Goal: Task Accomplishment & Management: Use online tool/utility

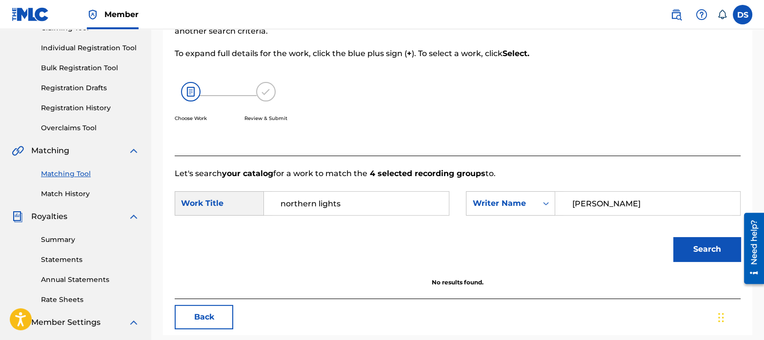
scroll to position [113, 0]
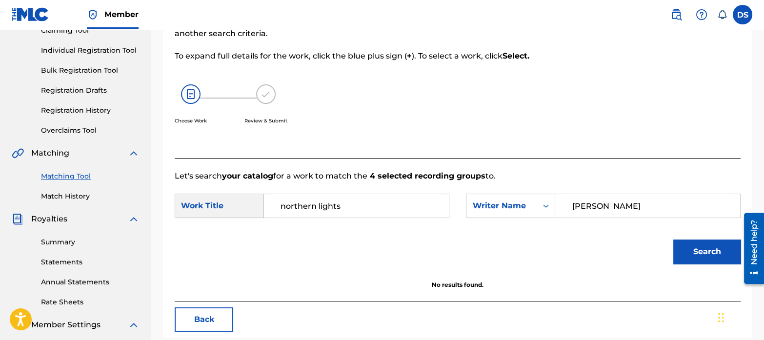
click at [78, 195] on link "Match History" at bounding box center [90, 196] width 99 height 10
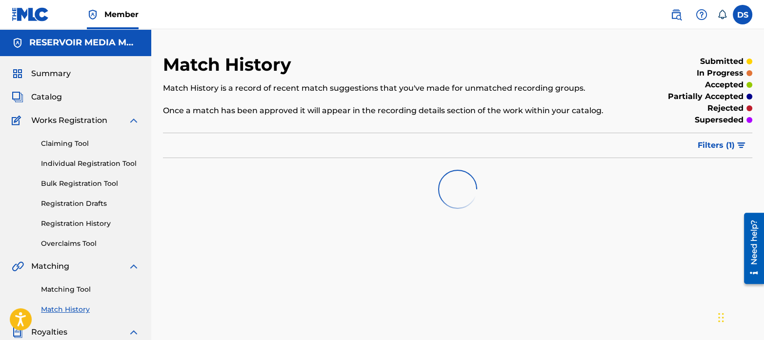
click at [85, 286] on link "Matching Tool" at bounding box center [90, 289] width 99 height 10
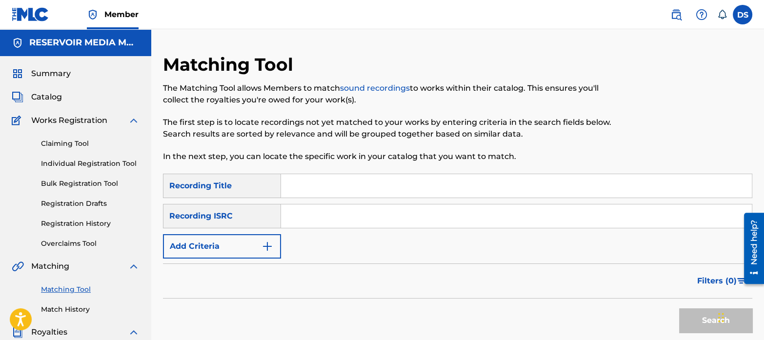
click at [354, 222] on input "Search Form" at bounding box center [516, 215] width 471 height 23
paste input "GBKQU2339296"
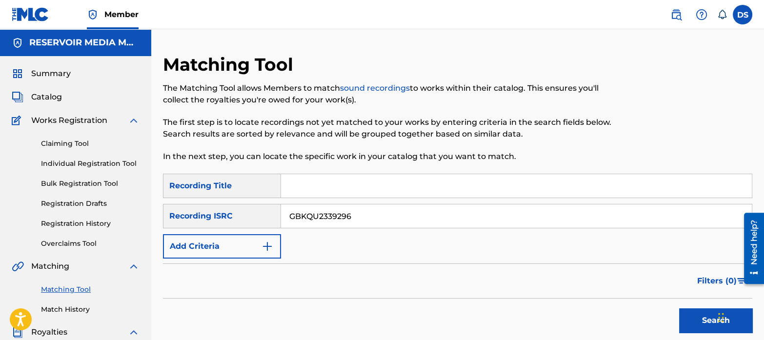
click at [679, 308] on button "Search" at bounding box center [715, 320] width 73 height 24
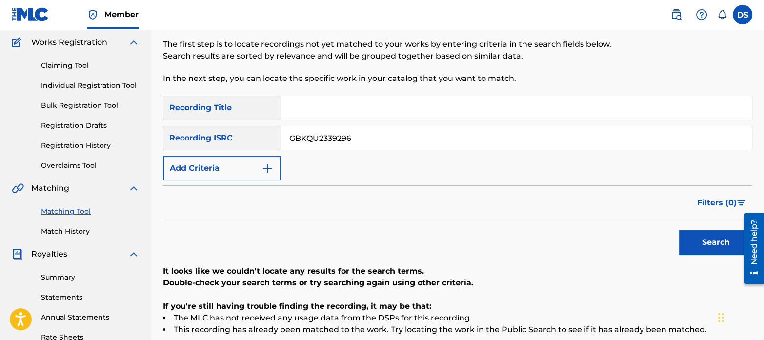
scroll to position [74, 0]
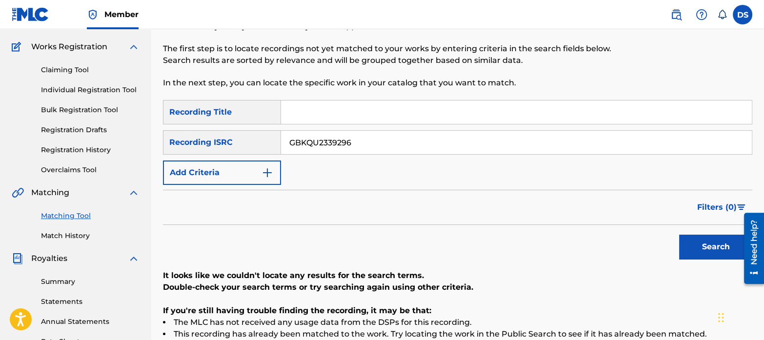
drag, startPoint x: 368, startPoint y: 140, endPoint x: 254, endPoint y: 110, distance: 117.9
click at [254, 110] on div "SearchWithCriteriaf69510d7-1c9a-40bf-bbc1-13297ca5366a Recording Title SearchWi…" at bounding box center [457, 142] width 589 height 85
paste input "CAQOI2301499"
type input "CAQOI2301499"
click at [710, 237] on button "Search" at bounding box center [715, 247] width 73 height 24
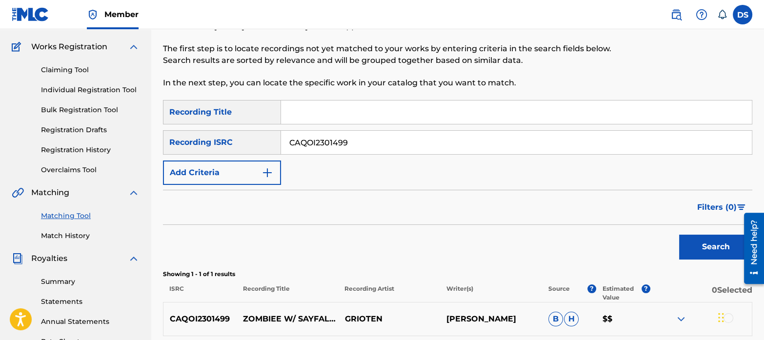
scroll to position [229, 0]
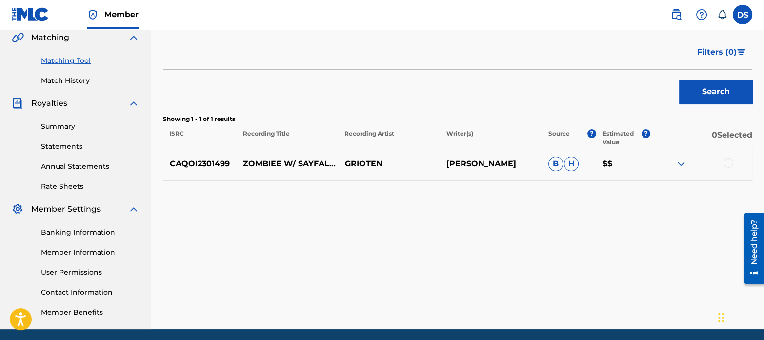
click at [727, 164] on div at bounding box center [728, 163] width 10 height 10
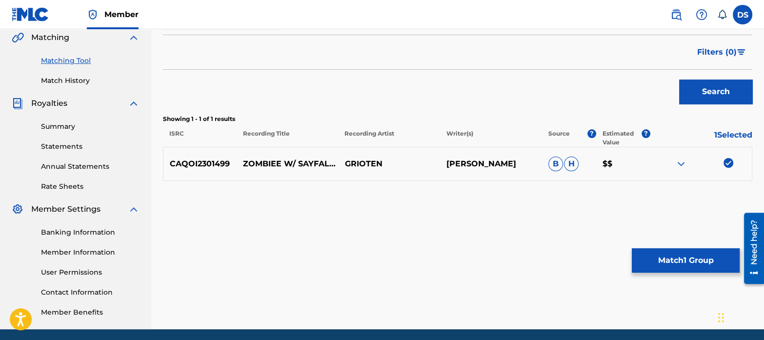
click at [701, 259] on button "Match 1 Group" at bounding box center [686, 260] width 108 height 24
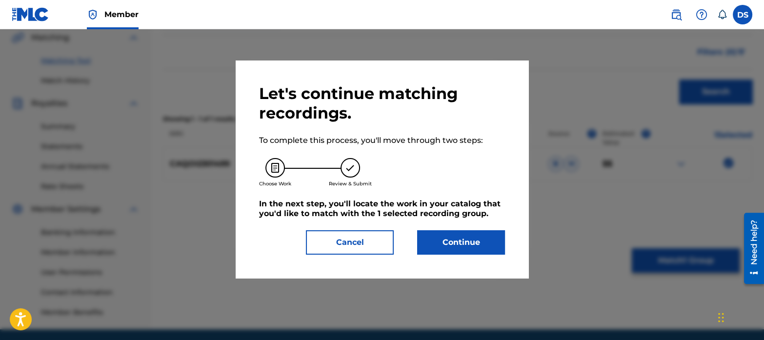
click at [480, 244] on button "Continue" at bounding box center [461, 242] width 88 height 24
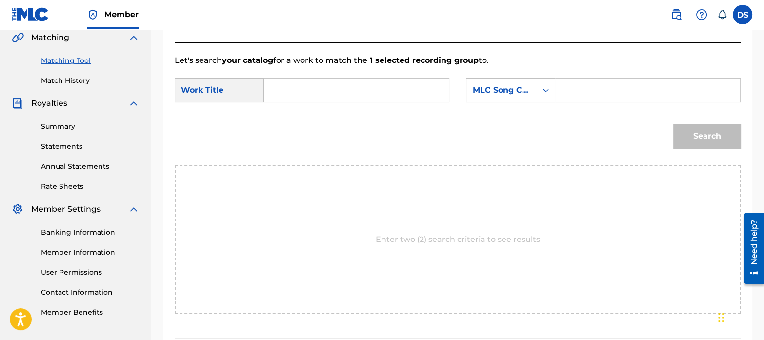
click at [301, 95] on input "Search Form" at bounding box center [356, 90] width 168 height 23
paste input "ZOMBIEE"
type input "ZOMBIEE"
click at [504, 84] on div "MLC Song Code" at bounding box center [501, 90] width 59 height 12
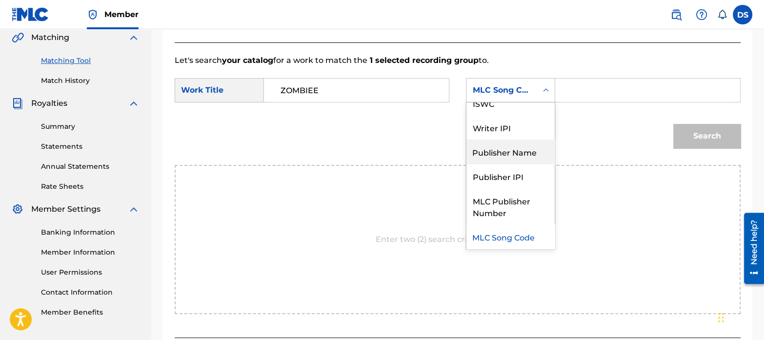
scroll to position [0, 0]
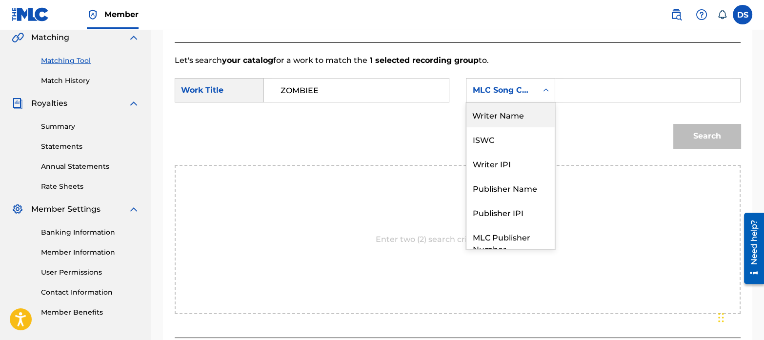
click at [500, 125] on div "Writer Name" at bounding box center [510, 114] width 88 height 24
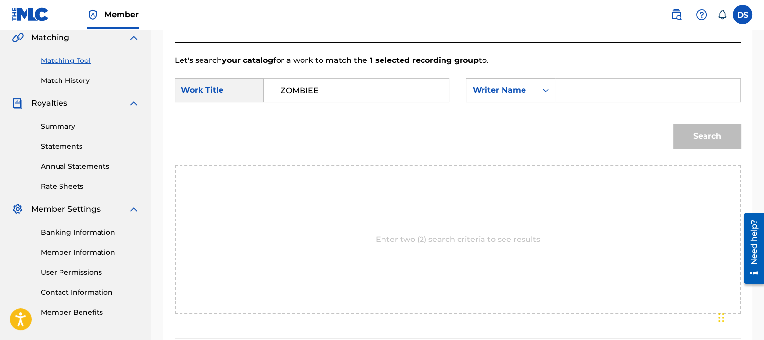
click at [579, 98] on input "Search Form" at bounding box center [647, 90] width 168 height 23
paste input "Sandro Wechtitsch"
type input "Sandro Wechtitsch"
click at [712, 128] on button "Search" at bounding box center [706, 136] width 67 height 24
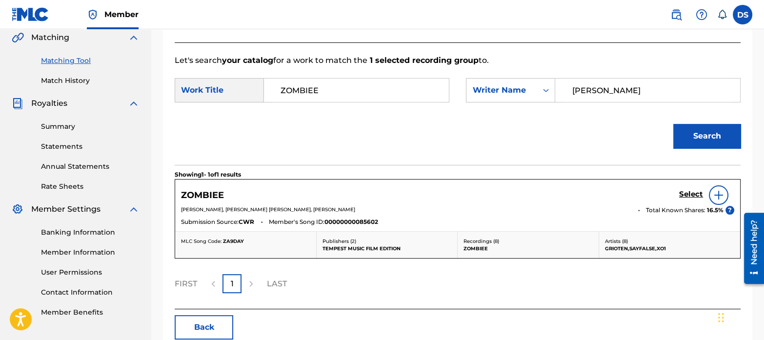
click at [688, 198] on h5 "Select" at bounding box center [691, 194] width 24 height 9
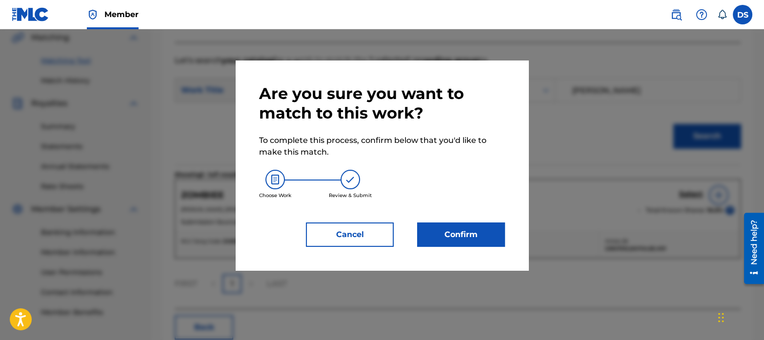
click at [434, 235] on button "Confirm" at bounding box center [461, 234] width 88 height 24
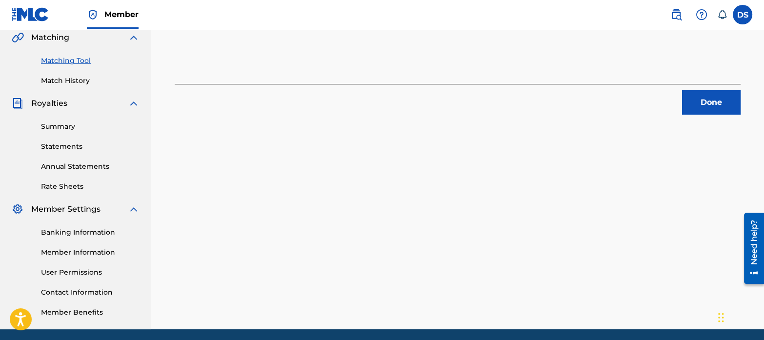
click at [716, 108] on button "Done" at bounding box center [711, 102] width 59 height 24
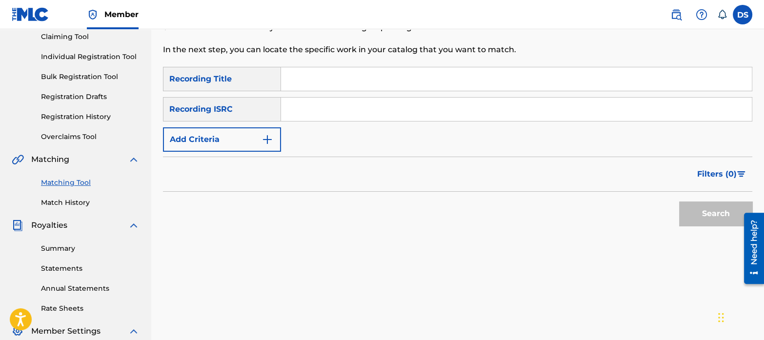
scroll to position [107, 0]
click at [367, 113] on input "Search Form" at bounding box center [516, 109] width 471 height 23
paste input "CA5KR2463439"
type input "CA5KR2463439"
click at [679, 201] on button "Search" at bounding box center [715, 213] width 73 height 24
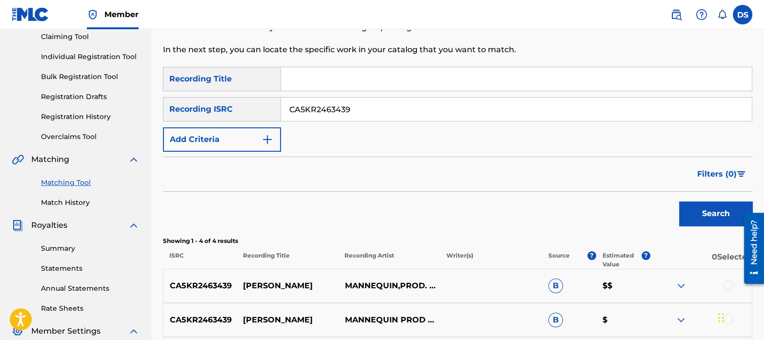
scroll to position [249, 0]
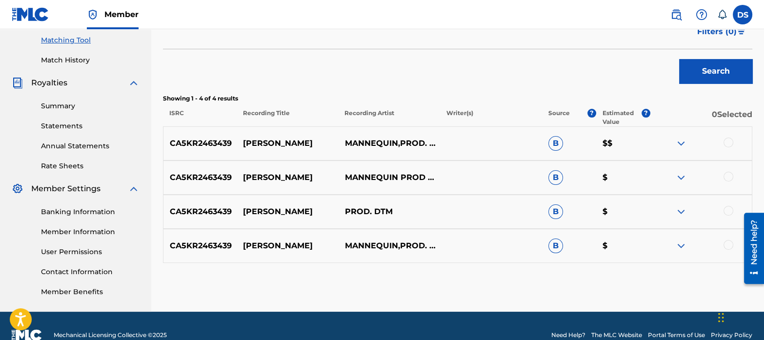
click at [725, 145] on div at bounding box center [728, 143] width 10 height 10
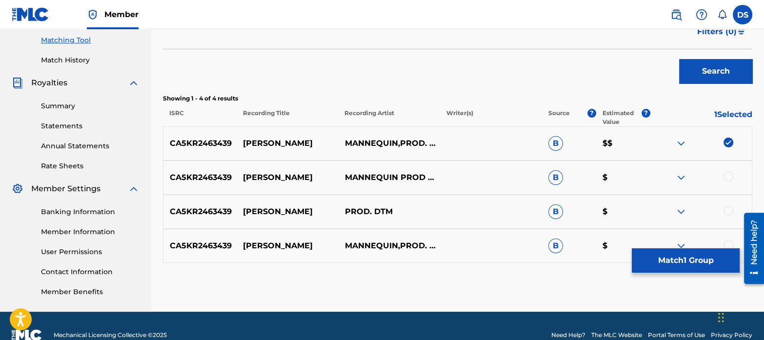
click at [731, 173] on div at bounding box center [728, 177] width 10 height 10
click at [727, 211] on div at bounding box center [728, 211] width 10 height 10
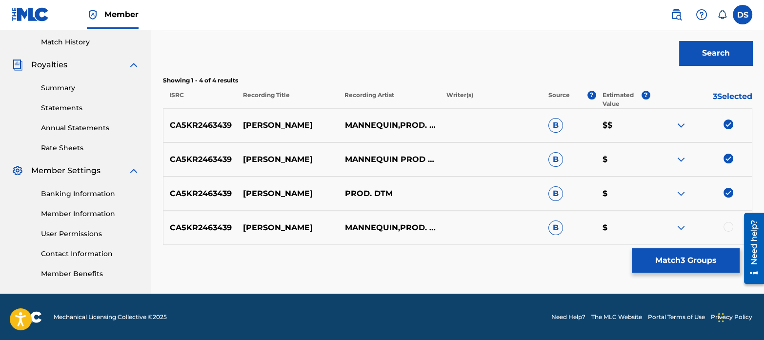
click at [728, 227] on div at bounding box center [728, 227] width 10 height 10
click at [704, 254] on button "Match 4 Groups" at bounding box center [686, 260] width 108 height 24
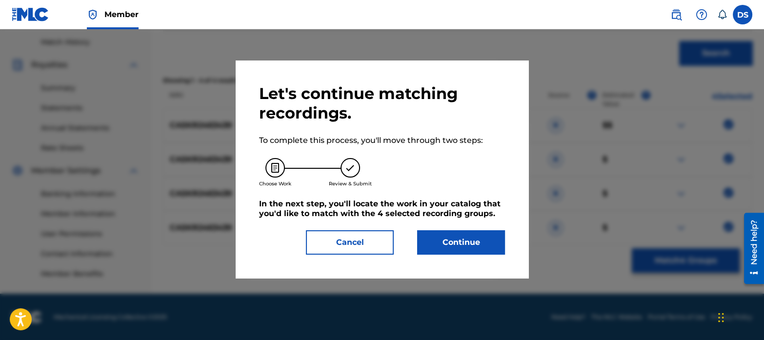
click at [495, 235] on button "Continue" at bounding box center [461, 242] width 88 height 24
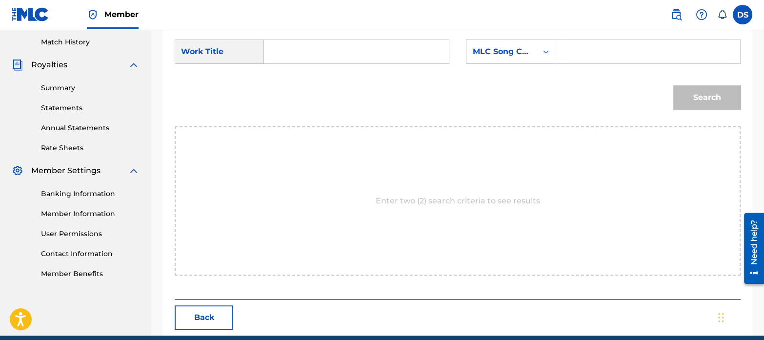
click at [306, 53] on input "Search Form" at bounding box center [356, 51] width 168 height 23
type input "senna"
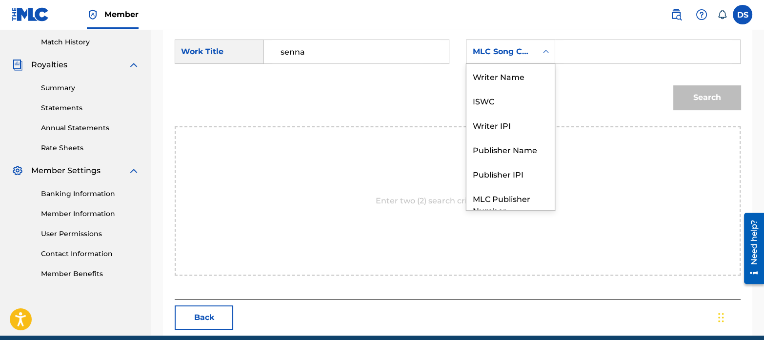
click at [495, 57] on div "MLC Song Code" at bounding box center [501, 52] width 59 height 12
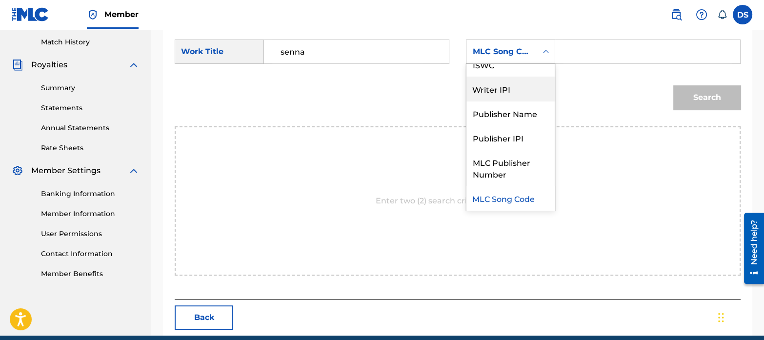
scroll to position [0, 0]
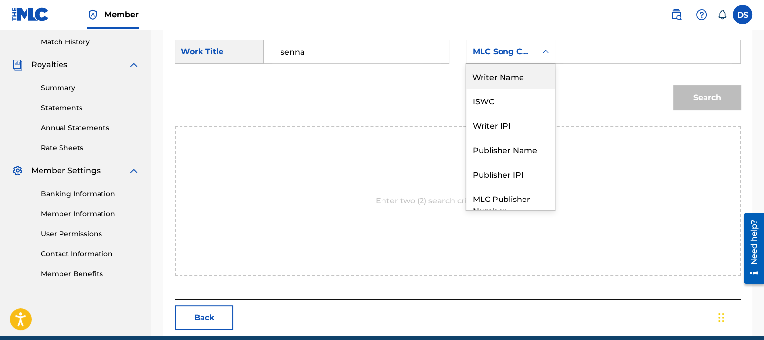
click at [499, 79] on div "Writer Name" at bounding box center [510, 76] width 88 height 24
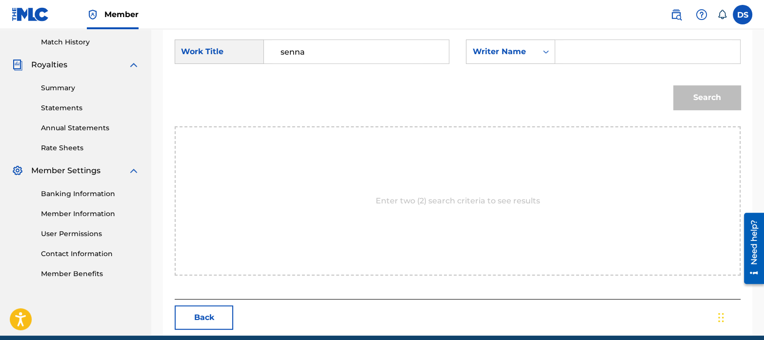
click at [570, 57] on input "Search Form" at bounding box center [647, 51] width 168 height 23
paste input "Guy Charles Powis Eagers"
type input "Guy Charles"
click at [693, 95] on button "Search" at bounding box center [706, 97] width 67 height 24
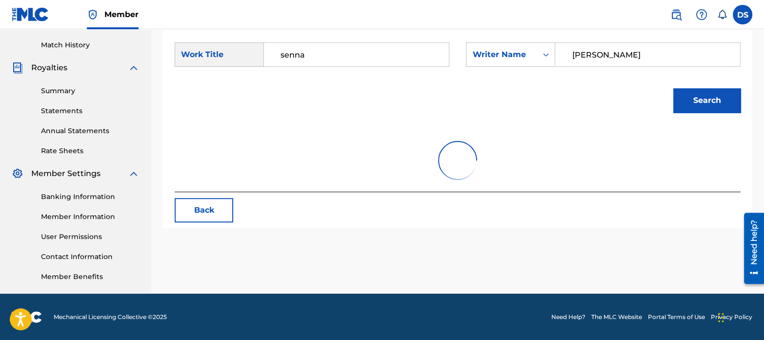
scroll to position [267, 0]
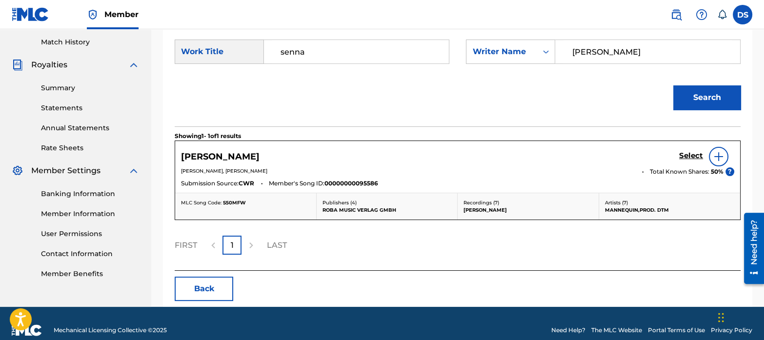
click at [689, 152] on h5 "Select" at bounding box center [691, 155] width 24 height 9
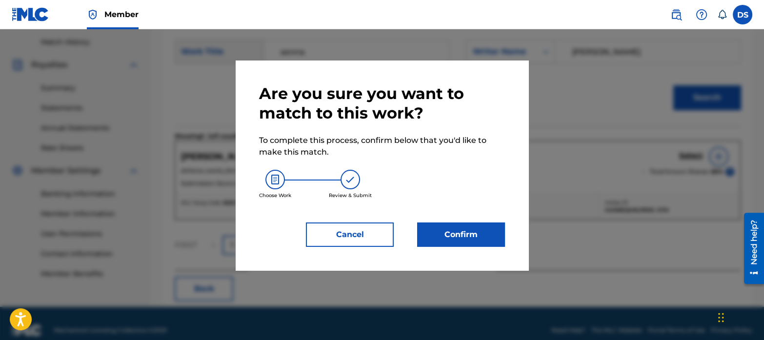
click at [469, 234] on button "Confirm" at bounding box center [461, 234] width 88 height 24
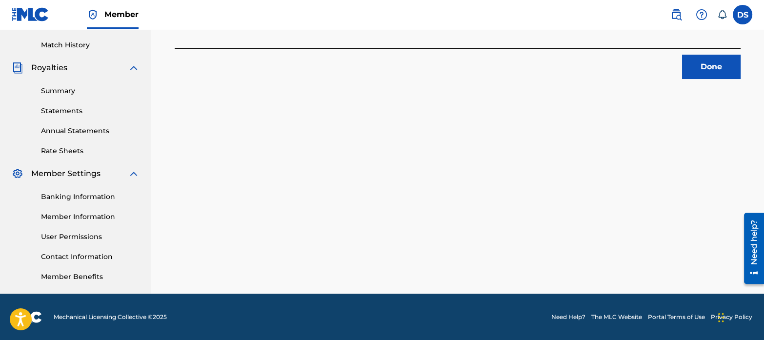
click at [710, 67] on button "Done" at bounding box center [711, 67] width 59 height 24
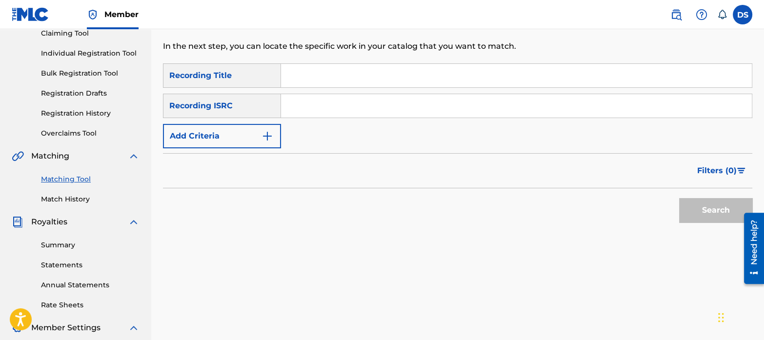
scroll to position [80, 0]
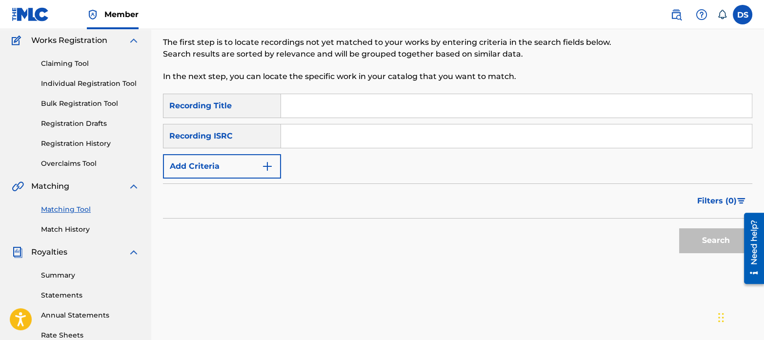
click at [408, 140] on input "Search Form" at bounding box center [516, 135] width 471 height 23
paste input "QZNWR2134222"
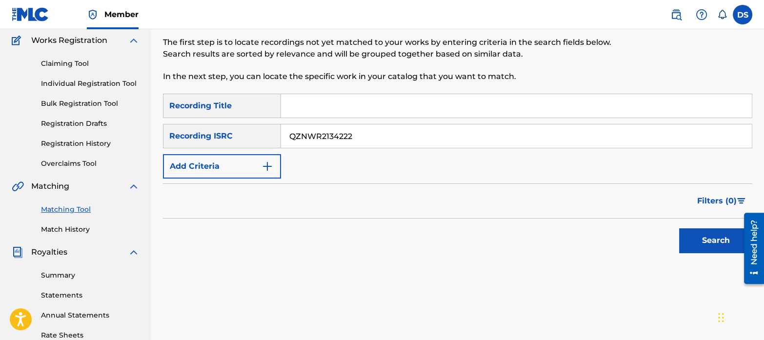
type input "QZNWR2134222"
click at [679, 228] on button "Search" at bounding box center [715, 240] width 73 height 24
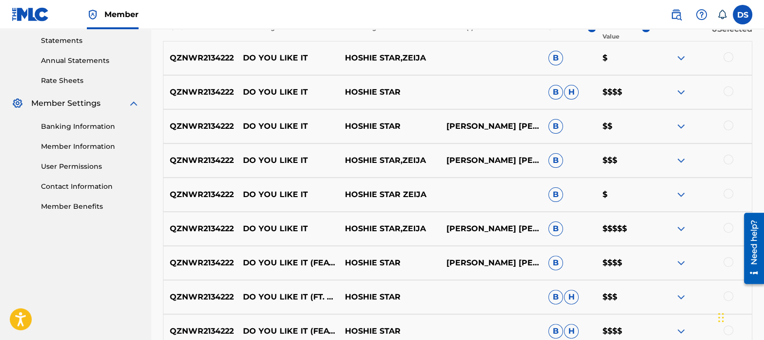
scroll to position [334, 0]
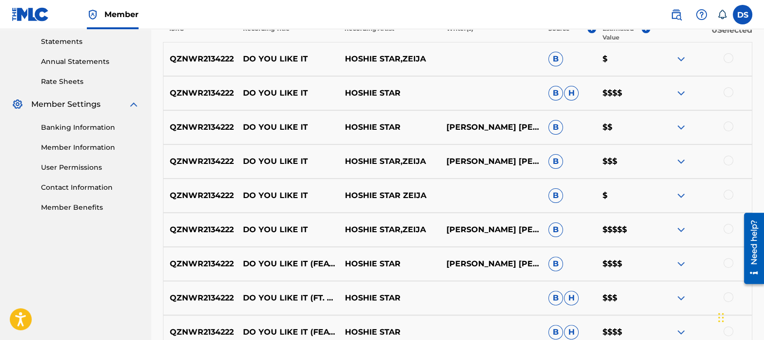
click at [728, 59] on div at bounding box center [728, 58] width 10 height 10
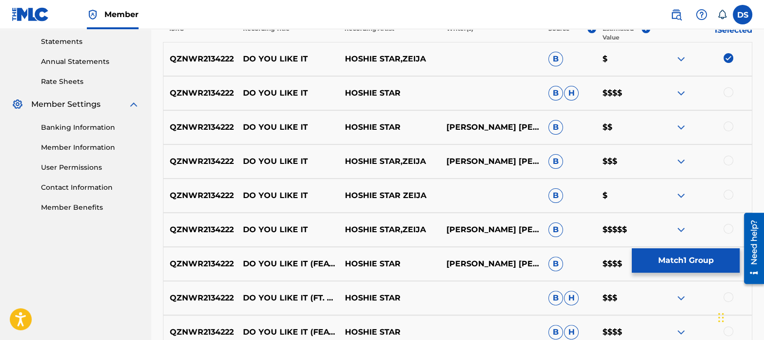
click at [728, 89] on div at bounding box center [728, 92] width 10 height 10
click at [730, 124] on div at bounding box center [728, 126] width 10 height 10
click at [729, 159] on div at bounding box center [728, 161] width 10 height 10
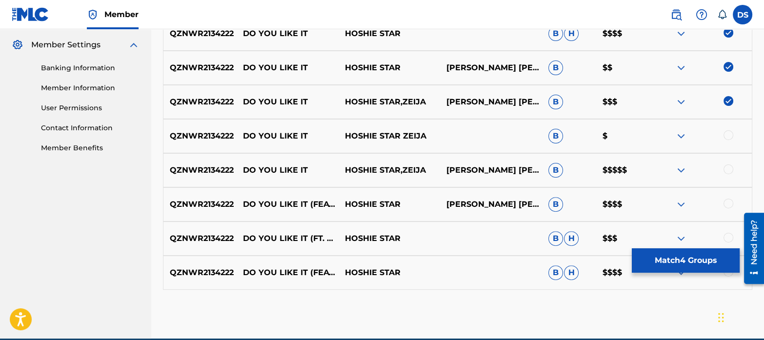
click at [728, 135] on div at bounding box center [728, 135] width 10 height 10
click at [729, 166] on div at bounding box center [728, 169] width 10 height 10
click at [727, 203] on div at bounding box center [728, 203] width 10 height 10
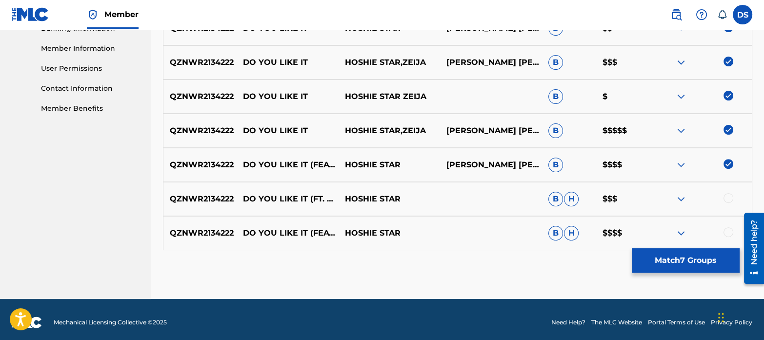
scroll to position [434, 0]
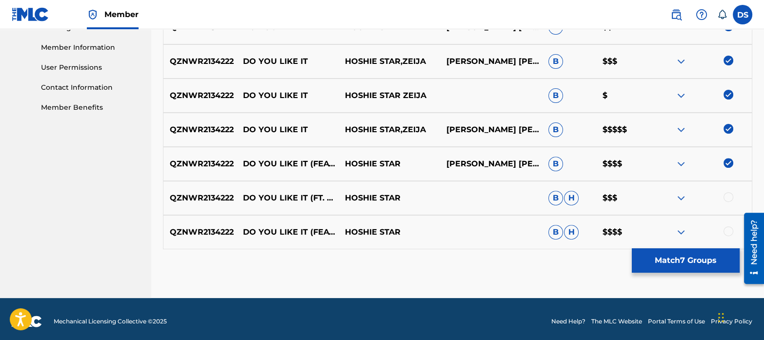
click at [729, 199] on div at bounding box center [728, 197] width 10 height 10
click at [729, 229] on div at bounding box center [728, 231] width 10 height 10
click at [702, 259] on button "Match 9 Groups" at bounding box center [686, 260] width 108 height 24
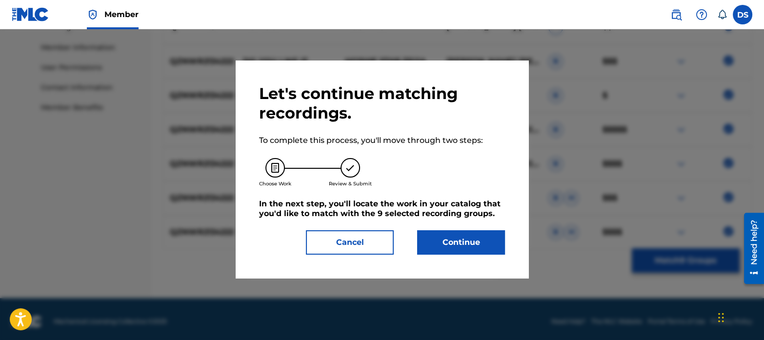
click at [501, 234] on button "Continue" at bounding box center [461, 242] width 88 height 24
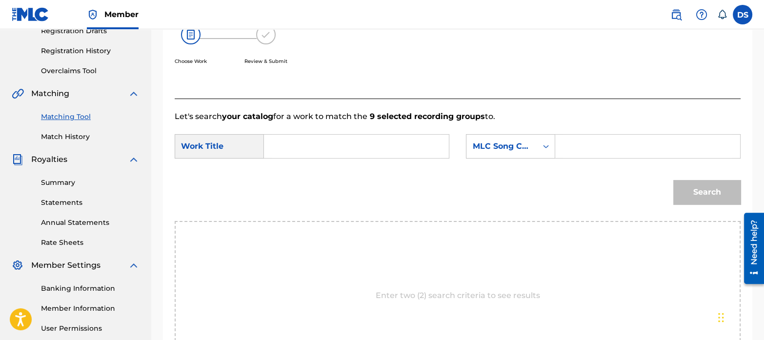
scroll to position [169, 0]
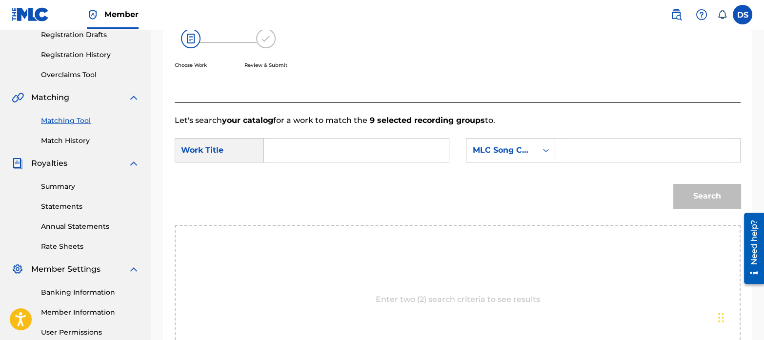
click at [341, 145] on input "Search Form" at bounding box center [356, 149] width 168 height 23
paste input "DO YOU LIKE IT"
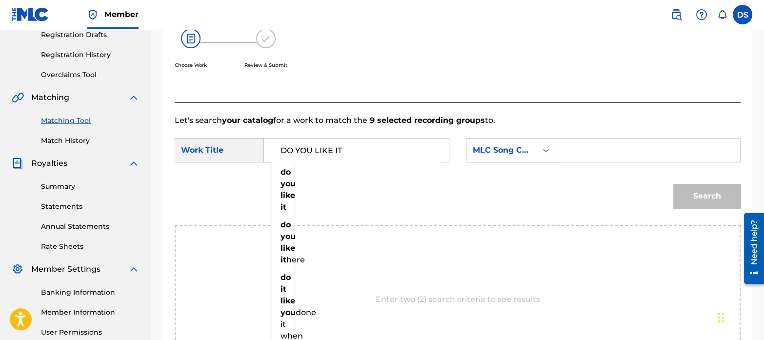
type input "DO YOU LIKE IT"
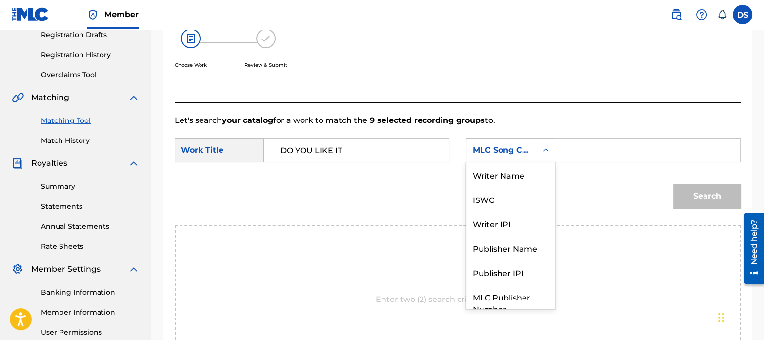
click at [513, 151] on div "MLC Song Code" at bounding box center [501, 150] width 59 height 12
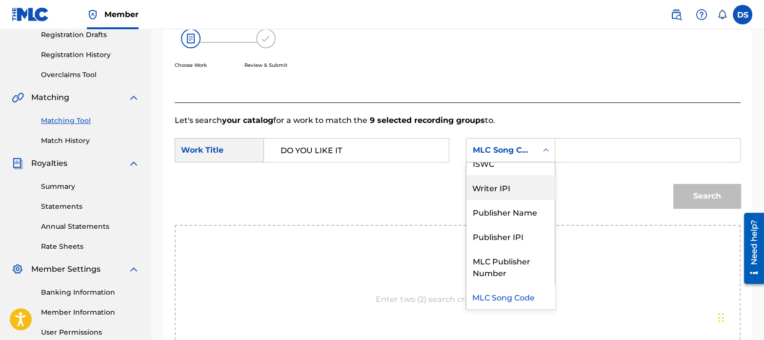
scroll to position [0, 0]
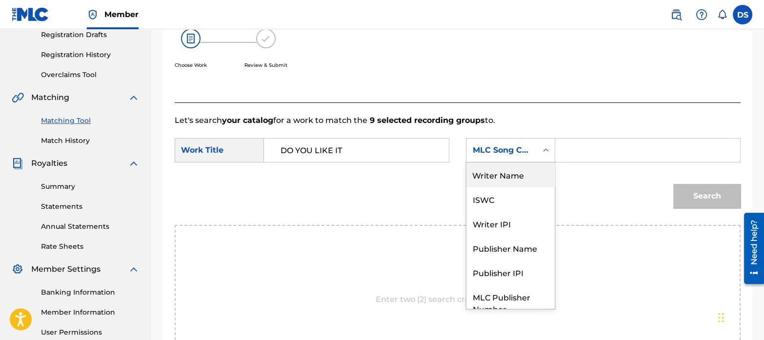
click at [504, 177] on div "Writer Name" at bounding box center [510, 174] width 88 height 24
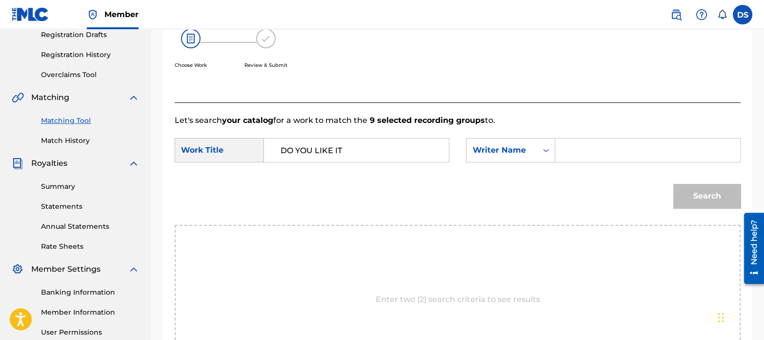
click at [573, 159] on input "Search Form" at bounding box center [647, 149] width 168 height 23
paste input "[PERSON_NAME] [PERSON_NAME]"
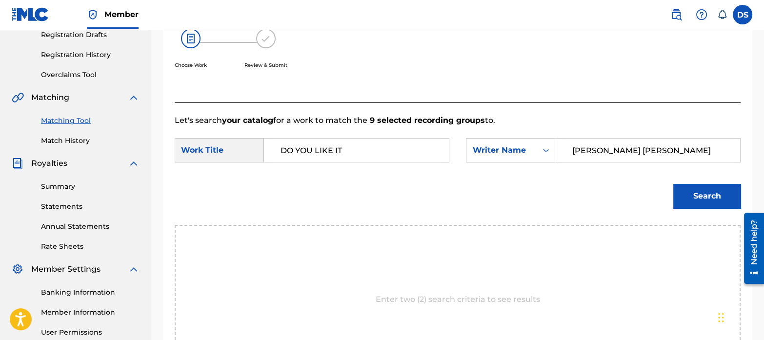
type input "[PERSON_NAME] [PERSON_NAME]"
click at [707, 199] on button "Search" at bounding box center [706, 196] width 67 height 24
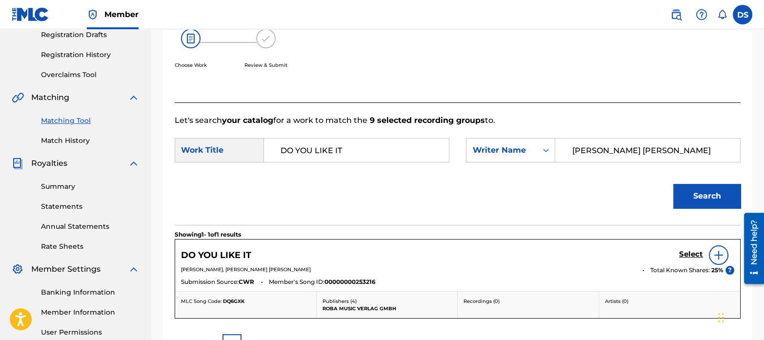
click at [688, 255] on h5 "Select" at bounding box center [691, 254] width 24 height 9
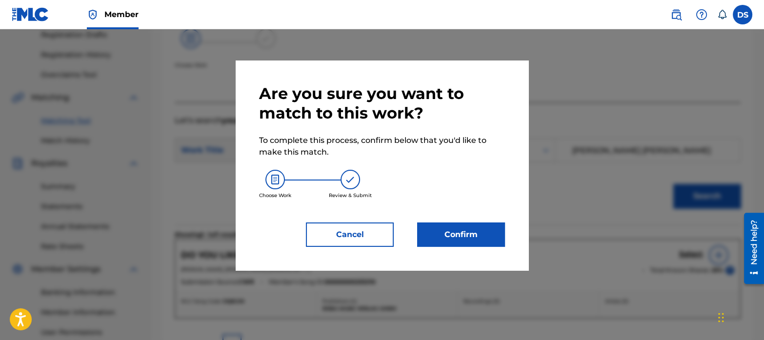
click at [482, 235] on button "Confirm" at bounding box center [461, 234] width 88 height 24
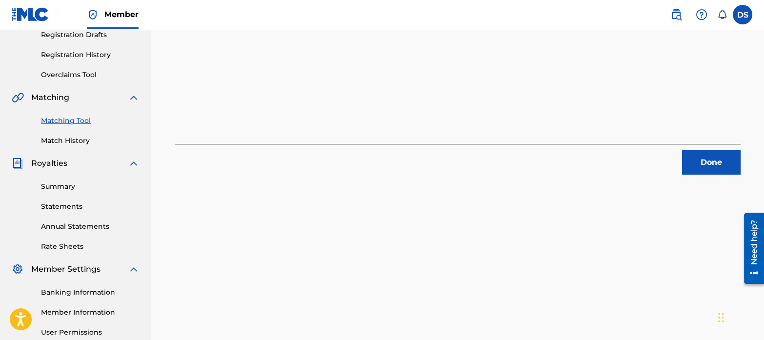
click at [700, 163] on button "Done" at bounding box center [711, 162] width 59 height 24
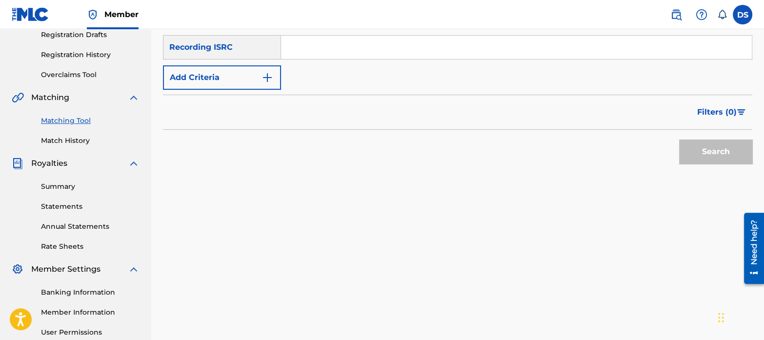
click at [346, 55] on input "Search Form" at bounding box center [516, 47] width 471 height 23
paste input "DEPI82101975"
click at [679, 139] on button "Search" at bounding box center [715, 151] width 73 height 24
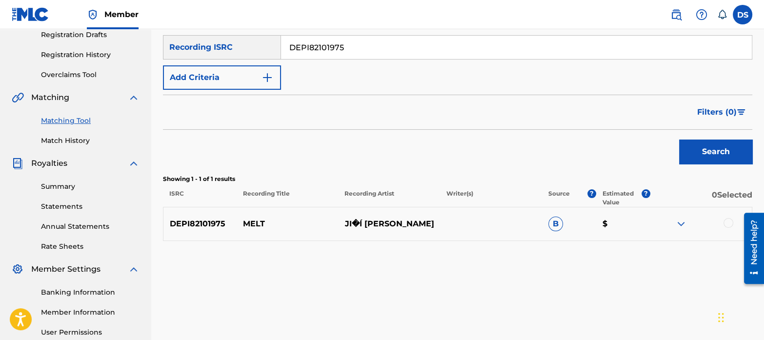
drag, startPoint x: 375, startPoint y: 45, endPoint x: 250, endPoint y: 23, distance: 126.8
click at [251, 23] on div "Member DS DS Dave Shovers ds@reservoir-media.com Notification Preferences Profi…" at bounding box center [382, 133] width 764 height 605
paste input "CA5KR155492"
click at [719, 155] on button "Search" at bounding box center [715, 151] width 73 height 24
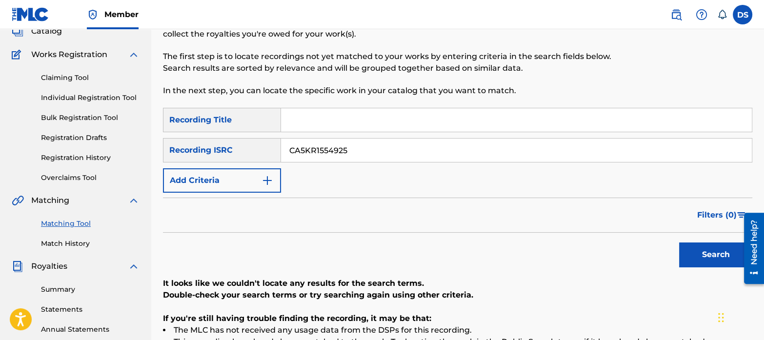
scroll to position [59, 0]
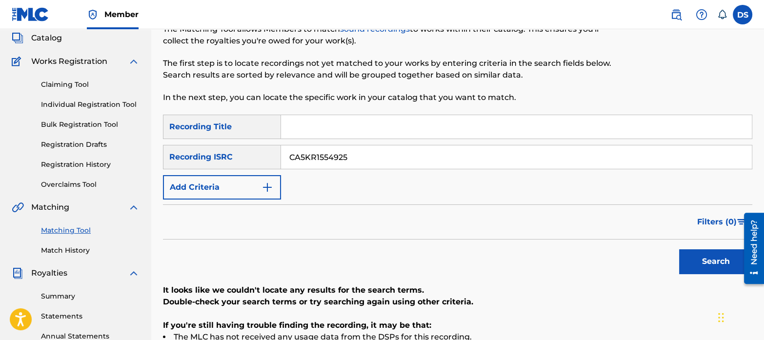
drag, startPoint x: 359, startPoint y: 154, endPoint x: 194, endPoint y: 110, distance: 170.6
click at [194, 110] on div "Matching Tool The Matching Tool allows Members to match sound recordings to wor…" at bounding box center [457, 247] width 589 height 504
paste input "FRX762469461"
click at [716, 265] on button "Search" at bounding box center [715, 261] width 73 height 24
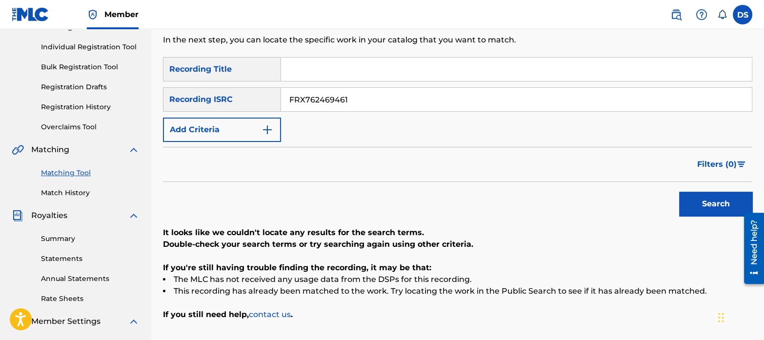
scroll to position [83, 0]
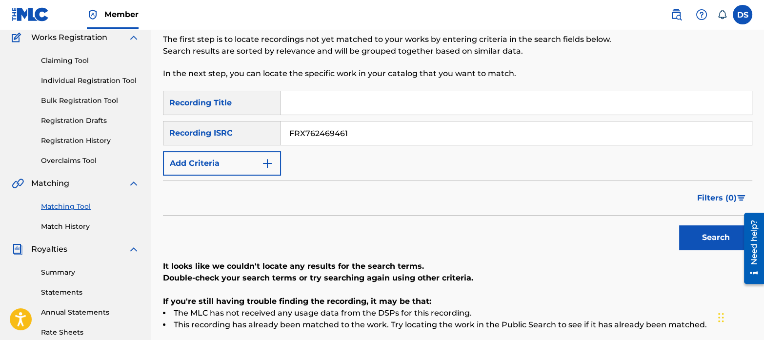
drag, startPoint x: 360, startPoint y: 129, endPoint x: 244, endPoint y: 99, distance: 119.5
click at [244, 99] on div "SearchWithCriteriaf69510d7-1c9a-40bf-bbc1-13297ca5366a Recording Title SearchWi…" at bounding box center [457, 133] width 589 height 85
paste input "QZNWZ2301503"
click at [720, 237] on button "Search" at bounding box center [715, 237] width 73 height 24
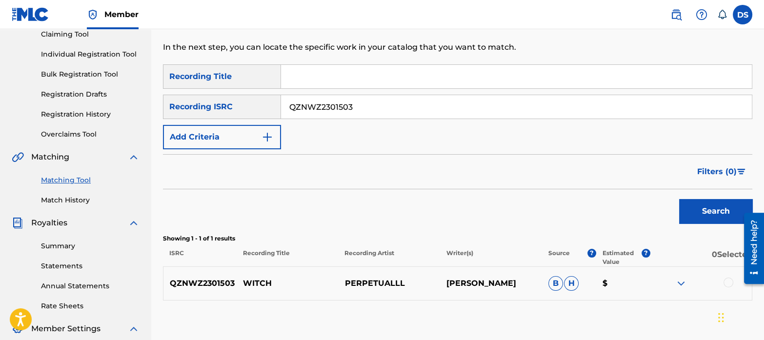
scroll to position [103, 0]
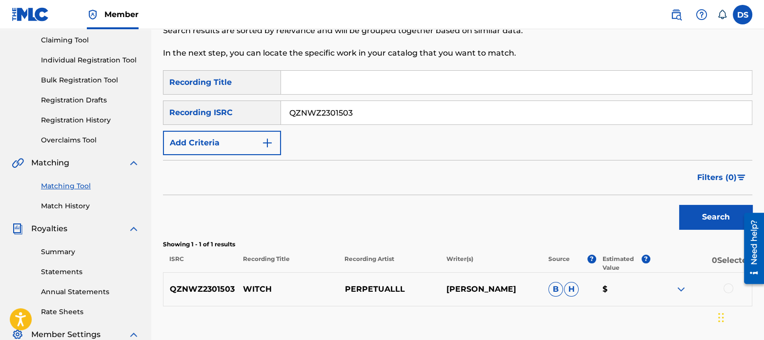
drag, startPoint x: 377, startPoint y: 110, endPoint x: 251, endPoint y: 67, distance: 133.9
click at [251, 67] on div "Matching Tool The Matching Tool allows Members to match sound recordings to wor…" at bounding box center [457, 202] width 589 height 504
paste input "DEUM70603397"
click at [711, 220] on button "Search" at bounding box center [715, 217] width 73 height 24
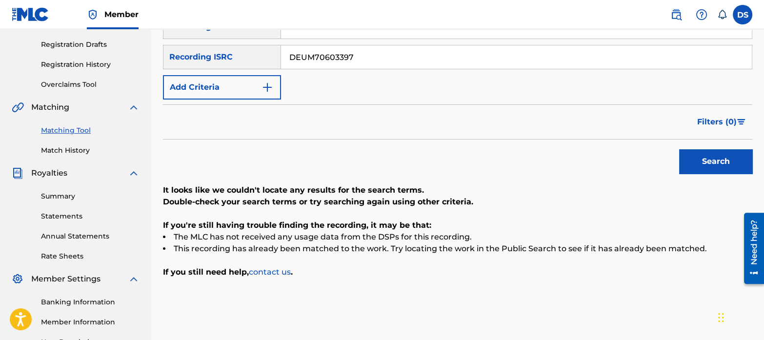
scroll to position [161, 0]
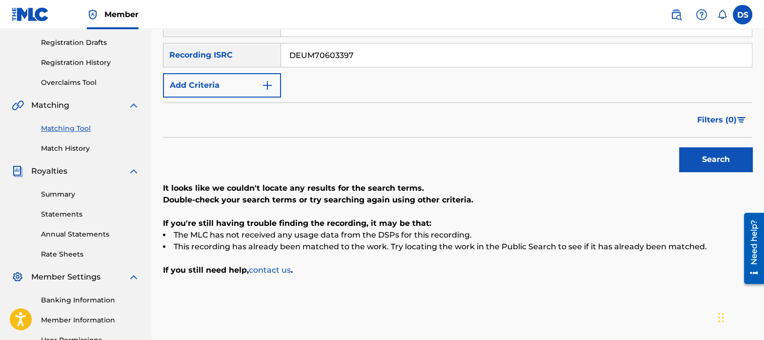
drag, startPoint x: 369, startPoint y: 49, endPoint x: 244, endPoint y: 22, distance: 127.8
click at [244, 22] on div "Member DS DS Dave Shovers ds@reservoir-media.com Notification Preferences Profi…" at bounding box center [382, 141] width 764 height 605
paste input "CH7812371193"
click at [710, 157] on button "Search" at bounding box center [715, 159] width 73 height 24
drag, startPoint x: 361, startPoint y: 51, endPoint x: 200, endPoint y: 24, distance: 163.6
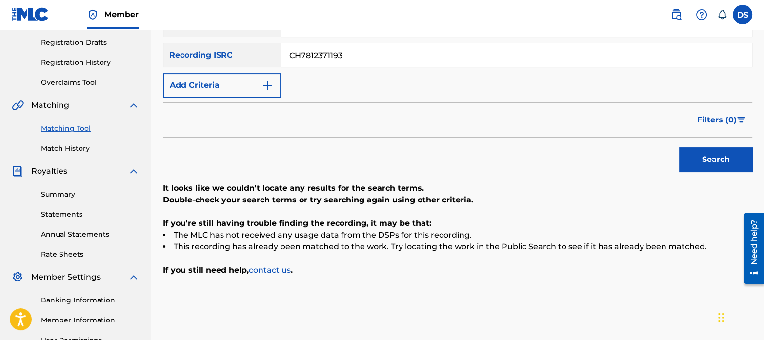
click at [200, 23] on div "Member DS DS Dave Shovers ds@reservoir-media.com Notification Preferences Profi…" at bounding box center [382, 141] width 764 height 605
paste input "BEN581300017"
type input "BEN581300017"
click at [710, 161] on button "Search" at bounding box center [715, 159] width 73 height 24
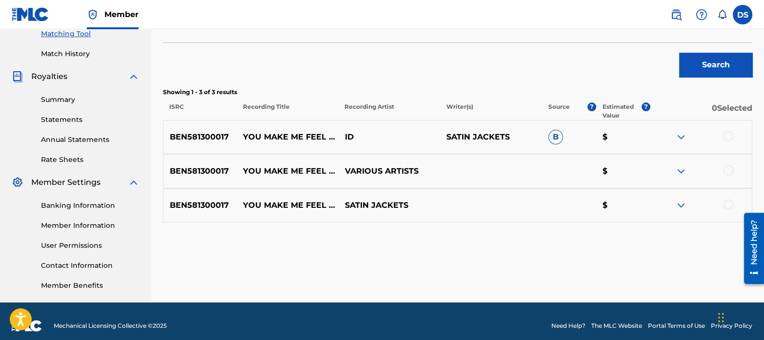
scroll to position [256, 0]
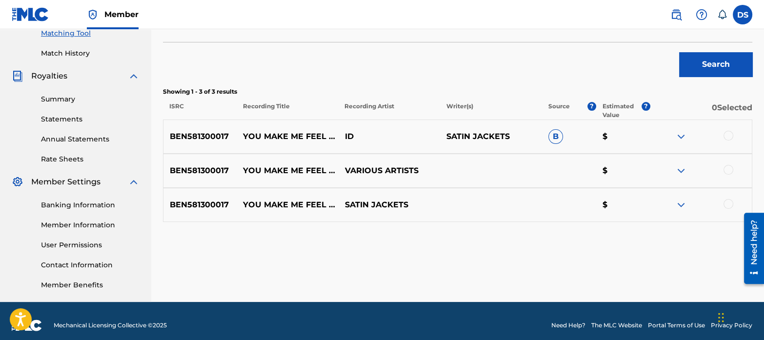
click at [685, 133] on img at bounding box center [681, 137] width 12 height 12
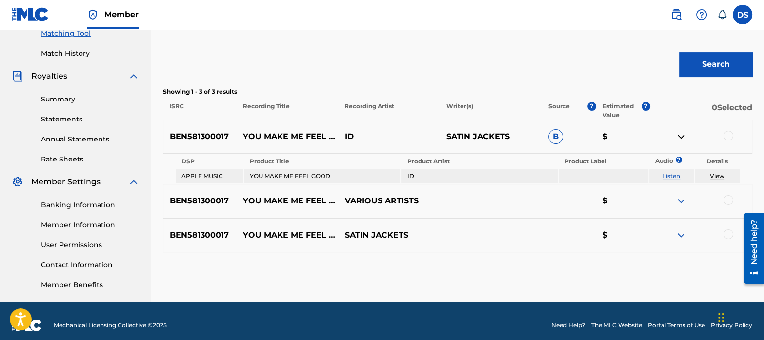
click at [685, 133] on img at bounding box center [681, 137] width 12 height 12
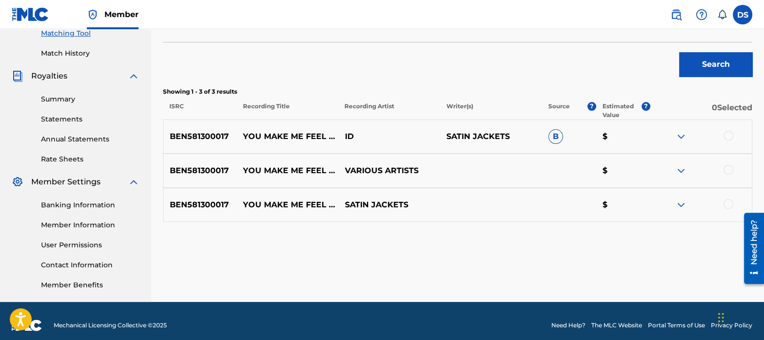
click at [726, 135] on div at bounding box center [728, 136] width 10 height 10
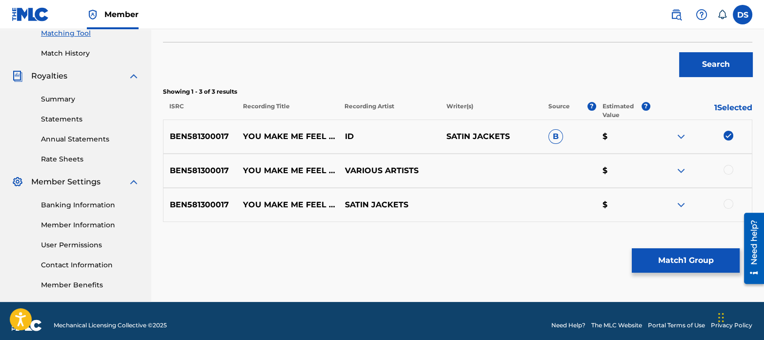
click at [725, 173] on div at bounding box center [728, 170] width 10 height 10
click at [730, 203] on div at bounding box center [728, 204] width 10 height 10
click at [698, 255] on button "Match 3 Groups" at bounding box center [686, 260] width 108 height 24
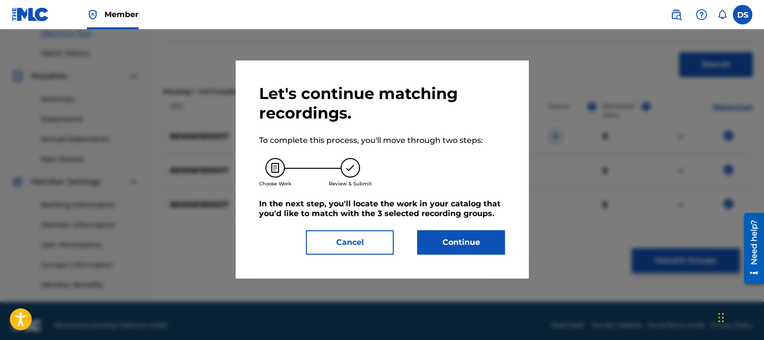
click at [448, 231] on button "Continue" at bounding box center [461, 242] width 88 height 24
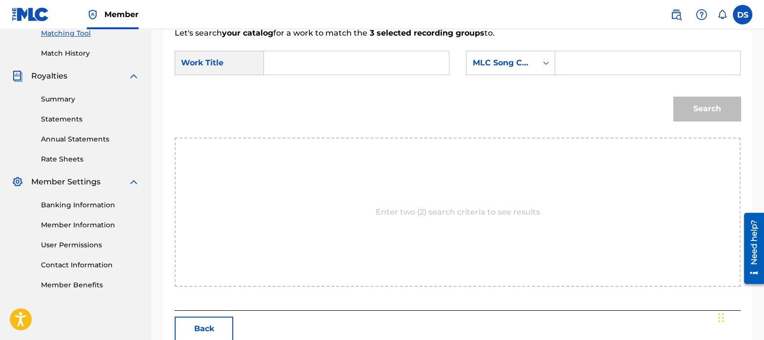
click at [307, 66] on input "Search Form" at bounding box center [356, 62] width 168 height 23
paste input "YOU MAKE ME FEEL GOOD"
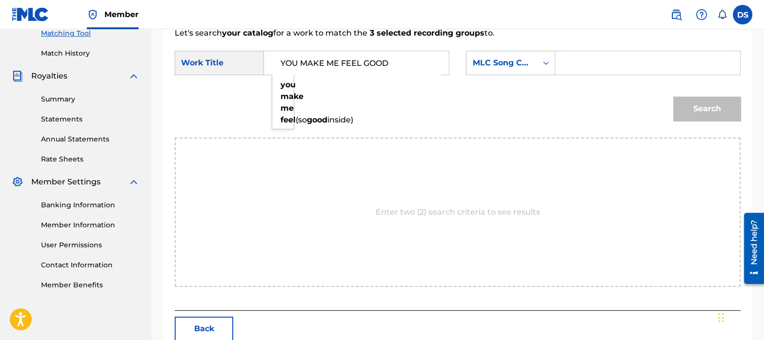
type input "YOU MAKE ME FEEL GOOD"
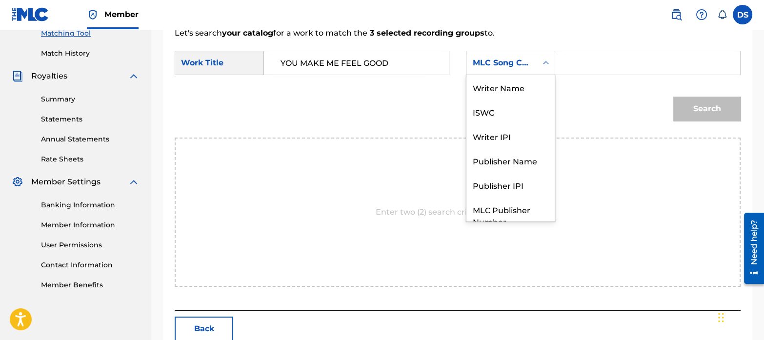
click at [510, 61] on div "MLC Song Code" at bounding box center [501, 63] width 59 height 12
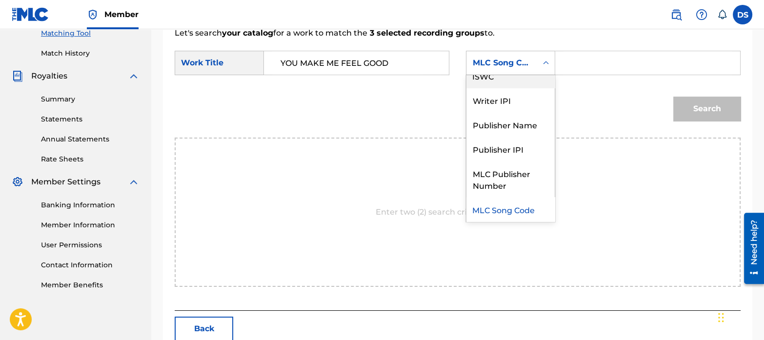
scroll to position [0, 0]
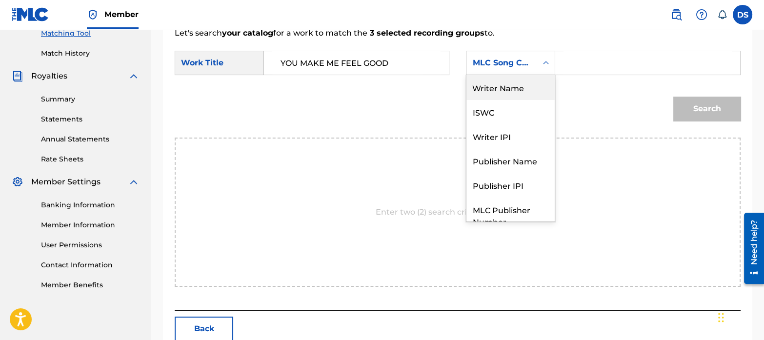
click at [500, 91] on div "Writer Name" at bounding box center [510, 87] width 88 height 24
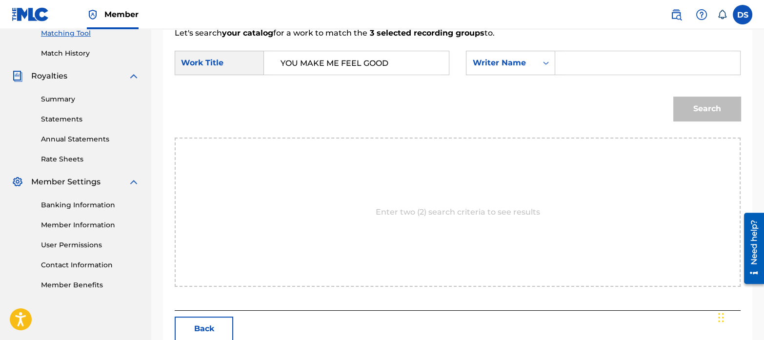
click at [586, 61] on input "Search Form" at bounding box center [647, 62] width 168 height 23
paste input "Tim Bernhardt"
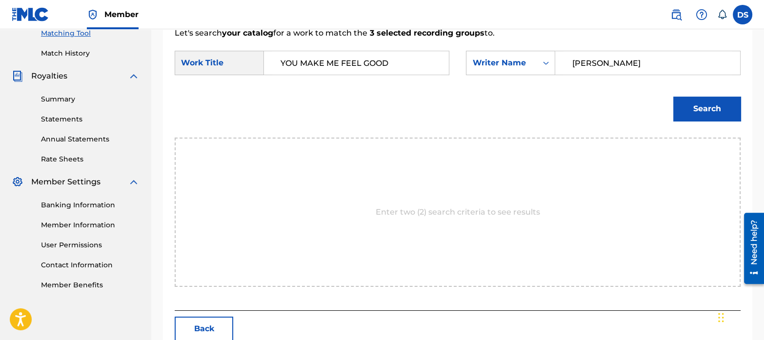
type input "Tim Bernhardt"
click at [696, 110] on button "Search" at bounding box center [706, 109] width 67 height 24
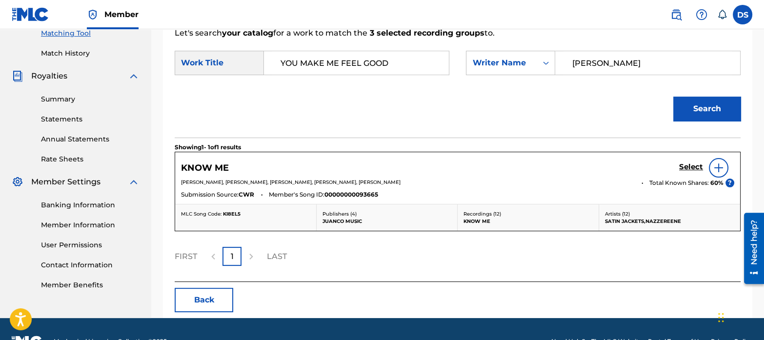
click at [682, 169] on h5 "Select" at bounding box center [691, 166] width 24 height 9
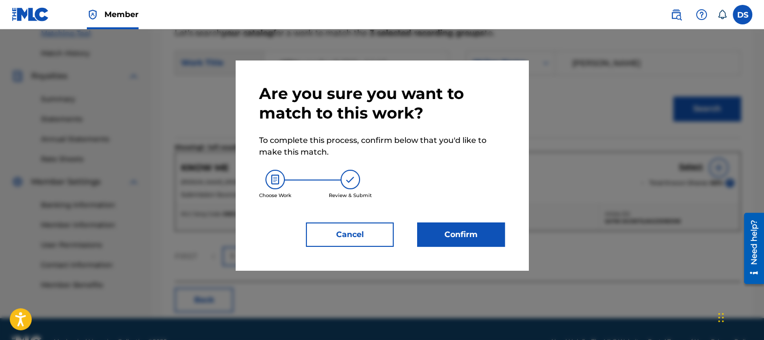
click at [484, 246] on button "Confirm" at bounding box center [461, 234] width 88 height 24
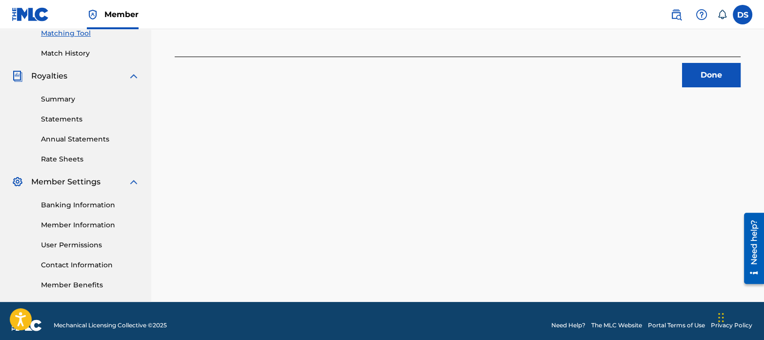
click at [709, 76] on button "Done" at bounding box center [711, 75] width 59 height 24
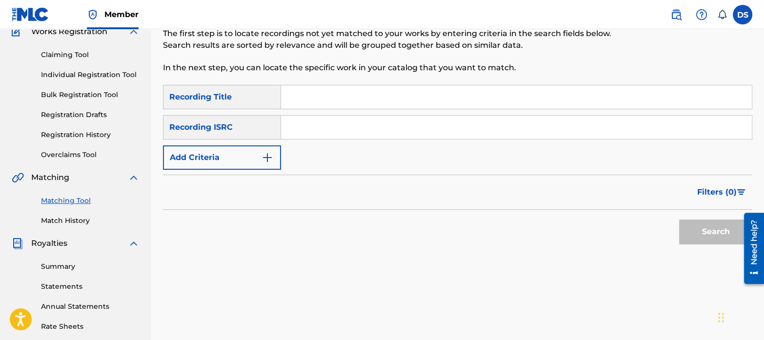
scroll to position [83, 0]
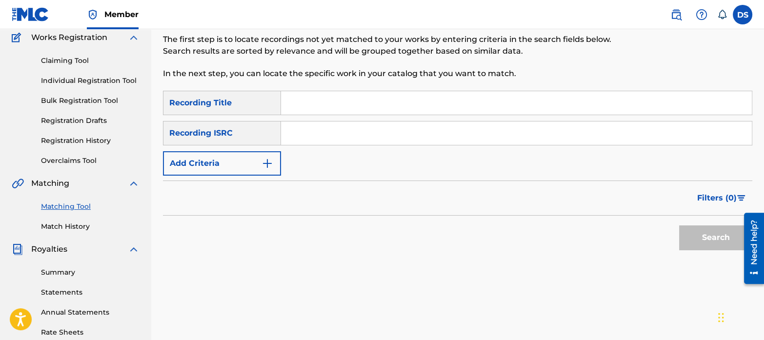
click at [329, 130] on input "Search Form" at bounding box center [516, 132] width 471 height 23
paste input "QZHN82047944"
click at [679, 225] on button "Search" at bounding box center [715, 237] width 73 height 24
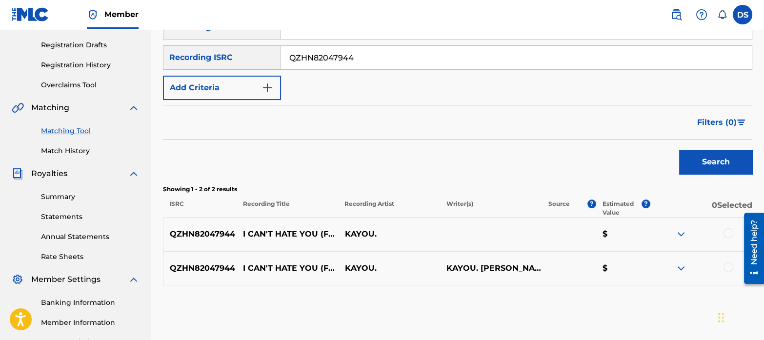
scroll to position [151, 0]
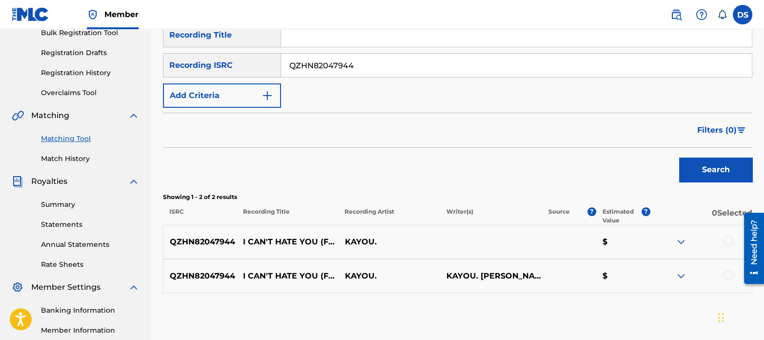
click at [358, 78] on div "SearchWithCriteriaf69510d7-1c9a-40bf-bbc1-13297ca5366a Recording Title SearchWi…" at bounding box center [457, 65] width 589 height 85
drag, startPoint x: 361, startPoint y: 64, endPoint x: 246, endPoint y: 42, distance: 117.6
click at [246, 42] on div "SearchWithCriteriaf69510d7-1c9a-40bf-bbc1-13297ca5366a Recording Title SearchWi…" at bounding box center [457, 65] width 589 height 85
paste input "DEA812200196"
click at [715, 174] on button "Search" at bounding box center [715, 170] width 73 height 24
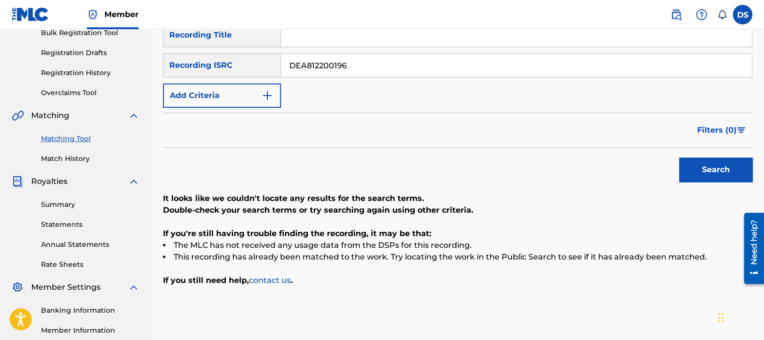
drag, startPoint x: 357, startPoint y: 69, endPoint x: 241, endPoint y: 41, distance: 119.0
click at [241, 41] on div "SearchWithCriteriaf69510d7-1c9a-40bf-bbc1-13297ca5366a Recording Title SearchWi…" at bounding box center [457, 65] width 589 height 85
paste input "N062300343"
type input "DEN062300343"
click at [707, 175] on button "Search" at bounding box center [715, 170] width 73 height 24
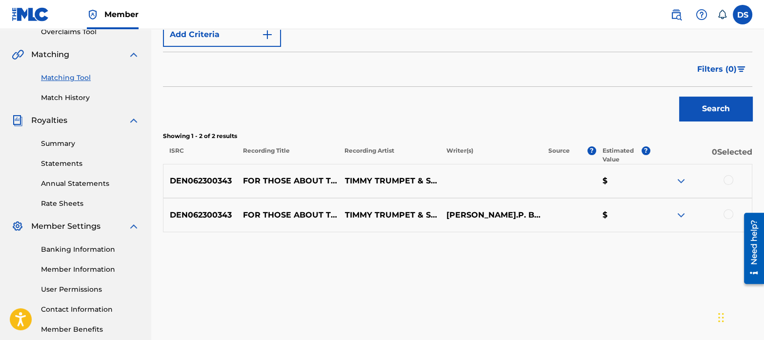
scroll to position [213, 0]
click at [729, 177] on div at bounding box center [728, 179] width 10 height 10
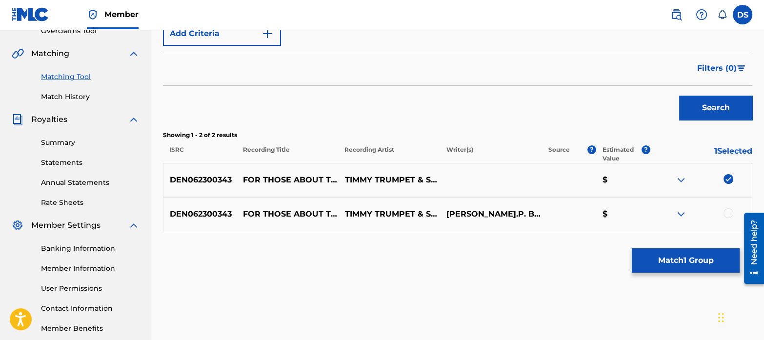
click at [729, 211] on div at bounding box center [728, 213] width 10 height 10
click at [709, 259] on button "Match 2 Groups" at bounding box center [686, 260] width 108 height 24
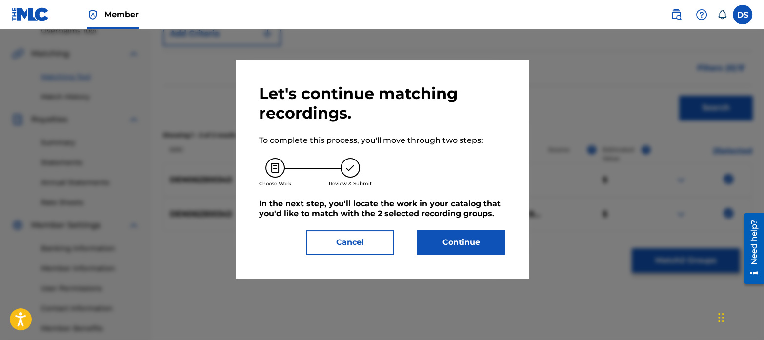
click at [488, 236] on button "Continue" at bounding box center [461, 242] width 88 height 24
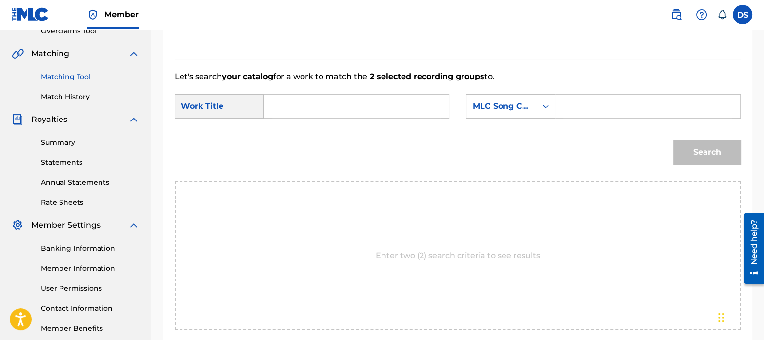
click at [310, 100] on input "Search Form" at bounding box center [356, 106] width 168 height 23
type input "for those about to rave"
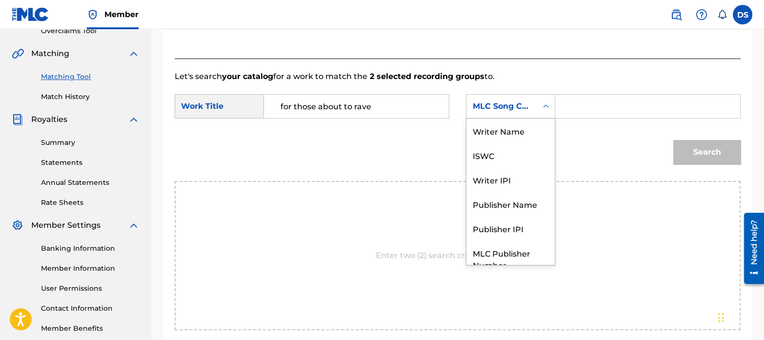
click at [493, 116] on div "MLC Song Code" at bounding box center [510, 106] width 89 height 24
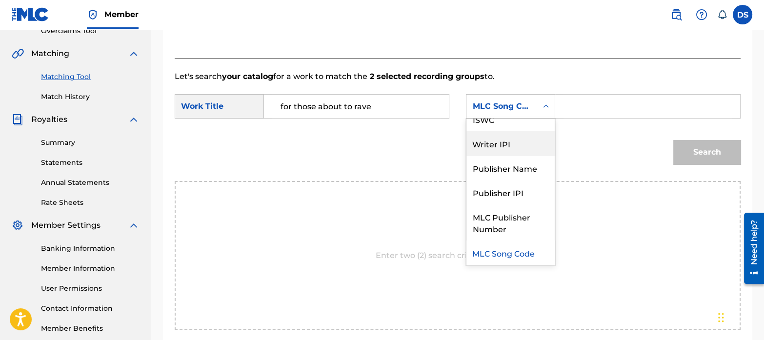
scroll to position [0, 0]
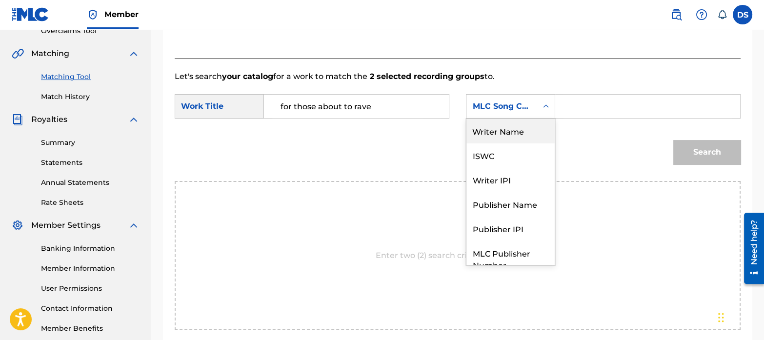
click at [493, 135] on div "Writer Name" at bounding box center [510, 131] width 88 height 24
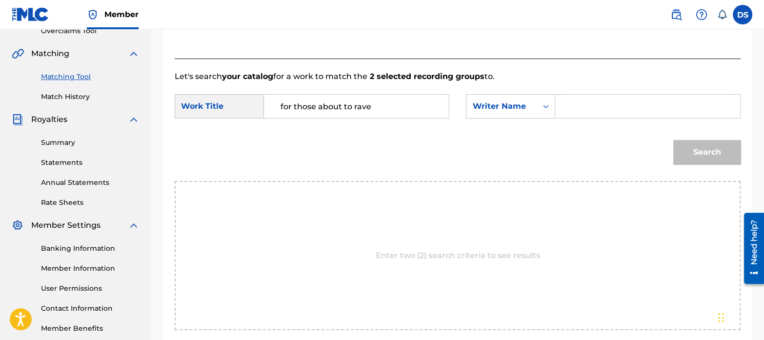
click at [574, 114] on input "Search Form" at bounding box center [647, 106] width 168 height 23
paste input "Jens Peter Thele"
type input "Jens Peter Thele"
click at [707, 145] on button "Search" at bounding box center [706, 152] width 67 height 24
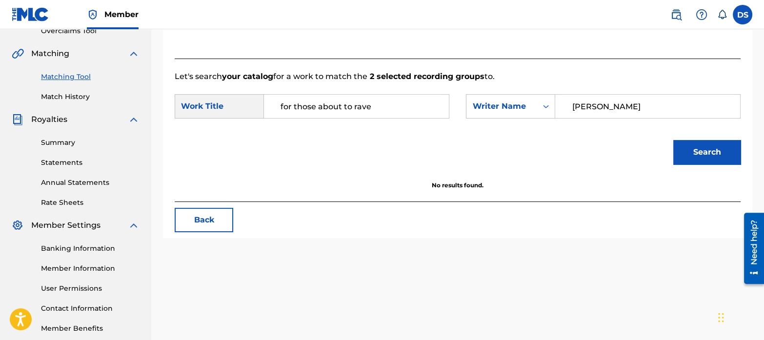
click at [73, 99] on link "Match History" at bounding box center [90, 97] width 99 height 10
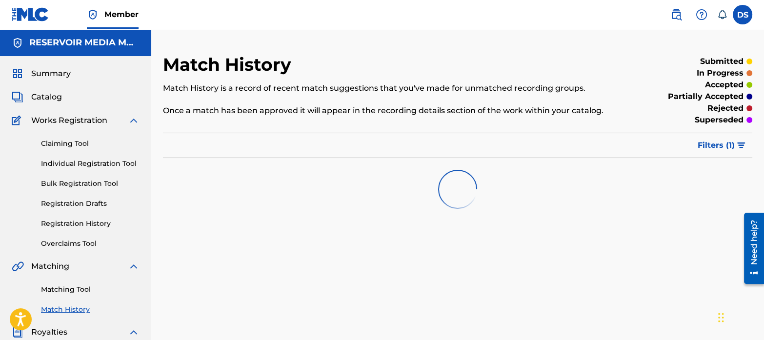
click at [84, 287] on link "Matching Tool" at bounding box center [90, 289] width 99 height 10
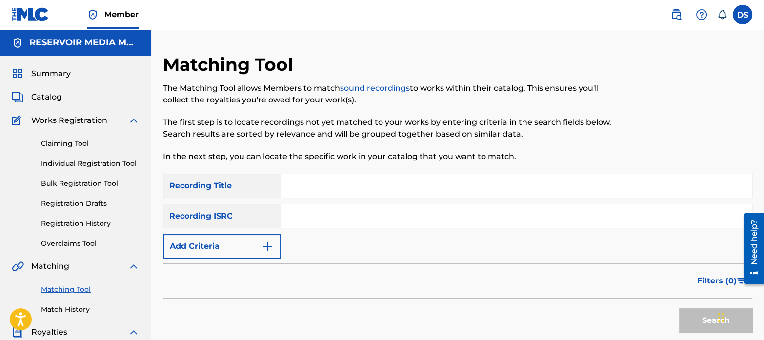
click at [344, 219] on input "Search Form" at bounding box center [516, 215] width 471 height 23
paste input "DEPI82020203"
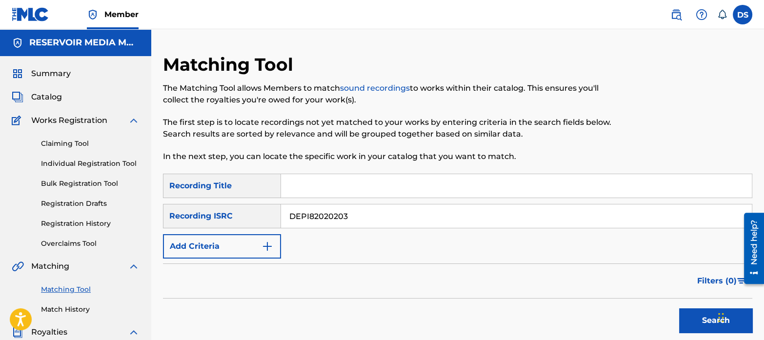
type input "DEPI82020203"
click at [679, 308] on button "Search" at bounding box center [715, 320] width 73 height 24
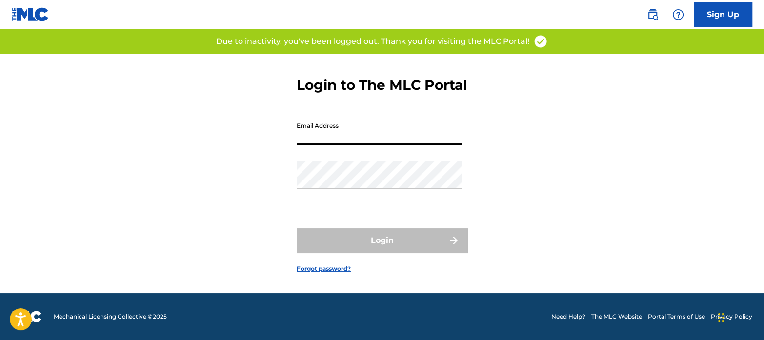
click at [380, 128] on input "Email Address" at bounding box center [379, 131] width 165 height 28
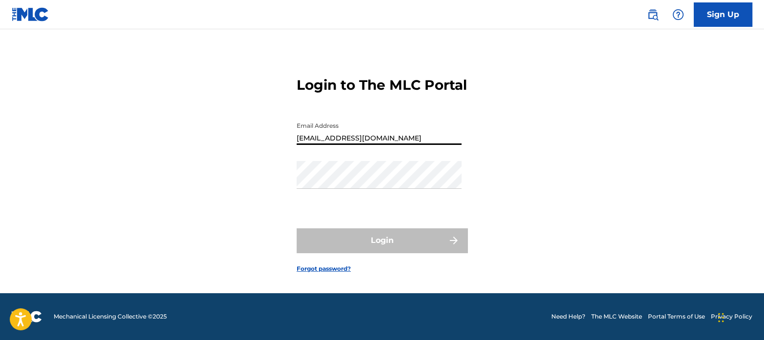
type input "[EMAIL_ADDRESS][DOMAIN_NAME]"
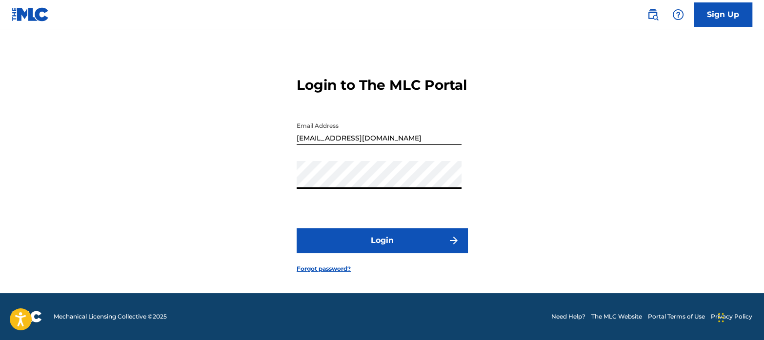
click at [419, 245] on button "Login" at bounding box center [382, 240] width 171 height 24
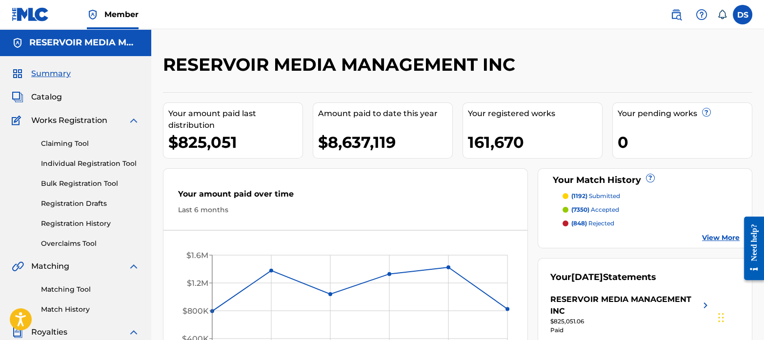
click at [81, 287] on link "Matching Tool" at bounding box center [90, 289] width 99 height 10
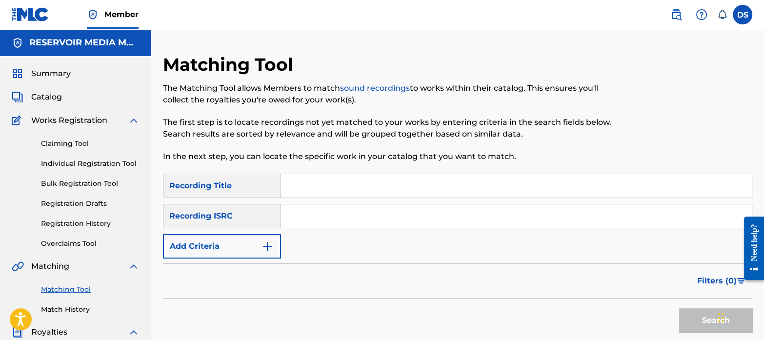
click at [373, 213] on input "Search Form" at bounding box center [516, 215] width 471 height 23
paste input "DEPI82020203"
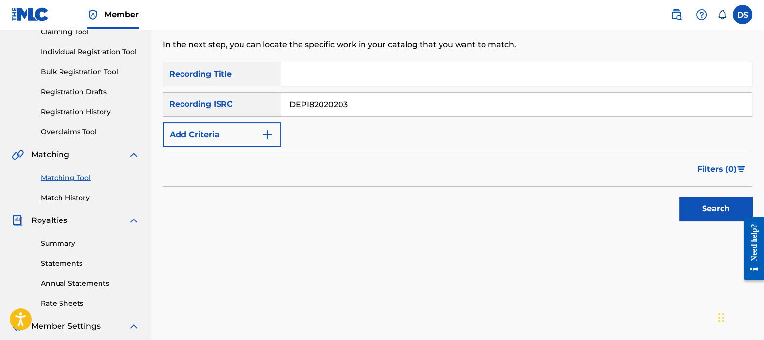
scroll to position [119, 0]
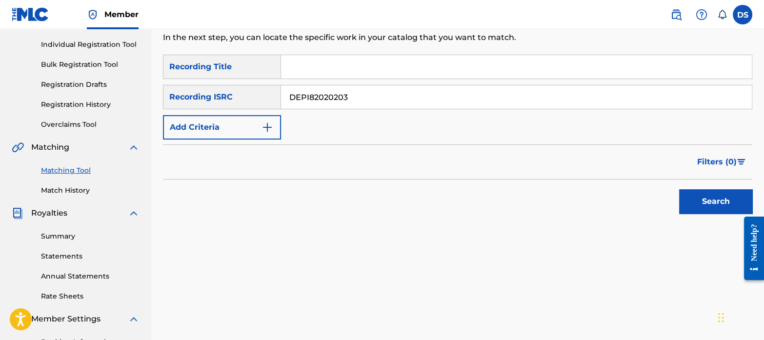
click at [703, 193] on button "Search" at bounding box center [715, 201] width 73 height 24
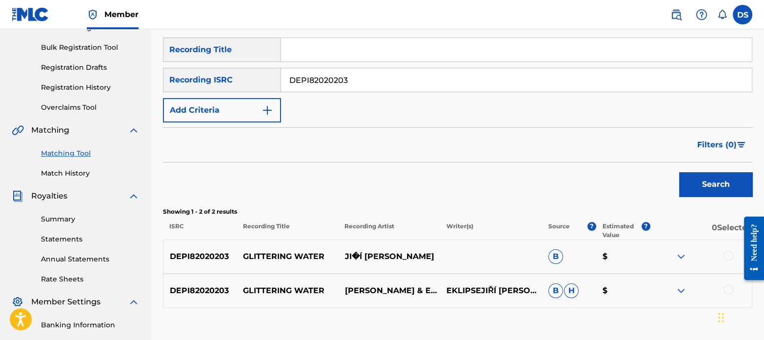
scroll to position [135, 0]
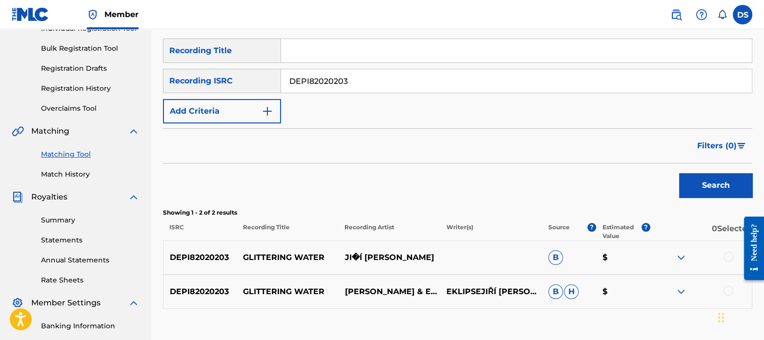
drag, startPoint x: 367, startPoint y: 74, endPoint x: 214, endPoint y: 27, distance: 160.0
click at [214, 27] on div "Member DS DS [PERSON_NAME] [EMAIL_ADDRESS][DOMAIN_NAME] Notification Preference…" at bounding box center [382, 167] width 764 height 605
paste input "CE70900299"
click at [709, 179] on button "Search" at bounding box center [715, 185] width 73 height 24
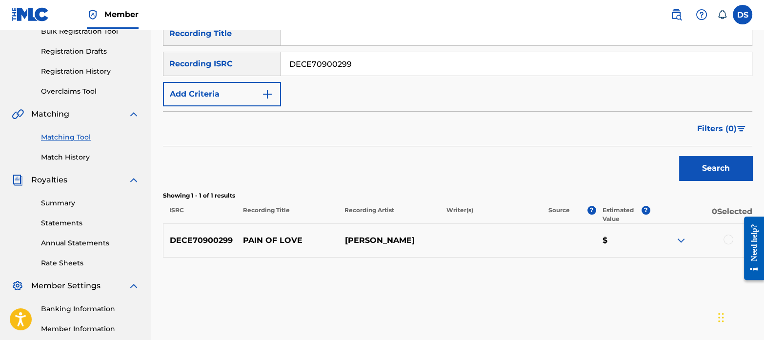
scroll to position [149, 0]
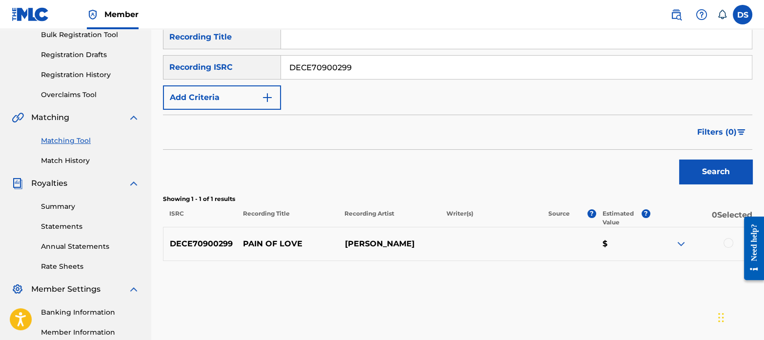
drag, startPoint x: 365, startPoint y: 71, endPoint x: 275, endPoint y: 51, distance: 92.4
click at [275, 51] on div "SearchWithCriteriab1fb38b2-2999-4cb2-9726-8f38ca82a543 Recording Title SearchWi…" at bounding box center [457, 67] width 589 height 85
paste input "TCAGQ2295392"
type input "TCAGQ2295392"
click at [721, 174] on button "Search" at bounding box center [715, 171] width 73 height 24
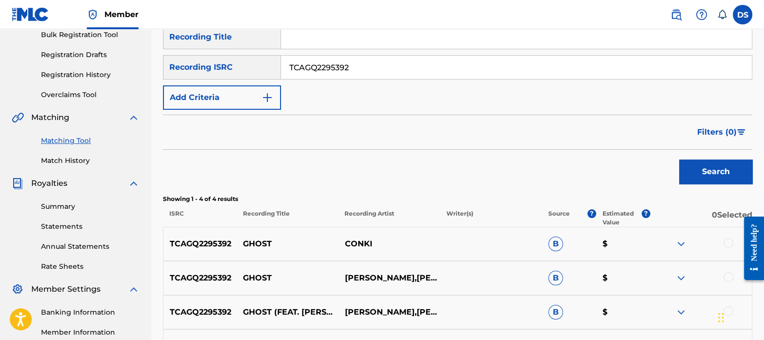
scroll to position [267, 0]
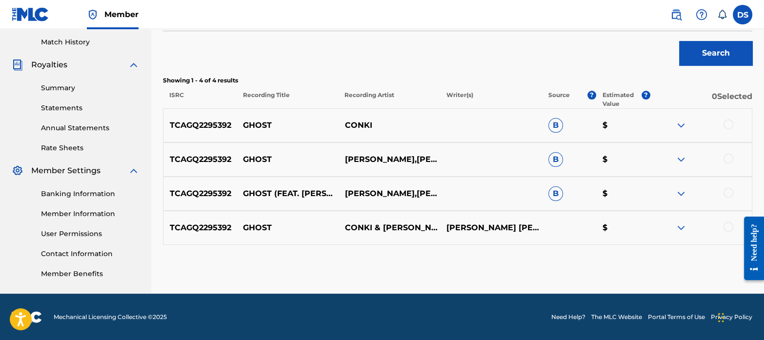
click at [731, 127] on div at bounding box center [728, 124] width 10 height 10
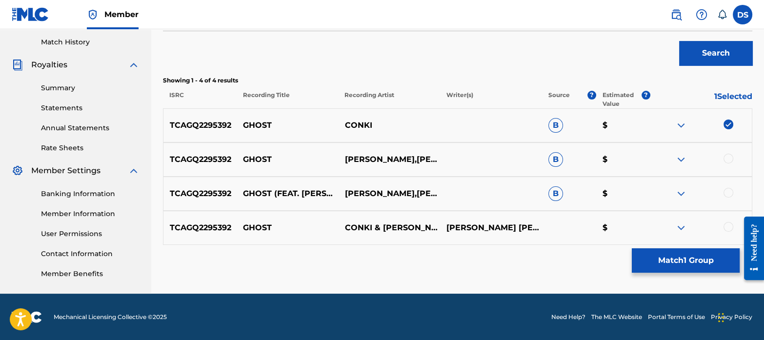
click at [728, 160] on div at bounding box center [728, 159] width 10 height 10
click at [730, 189] on div at bounding box center [728, 193] width 10 height 10
click at [729, 223] on div at bounding box center [728, 227] width 10 height 10
click at [712, 257] on button "Match 4 Groups" at bounding box center [686, 260] width 108 height 24
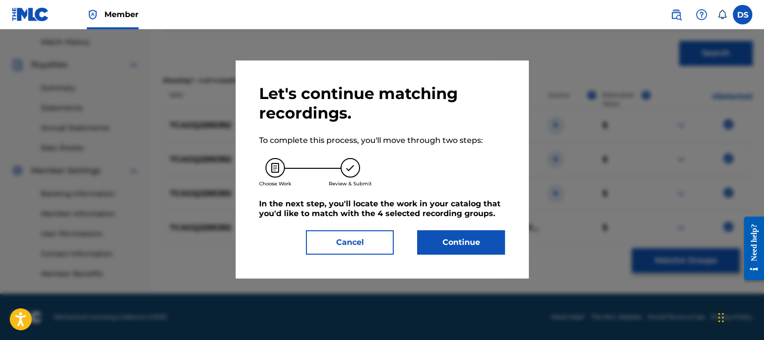
click at [482, 234] on button "Continue" at bounding box center [461, 242] width 88 height 24
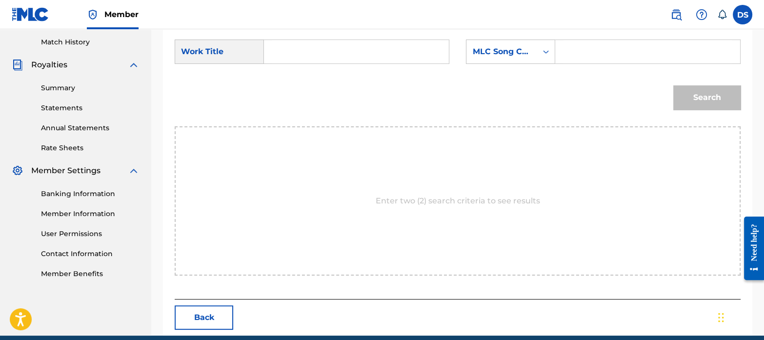
click at [335, 56] on input "Search Form" at bounding box center [356, 51] width 168 height 23
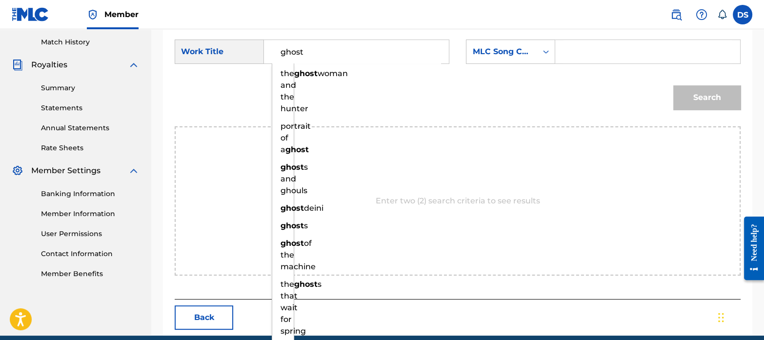
type input "ghost"
click at [422, 105] on div "Search" at bounding box center [458, 101] width 566 height 51
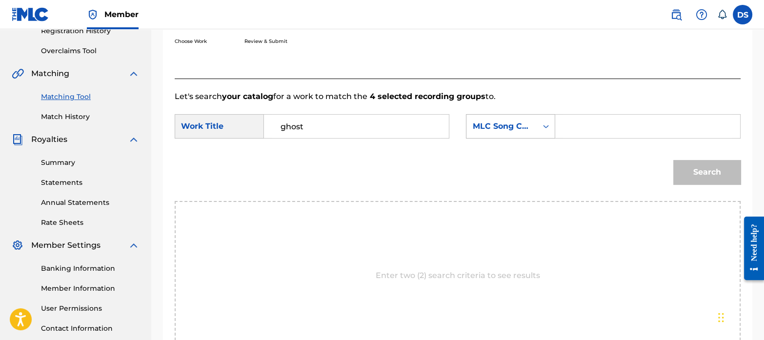
scroll to position [192, 0]
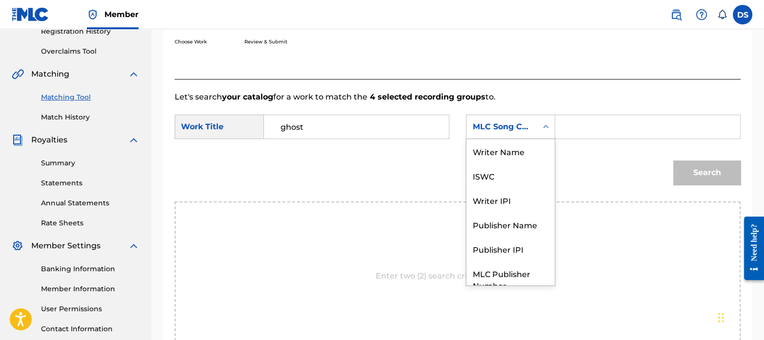
click at [495, 116] on div "MLC Song Code" at bounding box center [510, 127] width 89 height 24
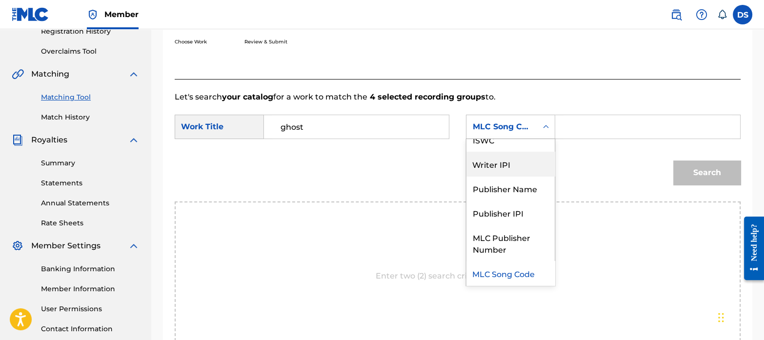
scroll to position [0, 0]
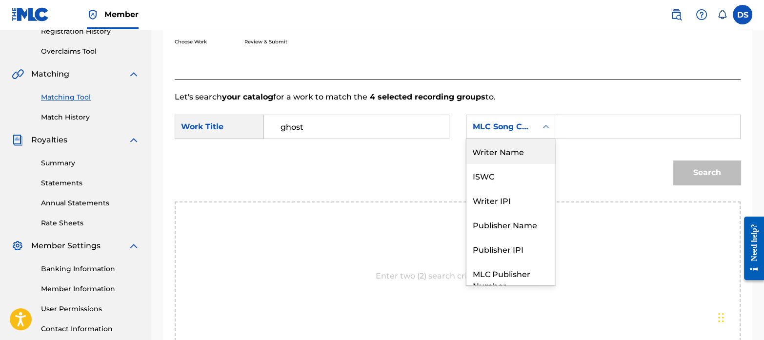
click at [495, 150] on div "Writer Name" at bounding box center [510, 151] width 88 height 24
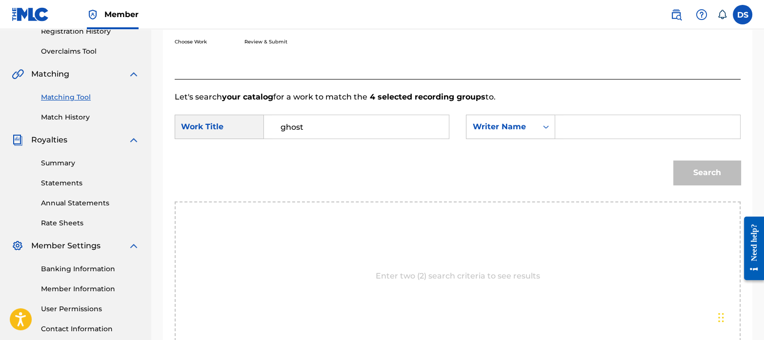
click at [579, 133] on input "Search Form" at bounding box center [647, 126] width 168 height 23
paste input "[PERSON_NAME]"
type input "[PERSON_NAME]"
click at [705, 162] on button "Search" at bounding box center [706, 172] width 67 height 24
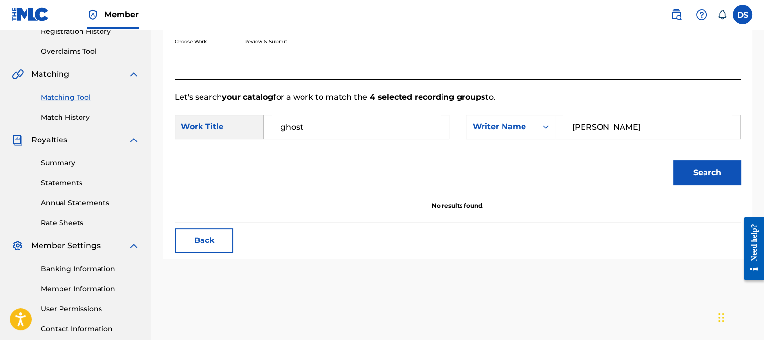
click at [61, 116] on link "Match History" at bounding box center [90, 117] width 99 height 10
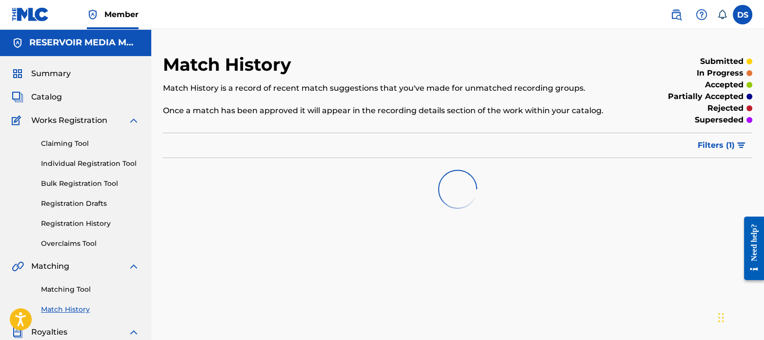
click at [82, 284] on link "Matching Tool" at bounding box center [90, 289] width 99 height 10
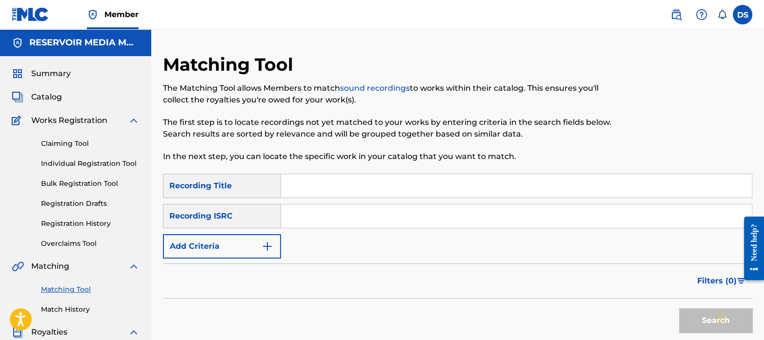
click at [351, 224] on input "Search Form" at bounding box center [516, 215] width 471 height 23
paste input "NL4VT2100252"
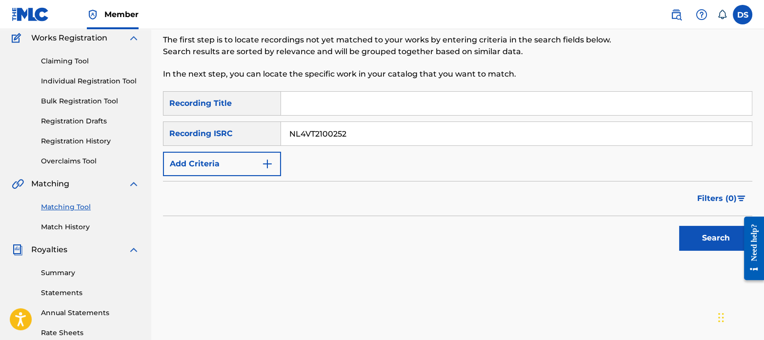
scroll to position [86, 0]
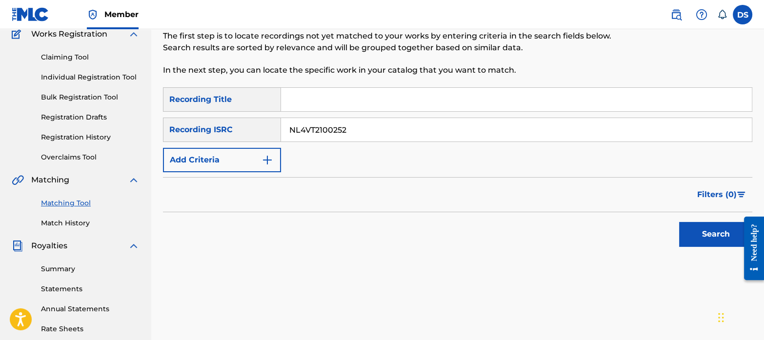
click at [704, 237] on button "Search" at bounding box center [715, 234] width 73 height 24
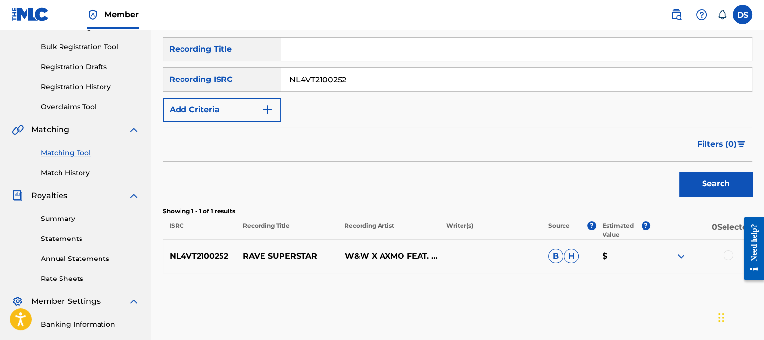
scroll to position [134, 0]
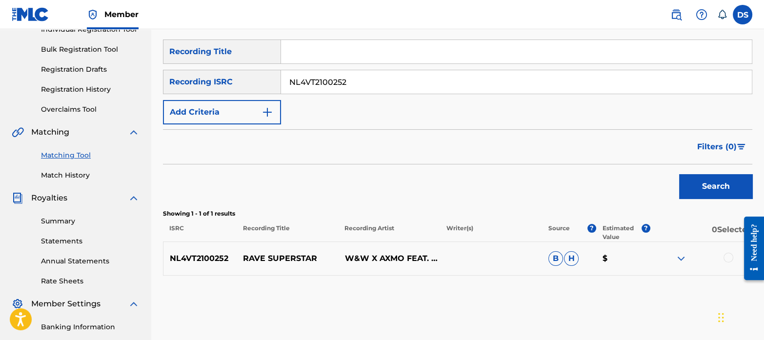
drag, startPoint x: 360, startPoint y: 78, endPoint x: 273, endPoint y: 55, distance: 89.8
click at [273, 55] on div "SearchWithCriteriab1fb38b2-2999-4cb2-9726-8f38ca82a543 Recording Title SearchWi…" at bounding box center [457, 82] width 589 height 85
paste input "TCAGS2357073"
click at [712, 189] on button "Search" at bounding box center [715, 186] width 73 height 24
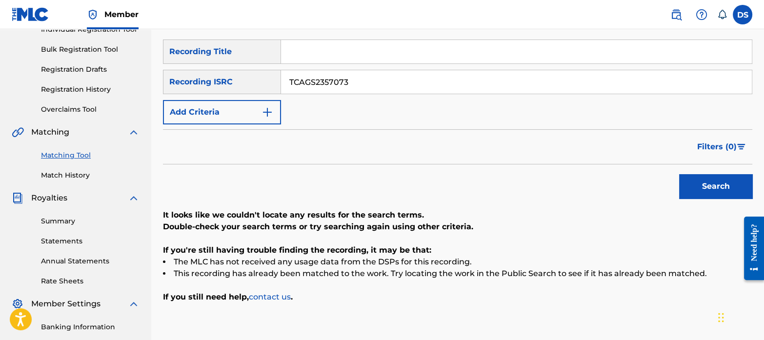
drag, startPoint x: 361, startPoint y: 86, endPoint x: 256, endPoint y: 60, distance: 108.5
click at [256, 60] on div "SearchWithCriteriab1fb38b2-2999-4cb2-9726-8f38ca82a543 Recording Title SearchWi…" at bounding box center [457, 82] width 589 height 85
paste input "GBCEN1100336"
type input "GBCEN1100336"
click at [710, 181] on button "Search" at bounding box center [715, 186] width 73 height 24
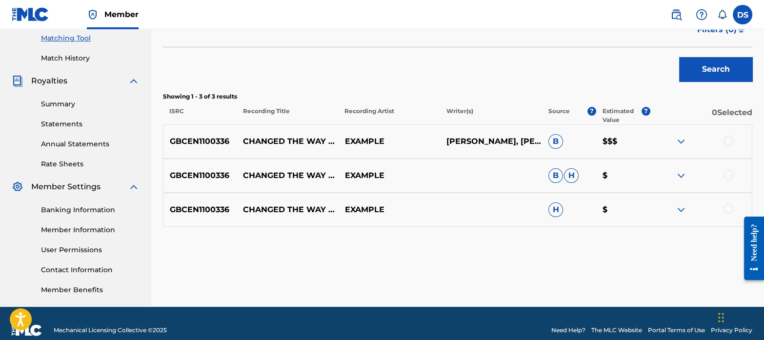
scroll to position [252, 0]
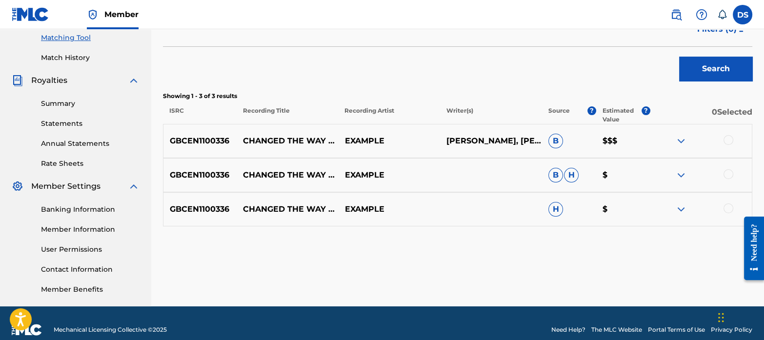
click at [729, 138] on div at bounding box center [728, 140] width 10 height 10
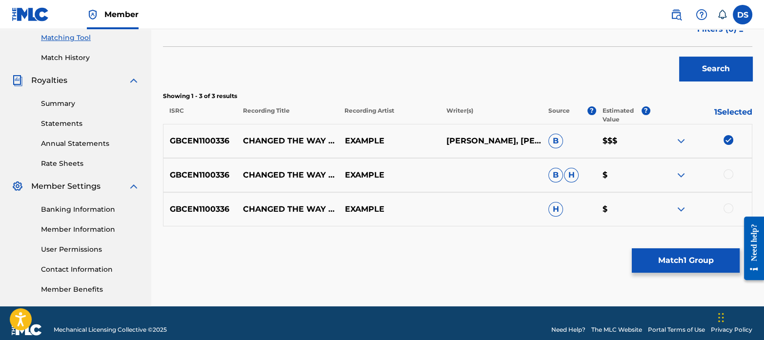
click at [728, 169] on div at bounding box center [728, 174] width 10 height 10
click at [725, 203] on div at bounding box center [701, 209] width 102 height 12
click at [730, 206] on div at bounding box center [728, 208] width 10 height 10
click at [698, 259] on button "Match 3 Groups" at bounding box center [686, 260] width 108 height 24
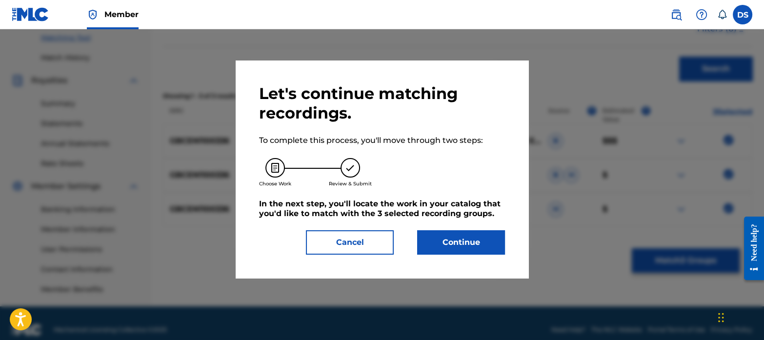
click at [463, 239] on button "Continue" at bounding box center [461, 242] width 88 height 24
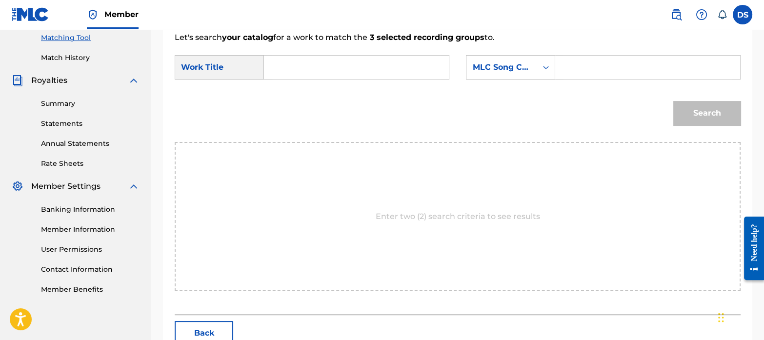
click at [303, 72] on input "Search Form" at bounding box center [356, 67] width 168 height 23
type input "changed the way you kiss me"
click at [493, 74] on div "MLC Song Code" at bounding box center [501, 67] width 71 height 19
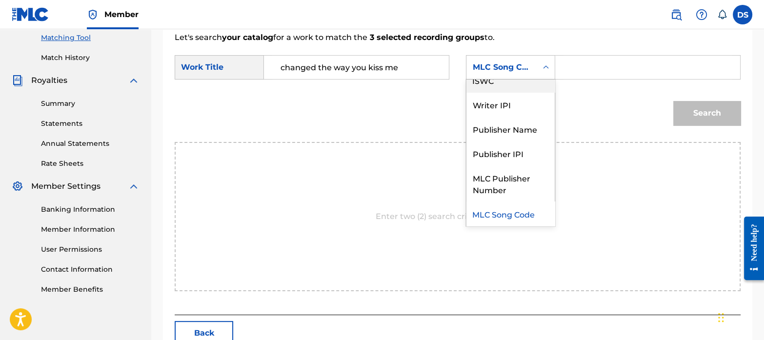
scroll to position [0, 0]
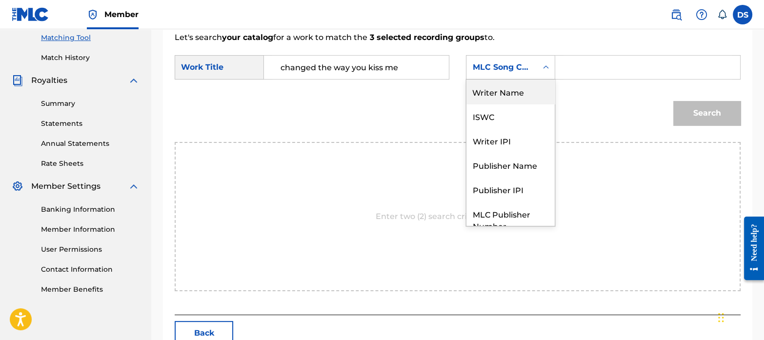
click at [504, 89] on div "Writer Name" at bounding box center [510, 91] width 88 height 24
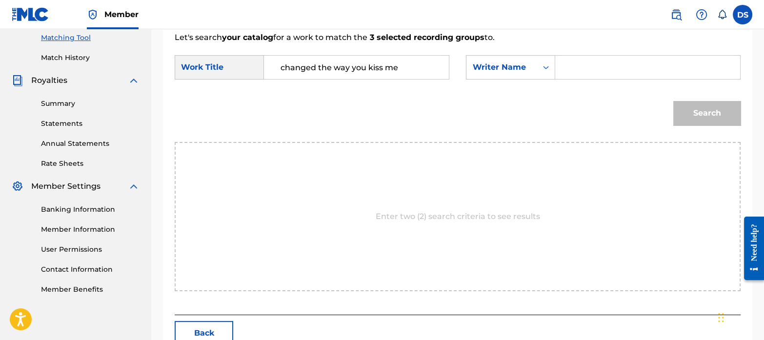
click at [572, 73] on input "Search Form" at bounding box center [647, 67] width 168 height 23
paste input "[PERSON_NAME]"
type input "[PERSON_NAME]"
click at [707, 110] on button "Search" at bounding box center [706, 113] width 67 height 24
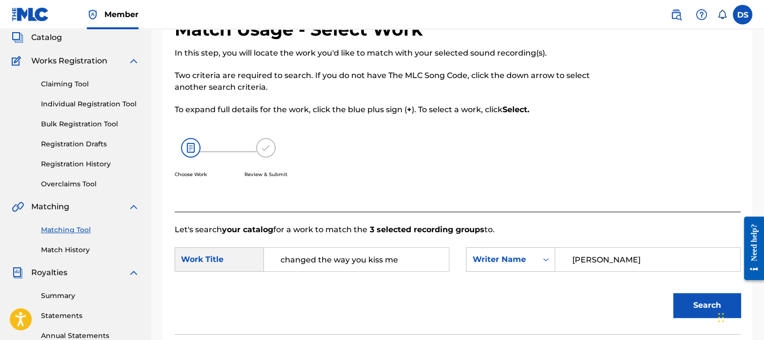
scroll to position [52, 0]
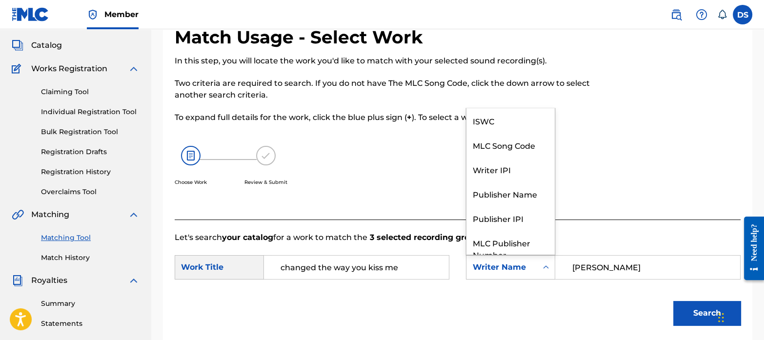
click at [507, 264] on div "Writer Name" at bounding box center [501, 267] width 59 height 12
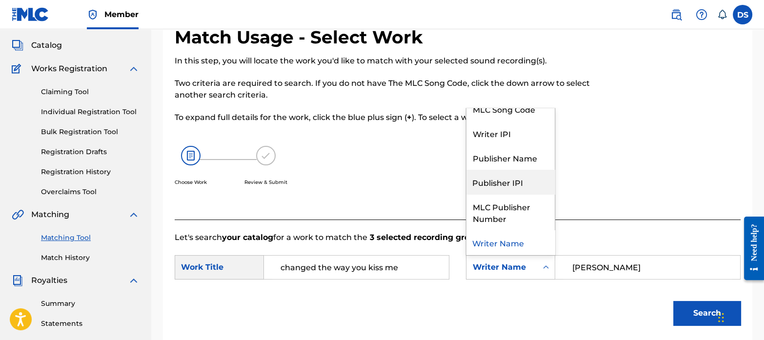
scroll to position [0, 0]
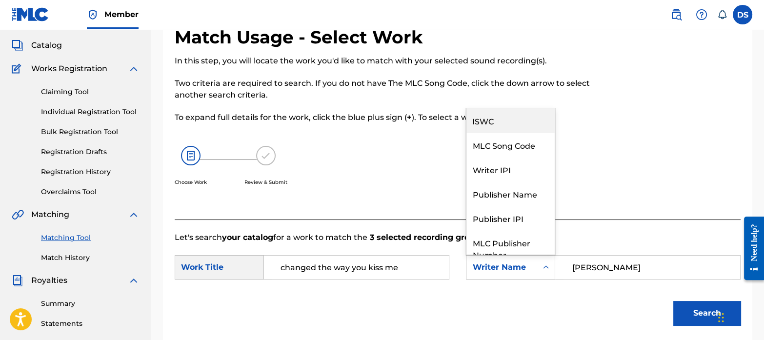
click at [505, 121] on div "ISWC" at bounding box center [510, 120] width 88 height 24
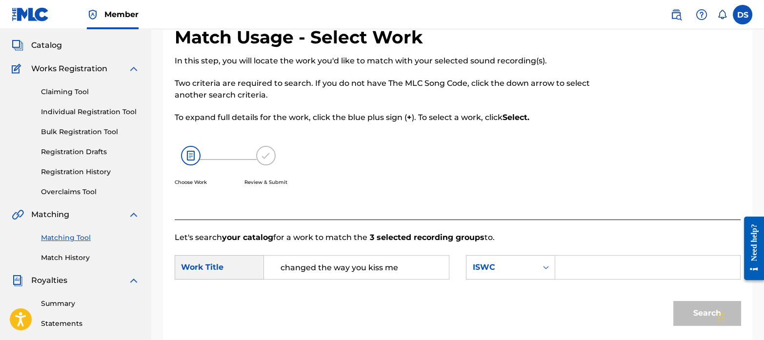
click at [634, 263] on input "Search Form" at bounding box center [647, 267] width 168 height 23
paste input "T3308731600"
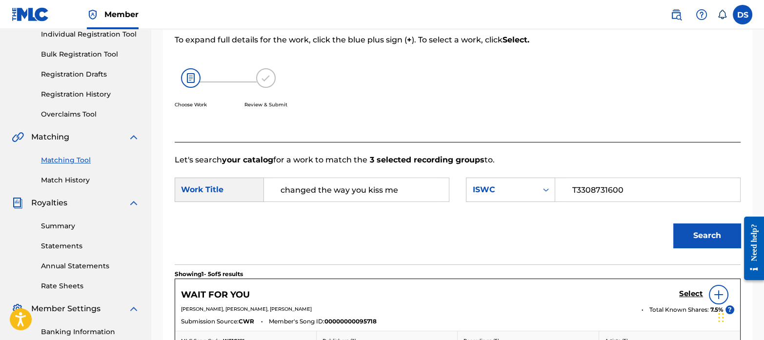
scroll to position [131, 0]
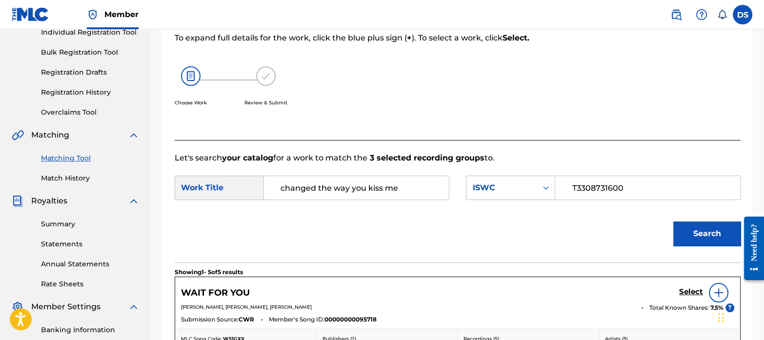
type input "T3308731600"
click at [710, 226] on button "Search" at bounding box center [706, 233] width 67 height 24
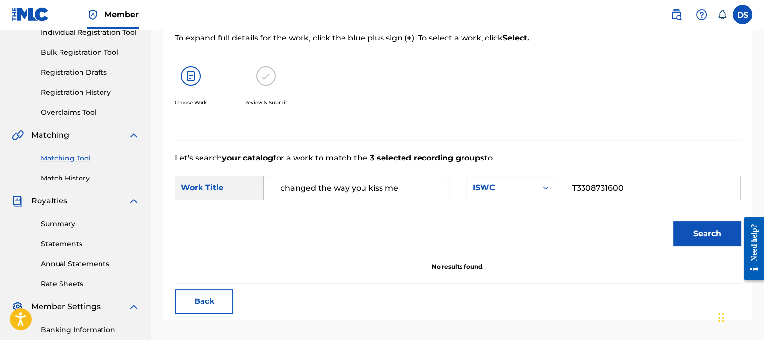
click at [79, 176] on link "Match History" at bounding box center [90, 178] width 99 height 10
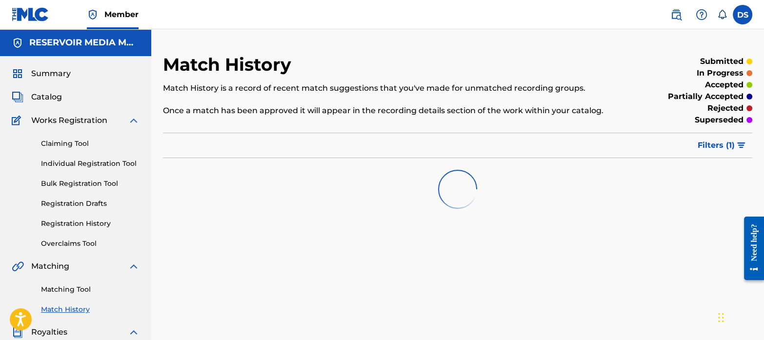
click at [73, 291] on link "Matching Tool" at bounding box center [90, 289] width 99 height 10
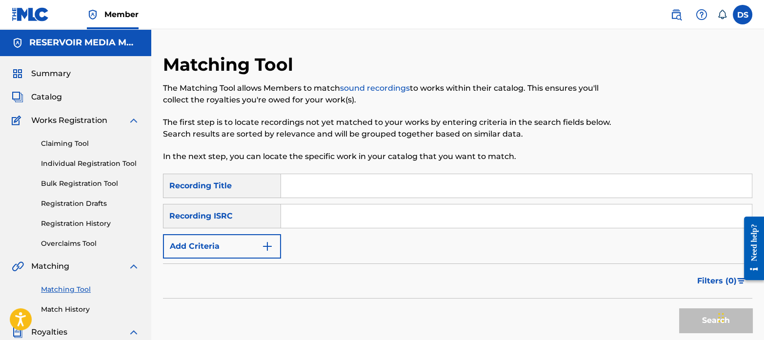
click at [388, 210] on input "Search Form" at bounding box center [516, 215] width 471 height 23
paste input "QZTAW2305205"
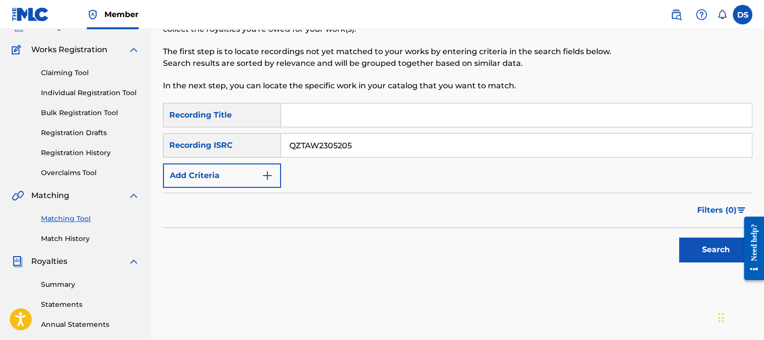
scroll to position [85, 0]
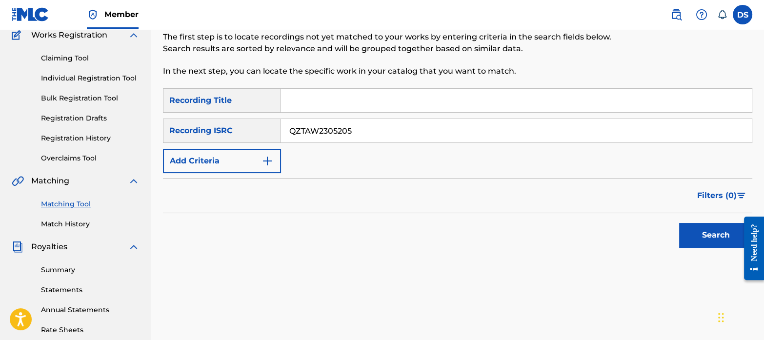
click at [699, 234] on button "Search" at bounding box center [715, 235] width 73 height 24
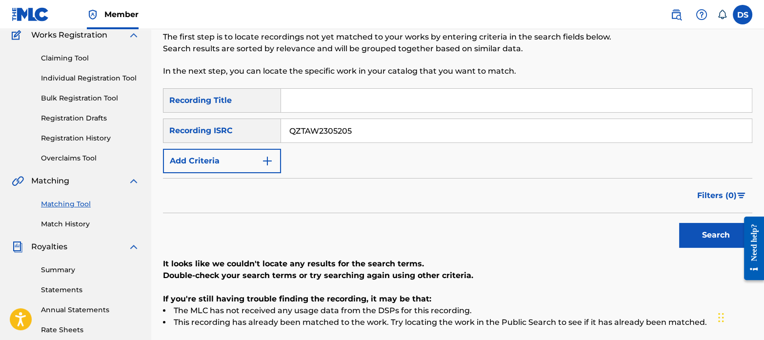
drag, startPoint x: 361, startPoint y: 135, endPoint x: 215, endPoint y: 109, distance: 148.5
click at [215, 109] on div "SearchWithCriteriab1fb38b2-2999-4cb2-9726-8f38ca82a543 Recording Title SearchWi…" at bounding box center [457, 130] width 589 height 85
paste input "DEN061302561"
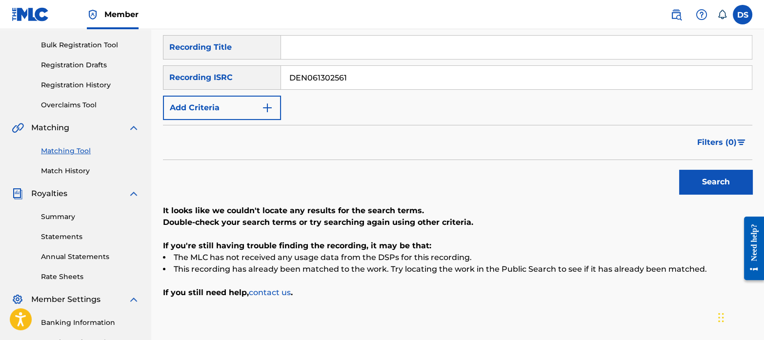
scroll to position [140, 0]
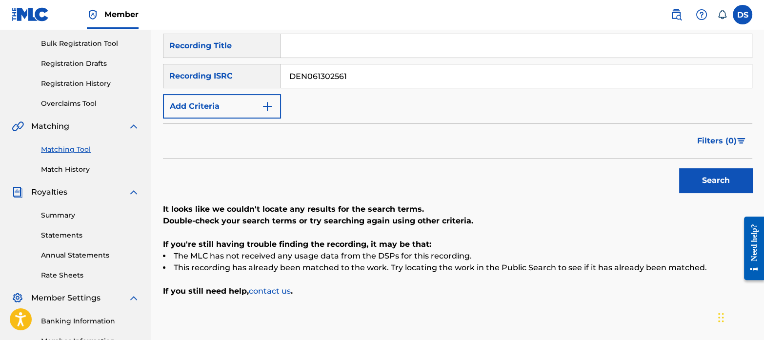
click at [706, 181] on button "Search" at bounding box center [715, 180] width 73 height 24
drag, startPoint x: 377, startPoint y: 65, endPoint x: 285, endPoint y: 45, distance: 94.4
click at [285, 45] on div "SearchWithCriteriab1fb38b2-2999-4cb2-9726-8f38ca82a543 Recording Title SearchWi…" at bounding box center [457, 76] width 589 height 85
paste input "GBTDG1302576"
type input "GBTDG1302576"
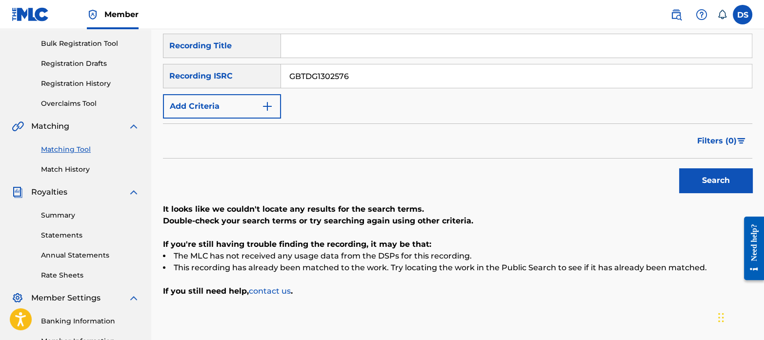
click at [721, 174] on button "Search" at bounding box center [715, 180] width 73 height 24
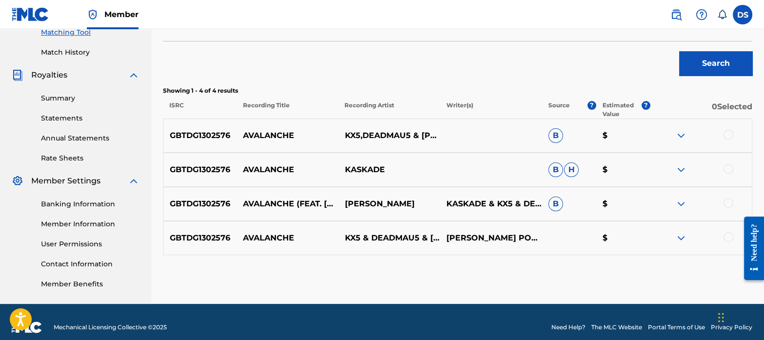
scroll to position [258, 0]
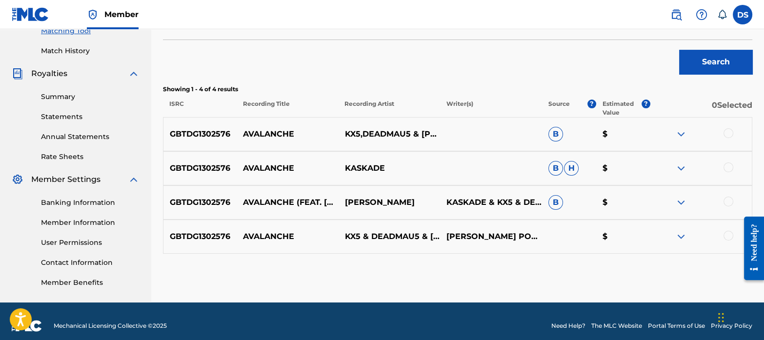
click at [683, 163] on img at bounding box center [681, 168] width 12 height 12
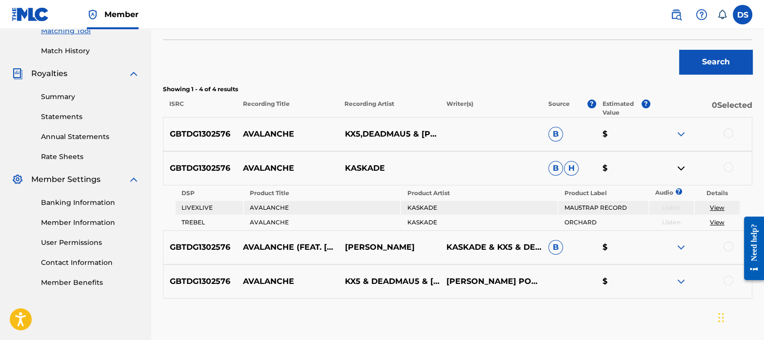
click at [680, 128] on img at bounding box center [681, 134] width 12 height 12
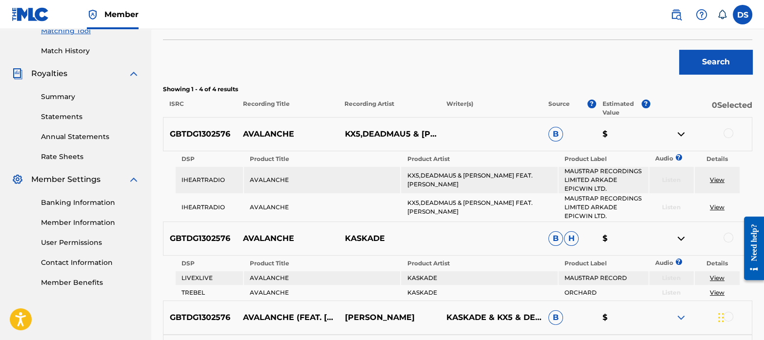
click at [680, 128] on img at bounding box center [681, 134] width 12 height 12
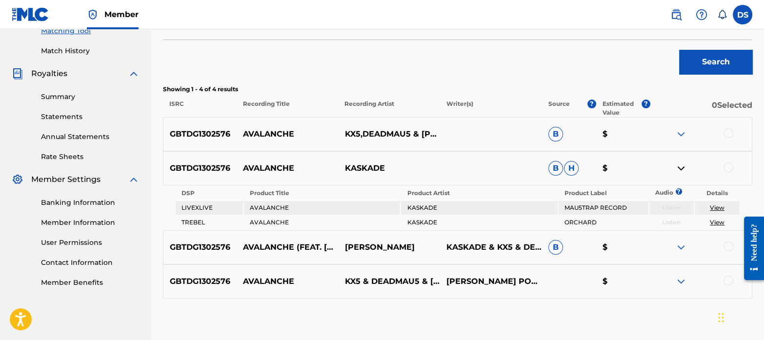
click at [732, 132] on div at bounding box center [728, 133] width 10 height 10
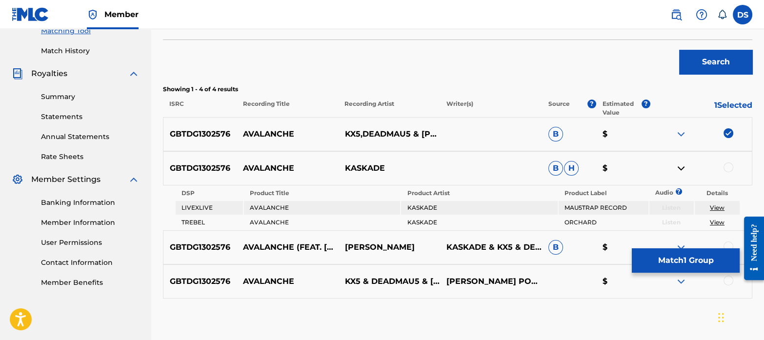
click at [729, 163] on div at bounding box center [728, 167] width 10 height 10
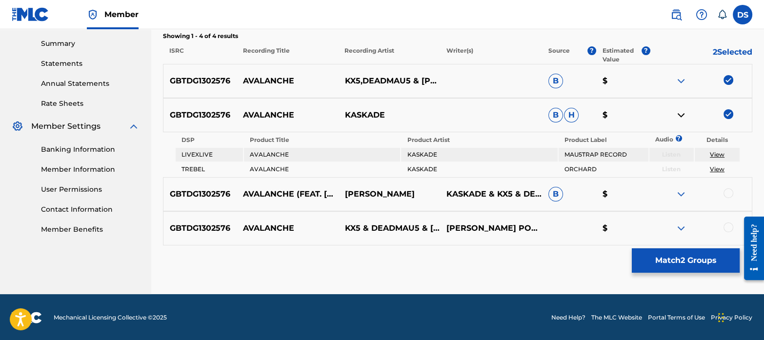
click at [732, 193] on div at bounding box center [728, 193] width 10 height 10
click at [729, 225] on div at bounding box center [728, 227] width 10 height 10
click at [683, 257] on button "Match 4 Groups" at bounding box center [686, 260] width 108 height 24
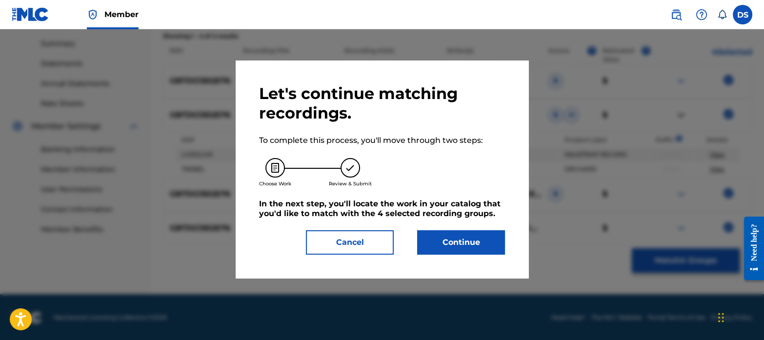
click at [444, 245] on button "Continue" at bounding box center [461, 242] width 88 height 24
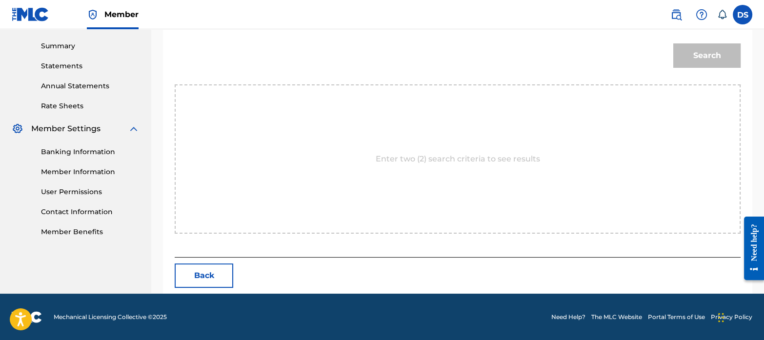
drag, startPoint x: 355, startPoint y: 225, endPoint x: 344, endPoint y: 215, distance: 15.2
click at [344, 215] on div "Enter two (2) search criteria to see results" at bounding box center [458, 158] width 566 height 149
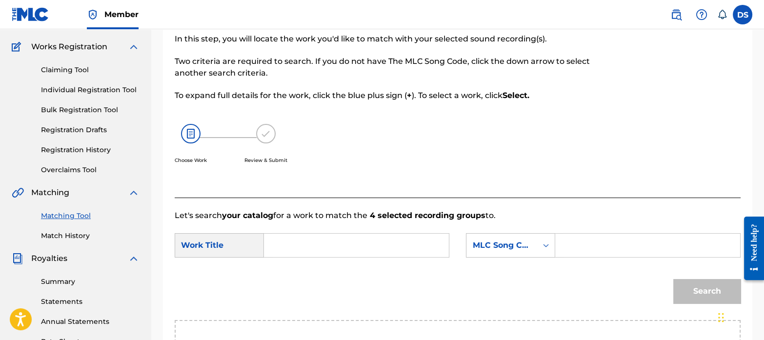
scroll to position [65, 0]
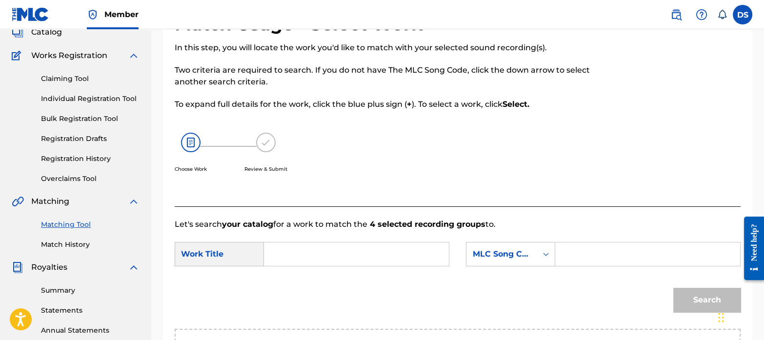
click at [343, 242] on div "Search Form" at bounding box center [356, 254] width 185 height 24
click at [344, 255] on input "Search Form" at bounding box center [356, 253] width 168 height 23
paste input "AVALANCHE"
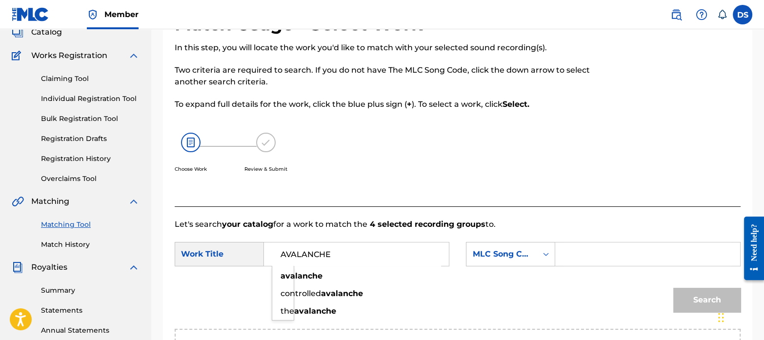
type input "AVALANCHE"
click at [510, 253] on div "MLC Song Code" at bounding box center [501, 254] width 59 height 12
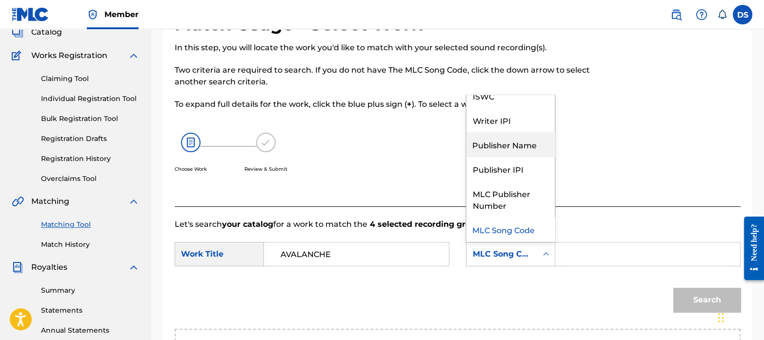
scroll to position [0, 0]
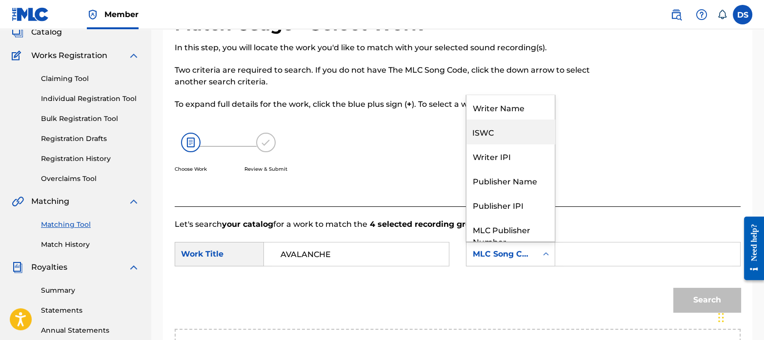
click at [500, 130] on div "ISWC" at bounding box center [510, 131] width 88 height 24
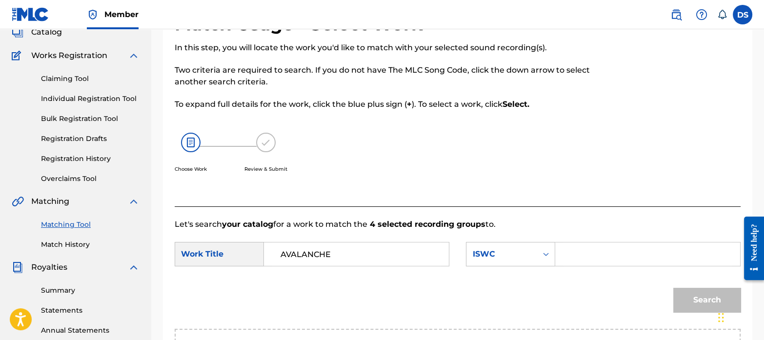
click at [600, 250] on input "Search Form" at bounding box center [647, 253] width 168 height 23
paste input "T3138678436"
type input "T3138678436"
click at [710, 297] on button "Search" at bounding box center [706, 300] width 67 height 24
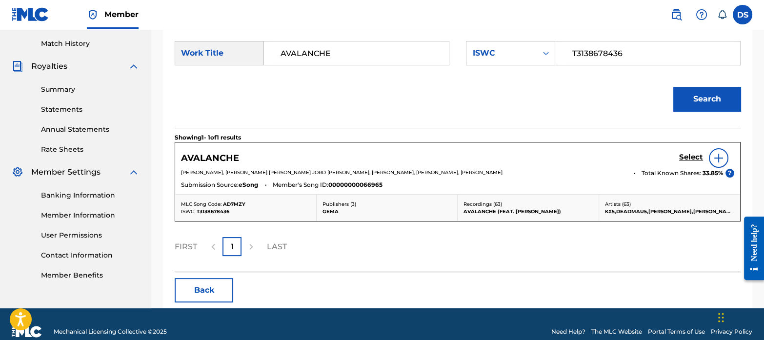
scroll to position [271, 0]
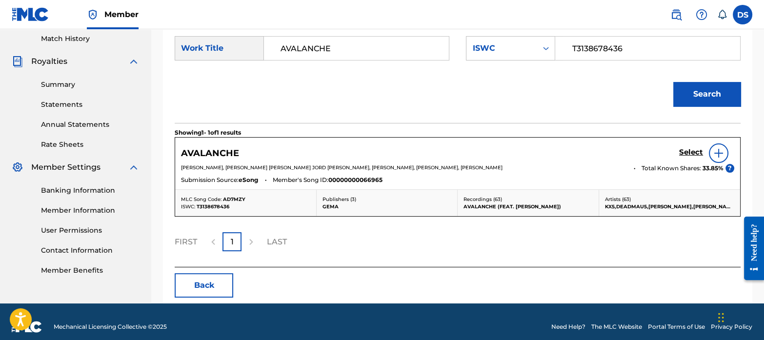
click at [691, 153] on h5 "Select" at bounding box center [691, 152] width 24 height 9
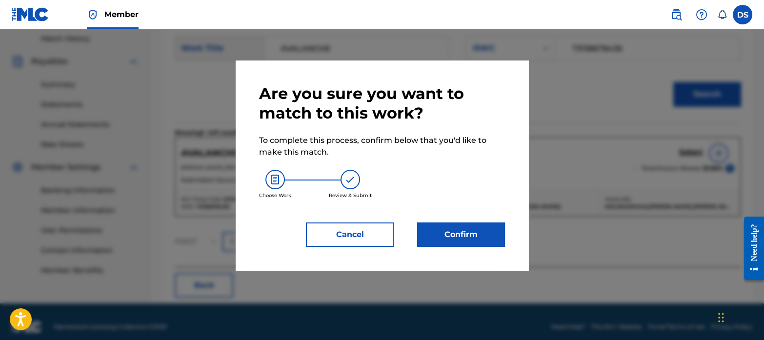
click at [458, 234] on button "Confirm" at bounding box center [461, 234] width 88 height 24
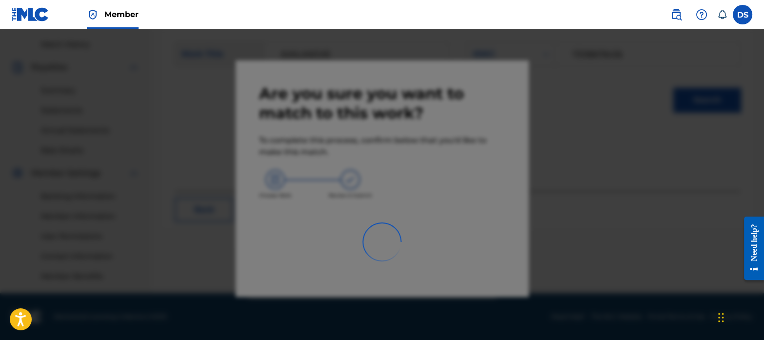
scroll to position [264, 0]
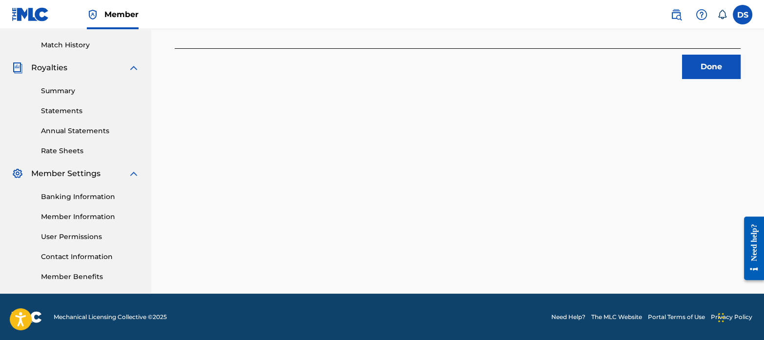
click at [713, 59] on button "Done" at bounding box center [711, 67] width 59 height 24
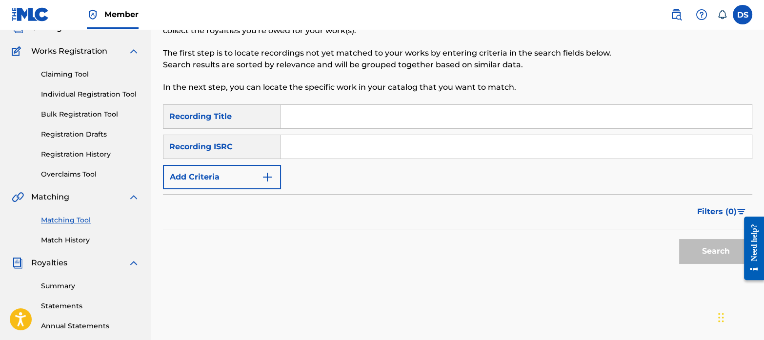
scroll to position [56, 0]
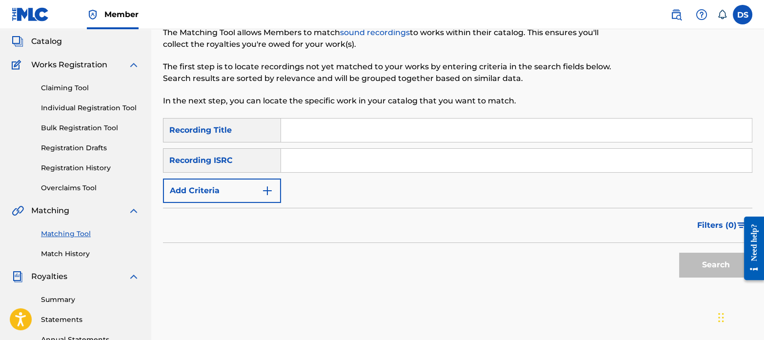
click at [366, 159] on input "Search Form" at bounding box center [516, 160] width 471 height 23
paste input "DEMI69400002"
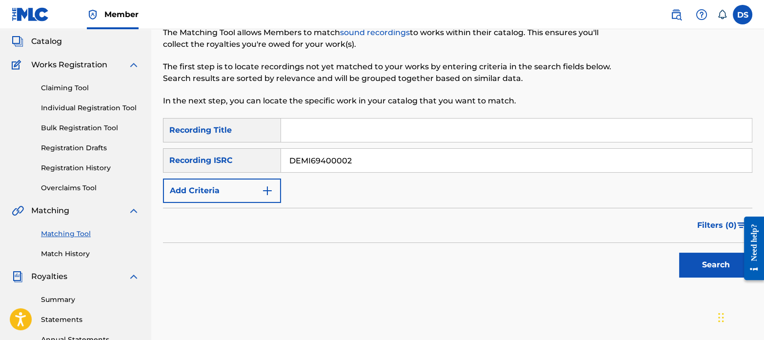
click at [712, 260] on button "Search" at bounding box center [715, 265] width 73 height 24
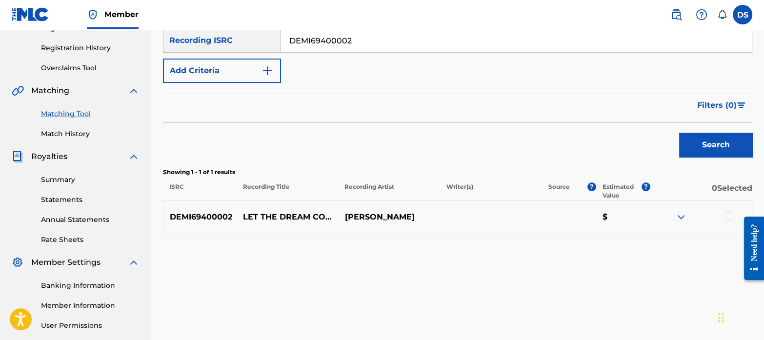
scroll to position [177, 0]
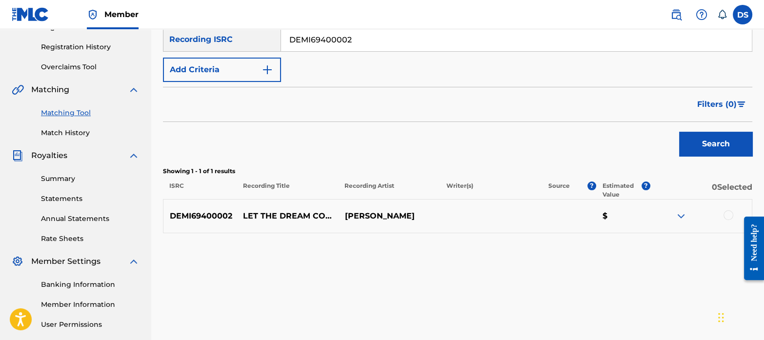
click at [677, 216] on img at bounding box center [681, 216] width 12 height 12
drag, startPoint x: 377, startPoint y: 41, endPoint x: 281, endPoint y: 22, distance: 97.5
click at [281, 22] on div "Member DS DS [PERSON_NAME] [EMAIL_ADDRESS][DOMAIN_NAME] Notification Preference…" at bounding box center [382, 125] width 764 height 605
paste input "QZNWR2134223"
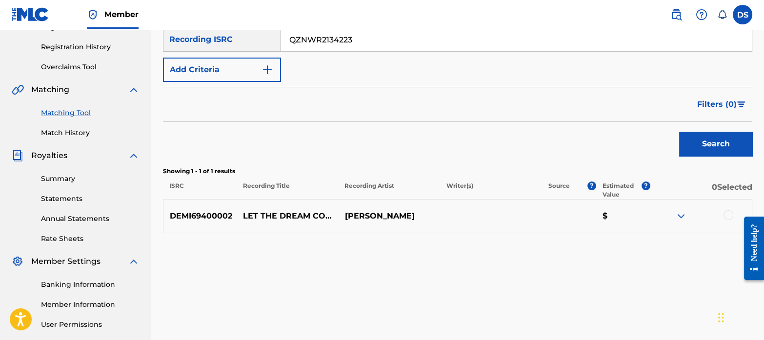
type input "QZNWR2134223"
click at [711, 145] on button "Search" at bounding box center [715, 144] width 73 height 24
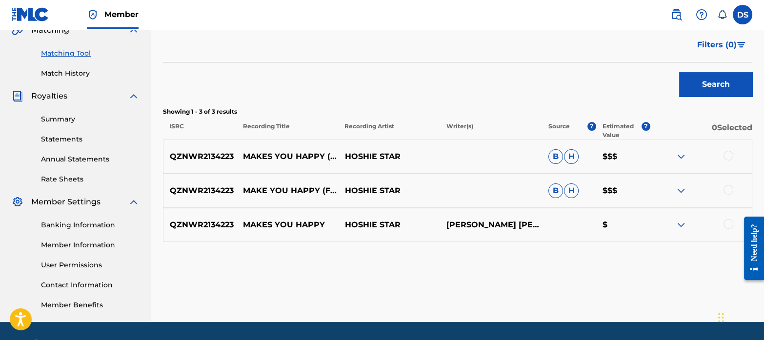
scroll to position [238, 0]
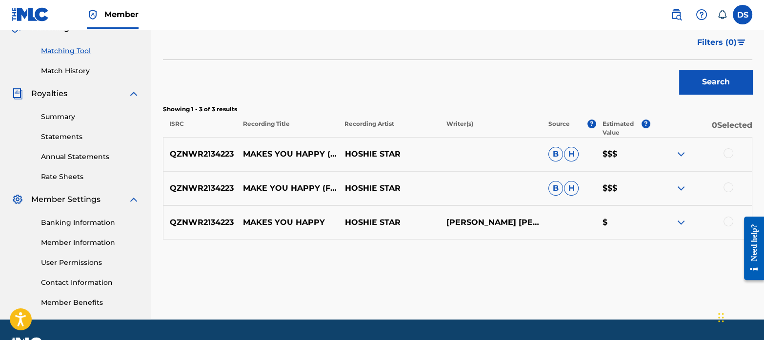
click at [728, 150] on div at bounding box center [728, 153] width 10 height 10
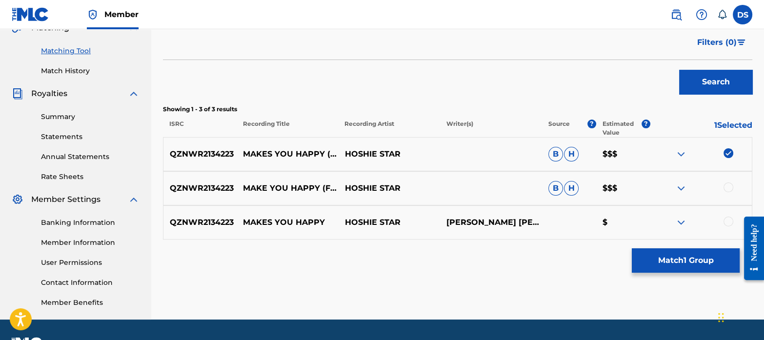
click at [729, 187] on div at bounding box center [728, 187] width 10 height 10
click at [725, 224] on div at bounding box center [728, 222] width 10 height 10
click at [668, 257] on button "Match 3 Groups" at bounding box center [686, 260] width 108 height 24
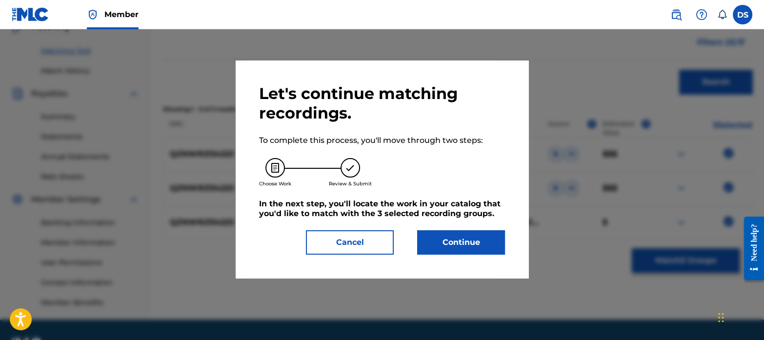
click at [461, 247] on button "Continue" at bounding box center [461, 242] width 88 height 24
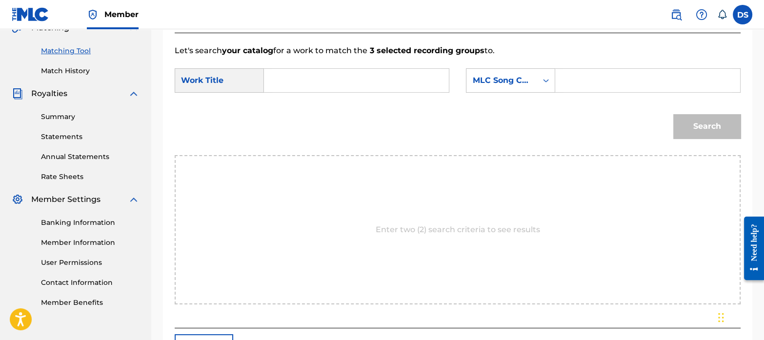
click at [309, 84] on input "Search Form" at bounding box center [356, 80] width 168 height 23
paste input "MAKES YOU HAPPY"
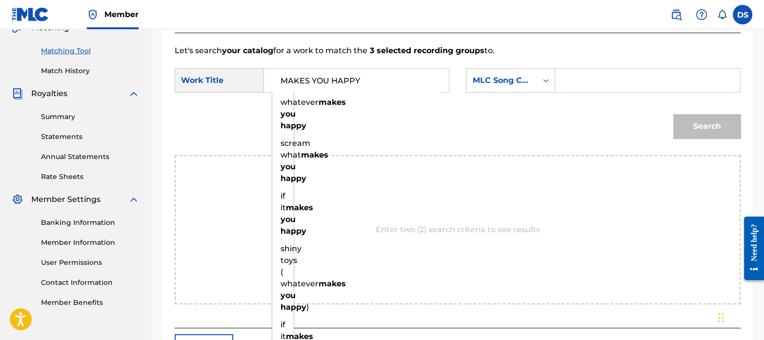
type input "MAKES YOU HAPPY"
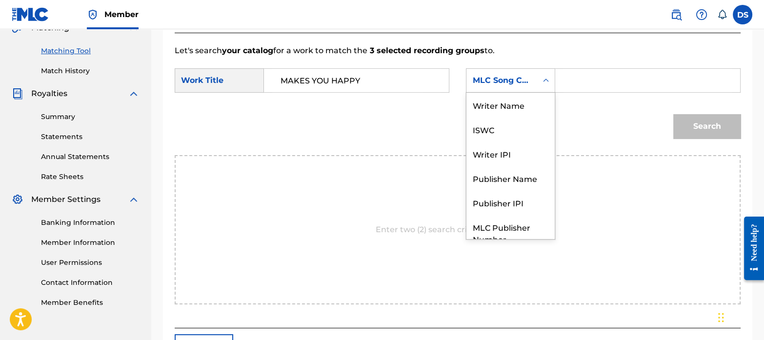
click at [502, 80] on div "MLC Song Code" at bounding box center [501, 81] width 59 height 12
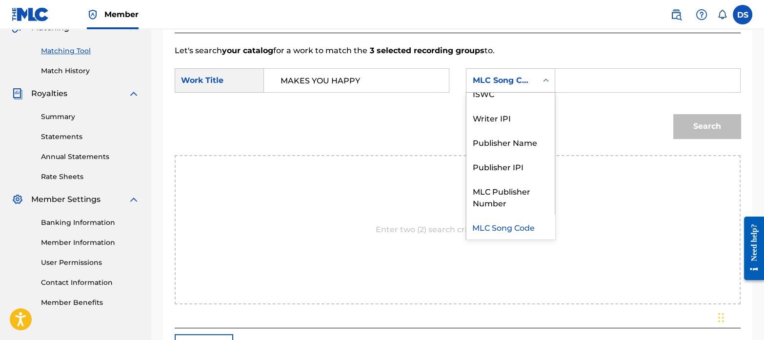
scroll to position [0, 0]
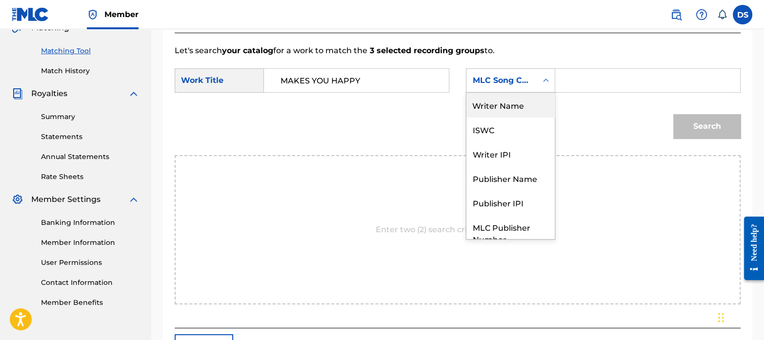
click at [509, 109] on div "Writer Name" at bounding box center [510, 105] width 88 height 24
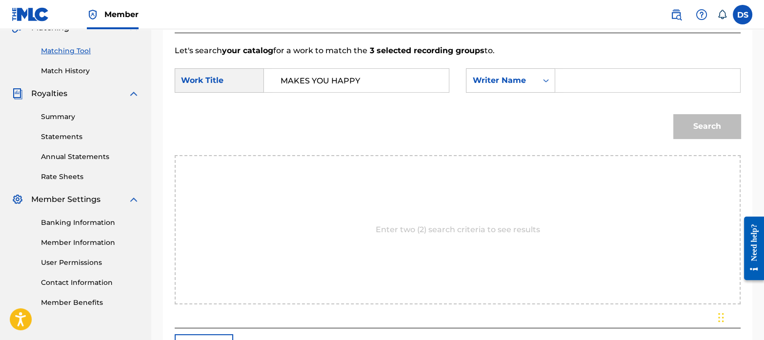
click at [610, 79] on input "Search Form" at bounding box center [647, 80] width 168 height 23
paste input "[PERSON_NAME] [PERSON_NAME]"
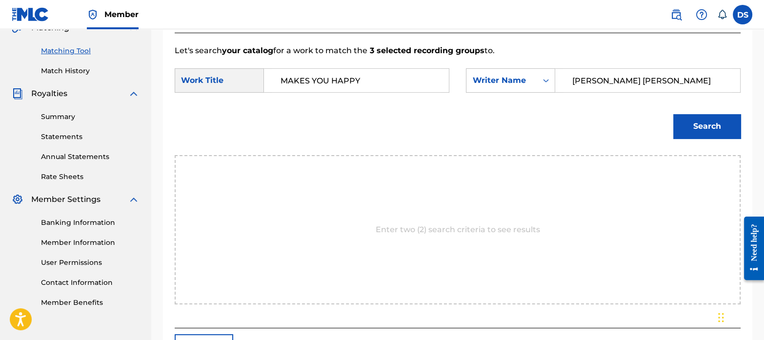
type input "[PERSON_NAME] [PERSON_NAME]"
click at [707, 118] on button "Search" at bounding box center [706, 126] width 67 height 24
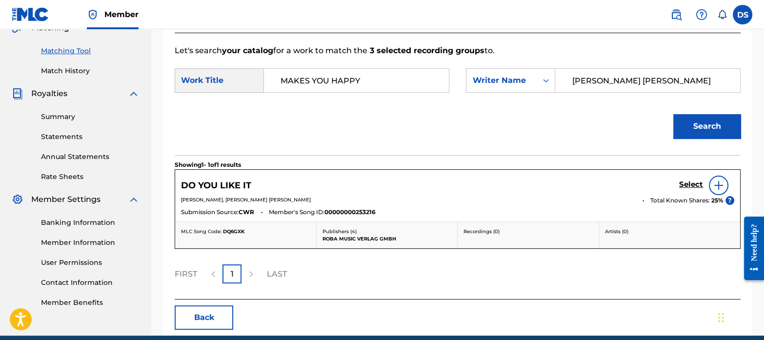
click at [726, 181] on div at bounding box center [719, 186] width 20 height 20
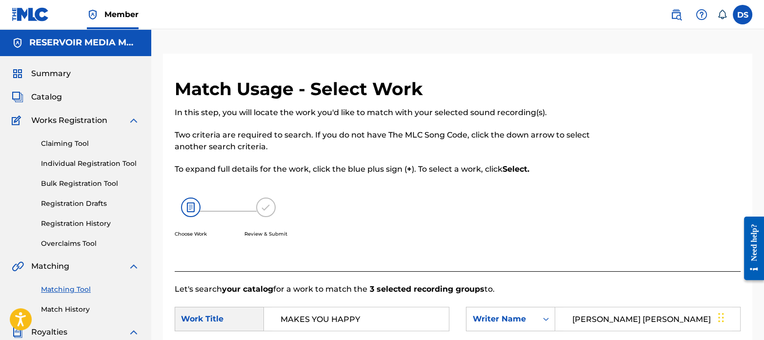
scroll to position [13, 0]
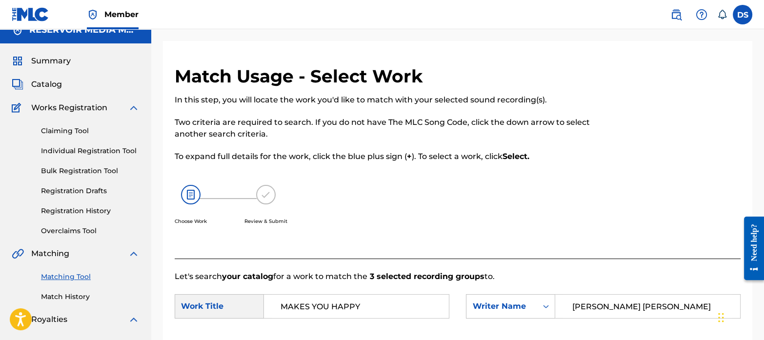
drag, startPoint x: 191, startPoint y: 149, endPoint x: 68, endPoint y: 274, distance: 175.2
click at [68, 274] on link "Matching Tool" at bounding box center [90, 277] width 99 height 10
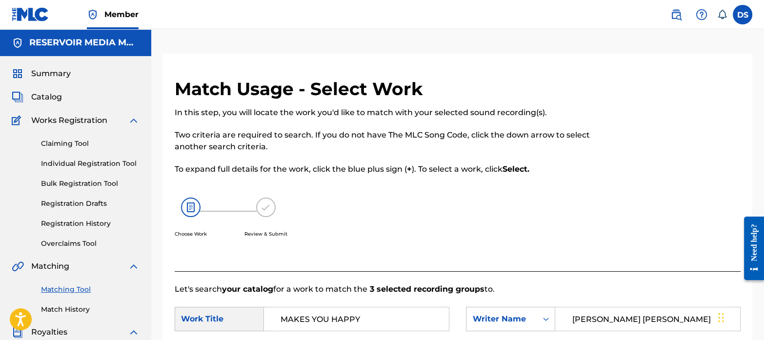
click at [73, 284] on link "Matching Tool" at bounding box center [90, 289] width 99 height 10
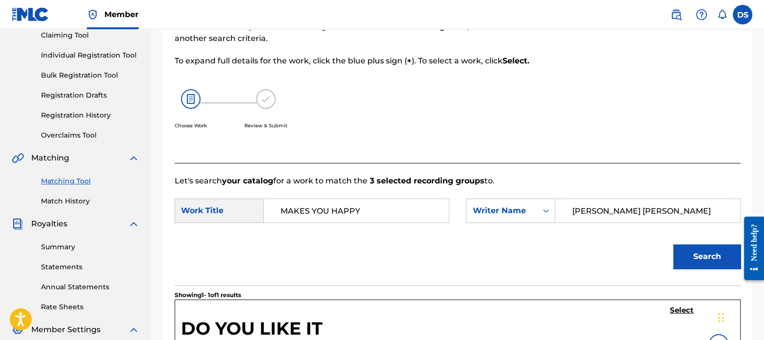
click at [59, 198] on link "Match History" at bounding box center [90, 201] width 99 height 10
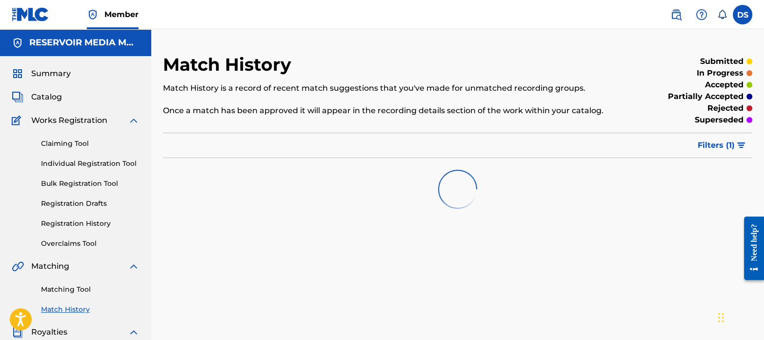
click at [87, 286] on link "Matching Tool" at bounding box center [90, 289] width 99 height 10
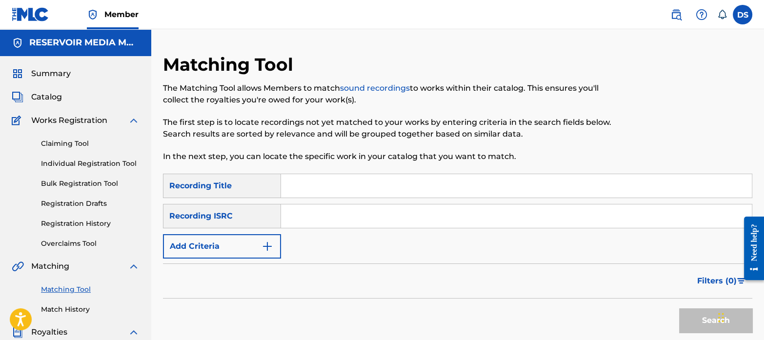
click at [371, 215] on input "Search Form" at bounding box center [516, 215] width 471 height 23
paste input "QZNWR2134223"
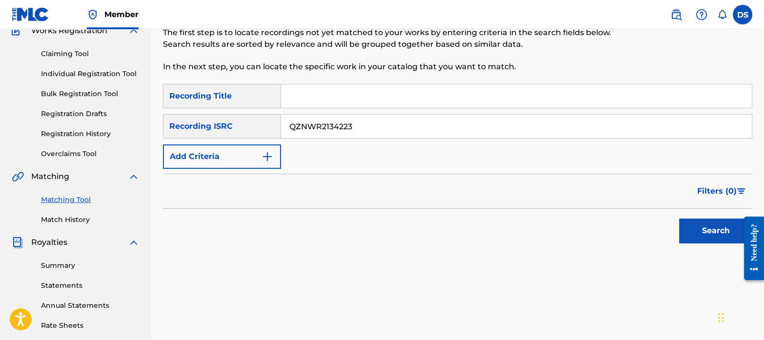
scroll to position [95, 0]
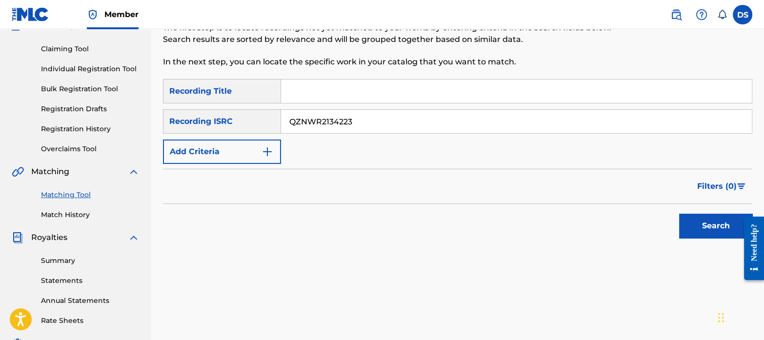
type input "QZNWR2134223"
click at [717, 219] on button "Search" at bounding box center [715, 226] width 73 height 24
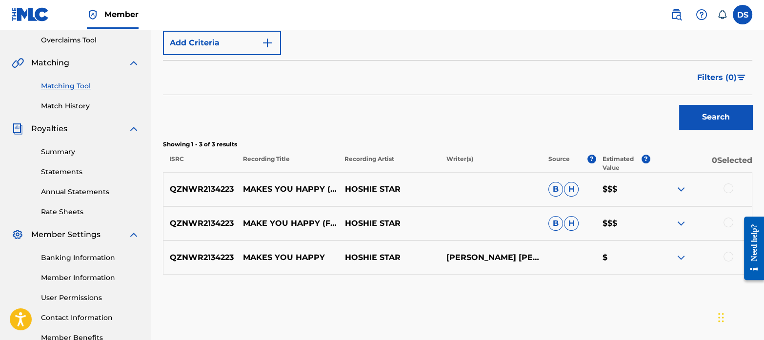
scroll to position [206, 0]
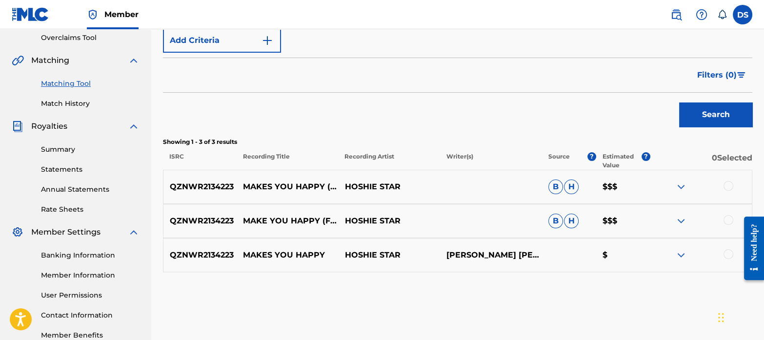
click at [723, 188] on div at bounding box center [701, 187] width 102 height 12
click at [728, 188] on div at bounding box center [728, 186] width 10 height 10
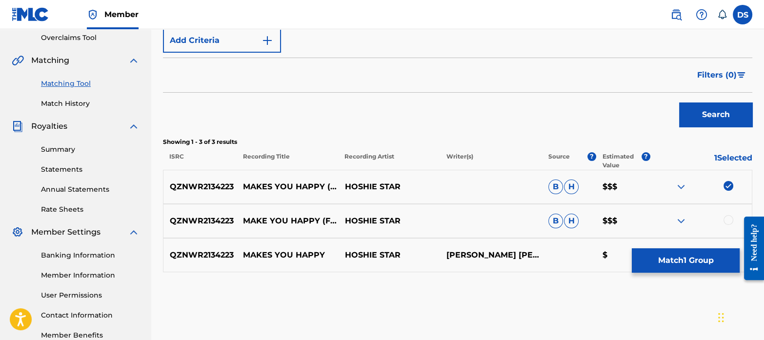
click at [728, 217] on div at bounding box center [728, 220] width 10 height 10
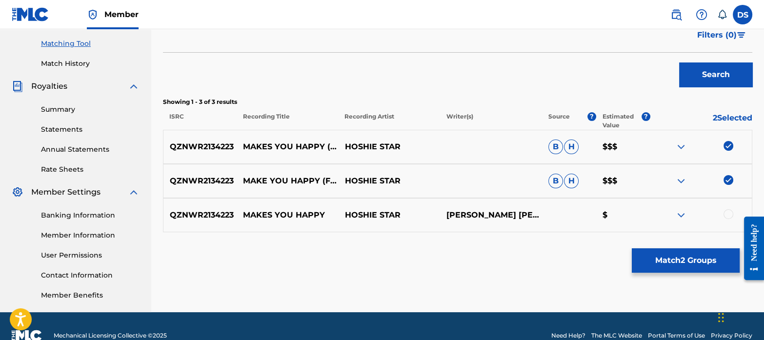
scroll to position [247, 0]
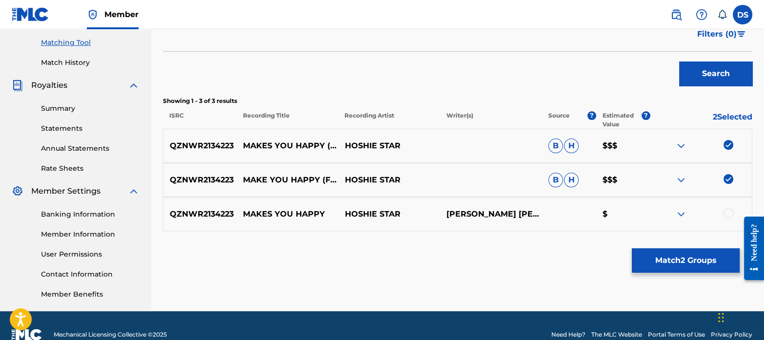
click at [728, 212] on div at bounding box center [728, 213] width 10 height 10
click at [702, 255] on button "Match 3 Groups" at bounding box center [686, 260] width 108 height 24
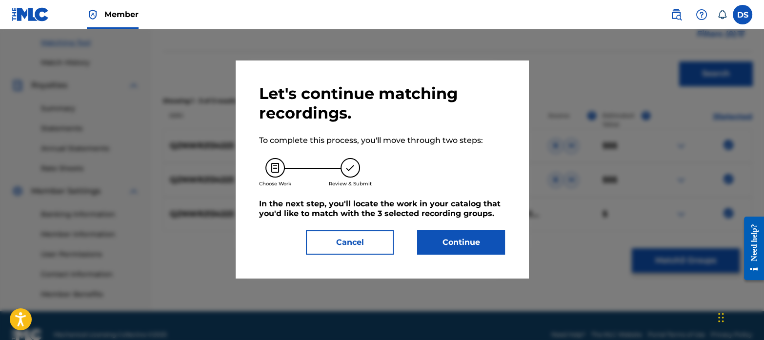
click at [479, 242] on button "Continue" at bounding box center [461, 242] width 88 height 24
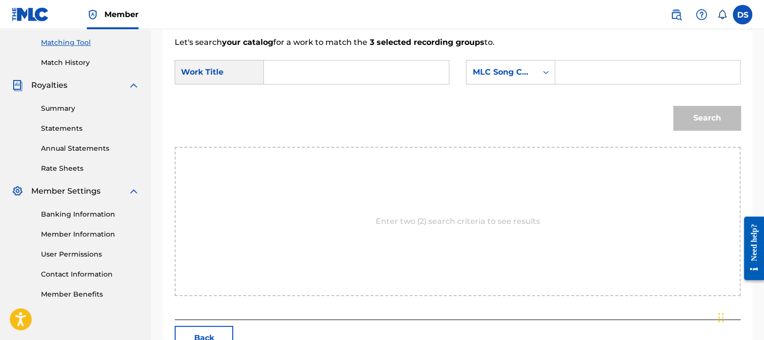
click at [310, 64] on input "Search Form" at bounding box center [356, 71] width 168 height 23
paste input "MAKES YOU HAPPY"
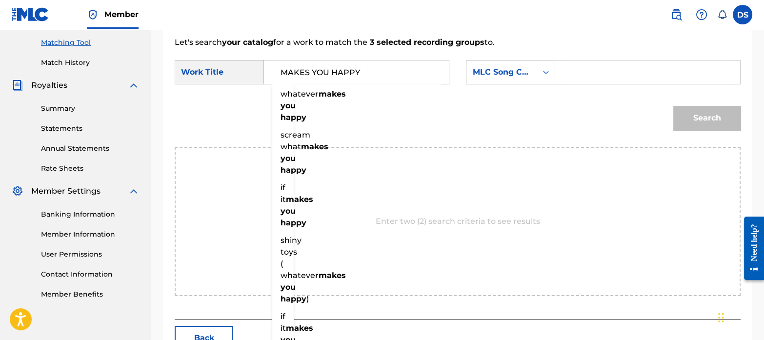
type input "MAKES YOU HAPPY"
click at [513, 69] on div "MLC Song Code" at bounding box center [501, 72] width 59 height 12
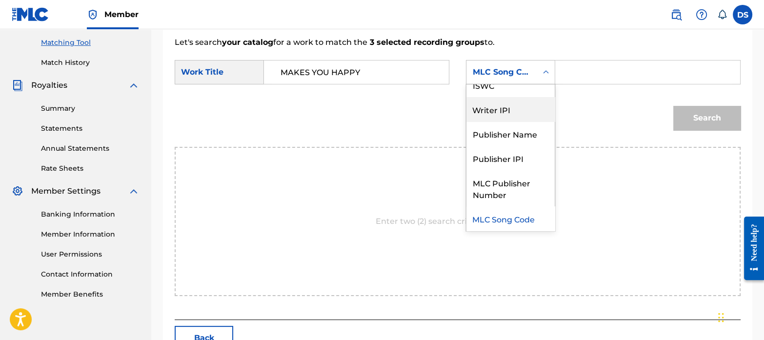
scroll to position [0, 0]
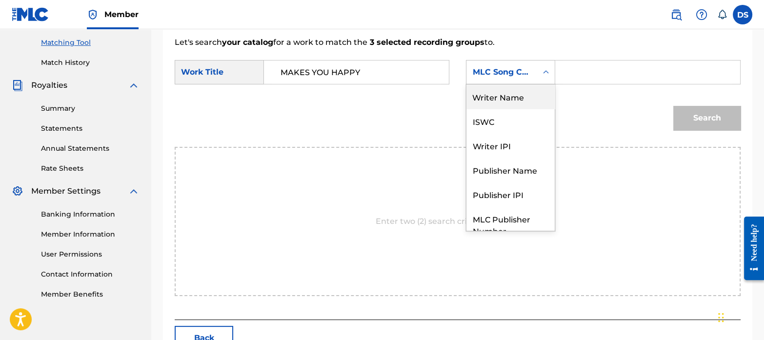
click at [497, 100] on div "Writer Name" at bounding box center [510, 96] width 88 height 24
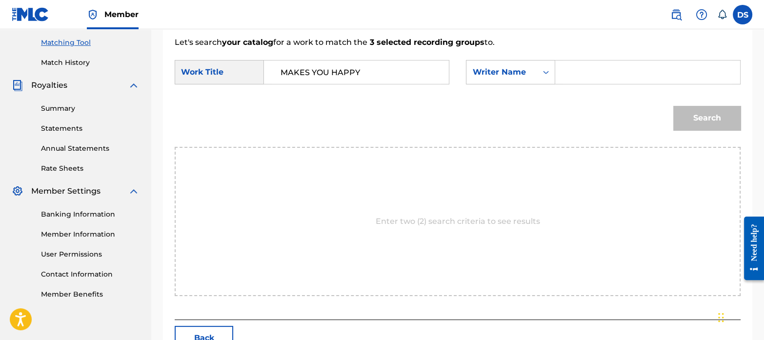
click at [583, 77] on input "Search Form" at bounding box center [647, 71] width 168 height 23
paste input "[PERSON_NAME] [PERSON_NAME]"
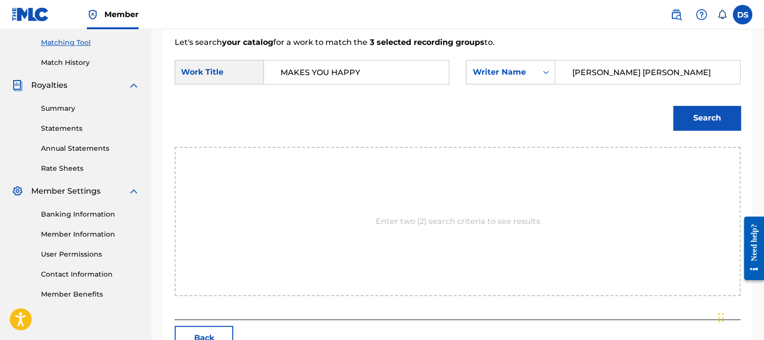
type input "[PERSON_NAME] [PERSON_NAME]"
click at [692, 120] on button "Search" at bounding box center [706, 118] width 67 height 24
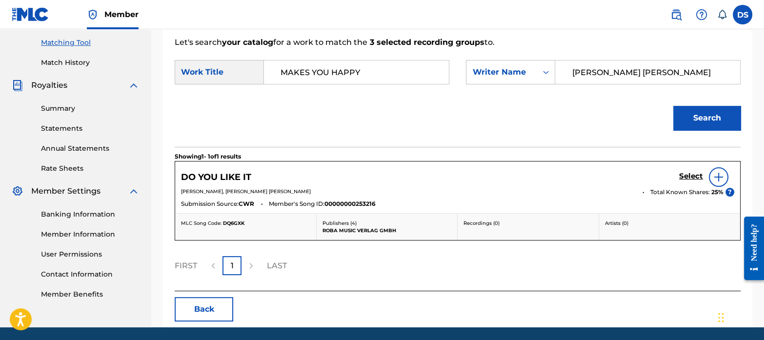
click at [688, 175] on h5 "Select" at bounding box center [691, 176] width 24 height 9
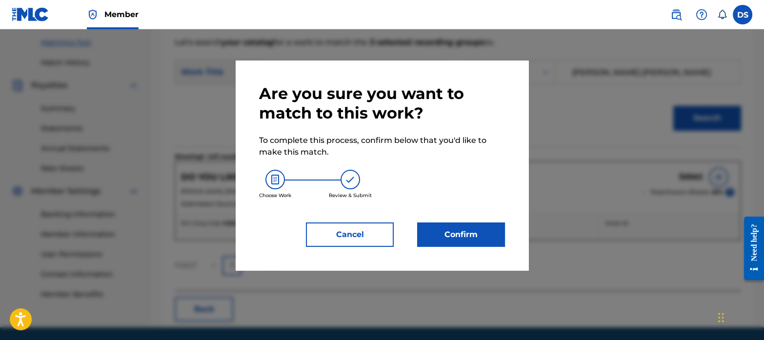
click at [480, 234] on button "Confirm" at bounding box center [461, 234] width 88 height 24
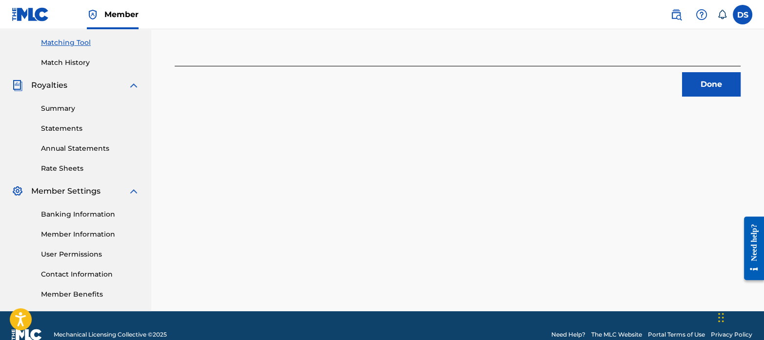
click at [711, 89] on button "Done" at bounding box center [711, 84] width 59 height 24
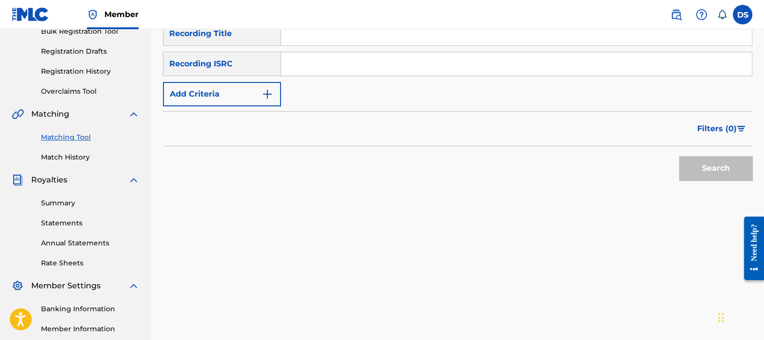
scroll to position [144, 0]
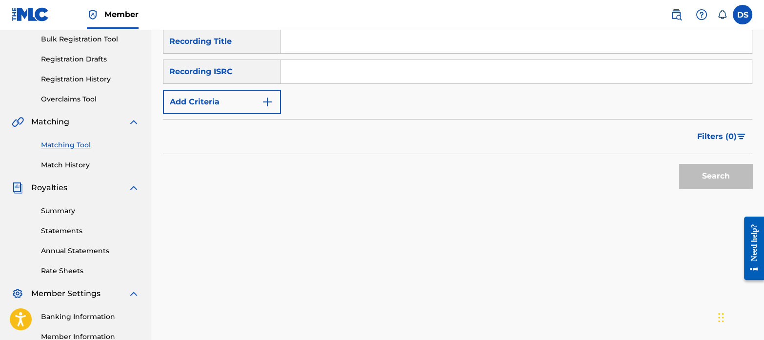
click at [338, 75] on input "Search Form" at bounding box center [516, 71] width 471 height 23
paste input "USLZJ2281714"
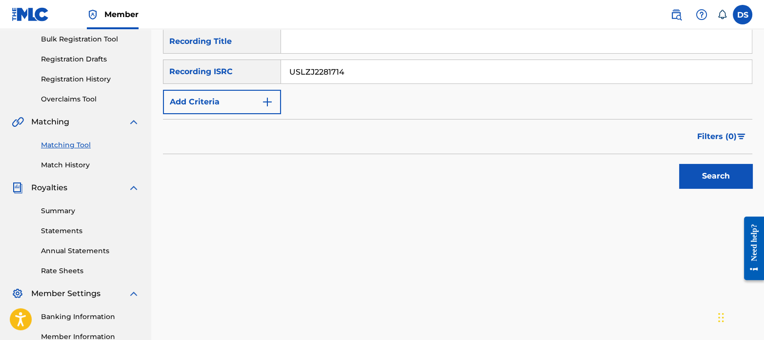
type input "USLZJ2281714"
click at [715, 179] on button "Search" at bounding box center [715, 176] width 73 height 24
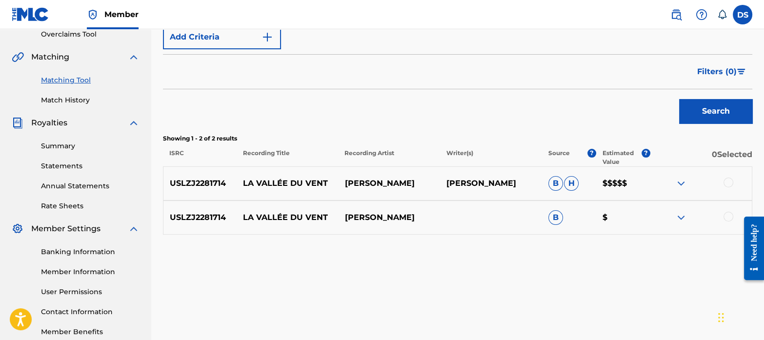
scroll to position [210, 0]
click at [729, 181] on div at bounding box center [728, 182] width 10 height 10
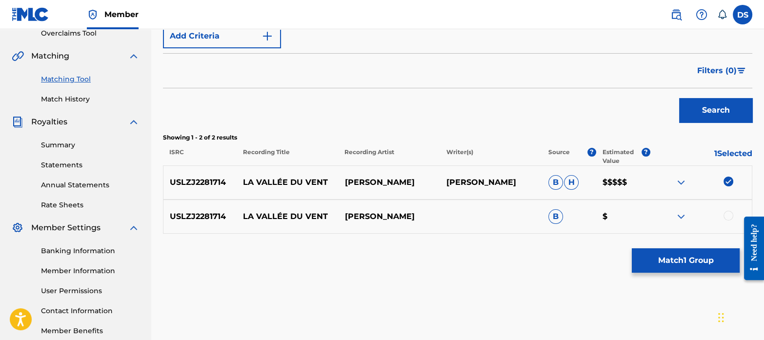
click at [730, 211] on div at bounding box center [728, 216] width 10 height 10
click at [705, 264] on button "Match 2 Groups" at bounding box center [686, 260] width 108 height 24
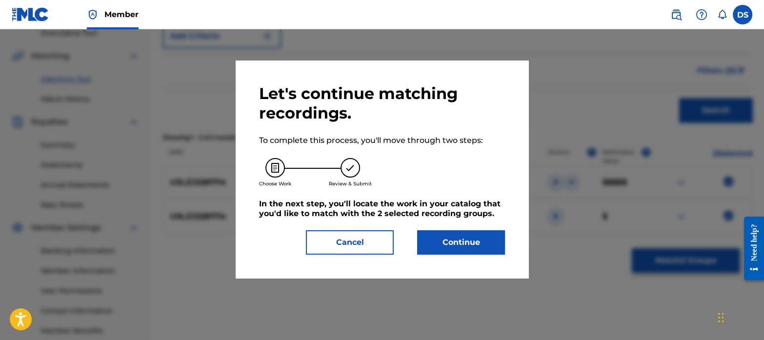
click at [469, 241] on button "Continue" at bounding box center [461, 242] width 88 height 24
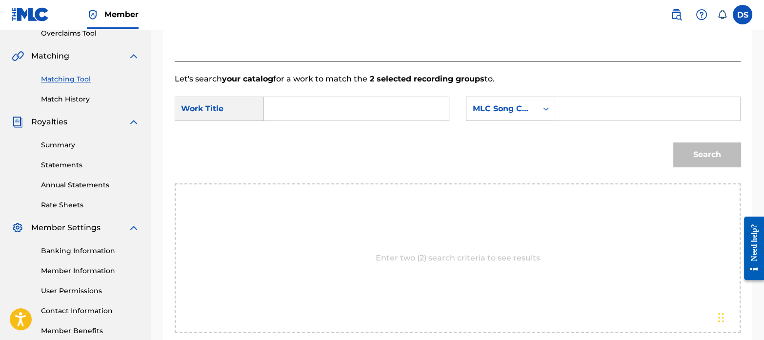
click at [336, 104] on input "Search Form" at bounding box center [356, 108] width 168 height 23
paste input "LA VALLEE DU VENT"
type input "LA VALLEE DU VENT"
click at [509, 109] on div "MLC Song Code" at bounding box center [501, 109] width 59 height 12
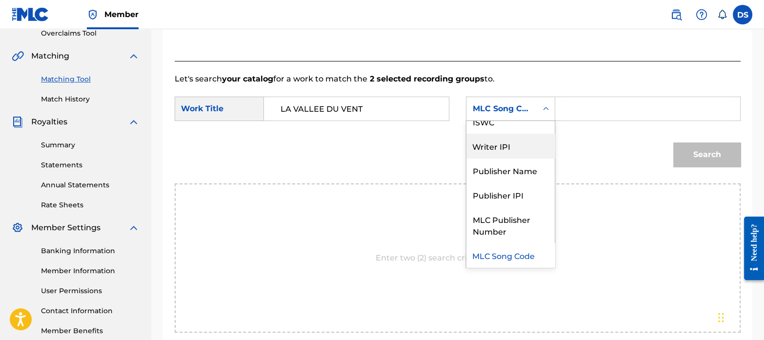
scroll to position [0, 0]
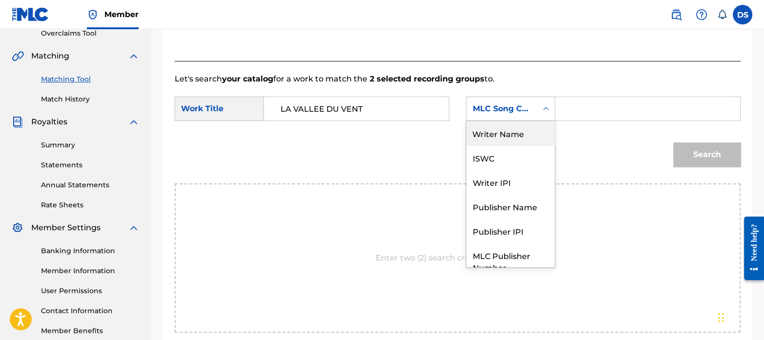
click at [506, 136] on div "Writer Name" at bounding box center [510, 133] width 88 height 24
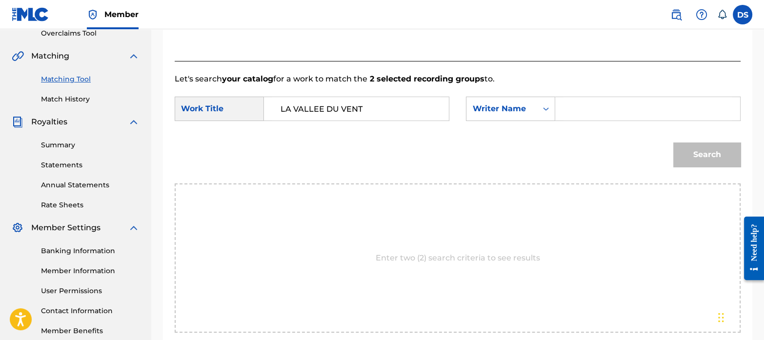
click at [595, 109] on input "Search Form" at bounding box center [647, 108] width 168 height 23
paste input "[PERSON_NAME]"
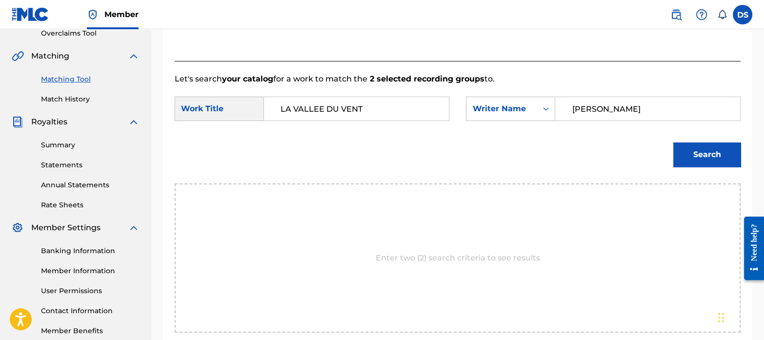
type input "[PERSON_NAME]"
click at [682, 155] on button "Search" at bounding box center [706, 154] width 67 height 24
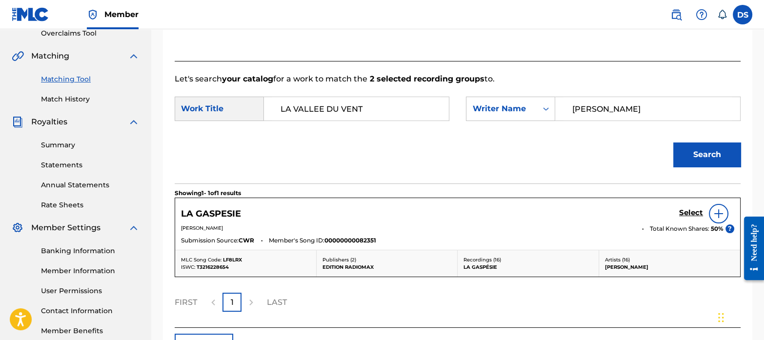
click at [688, 211] on h5 "Select" at bounding box center [691, 212] width 24 height 9
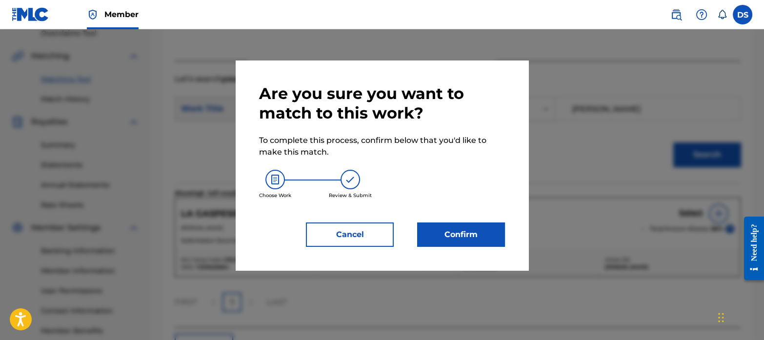
click at [492, 228] on button "Confirm" at bounding box center [461, 234] width 88 height 24
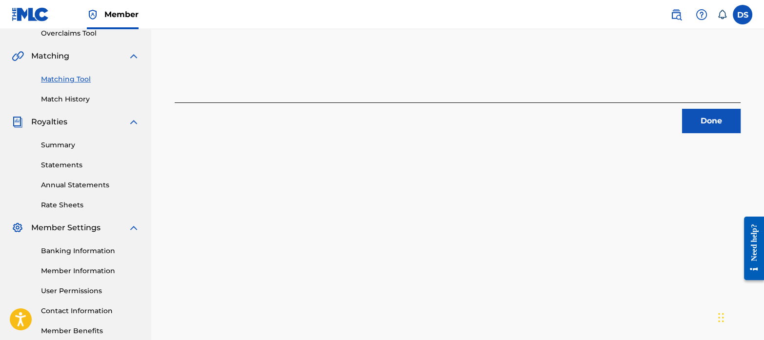
click at [709, 123] on button "Done" at bounding box center [711, 121] width 59 height 24
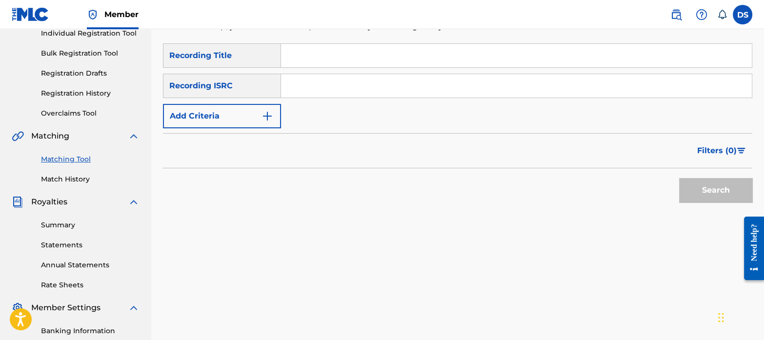
scroll to position [129, 0]
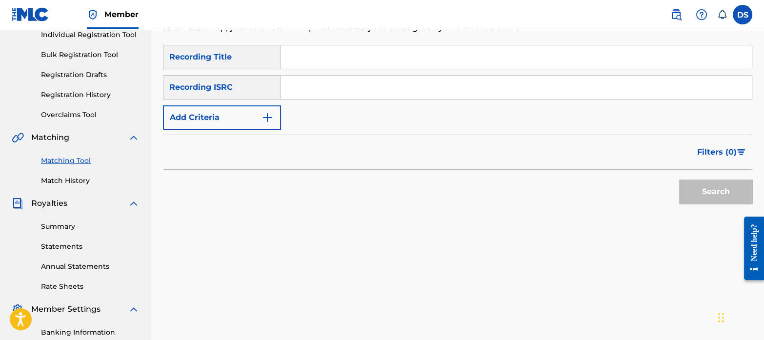
click at [347, 94] on input "Search Form" at bounding box center [516, 87] width 471 height 23
paste input "DEL711910049"
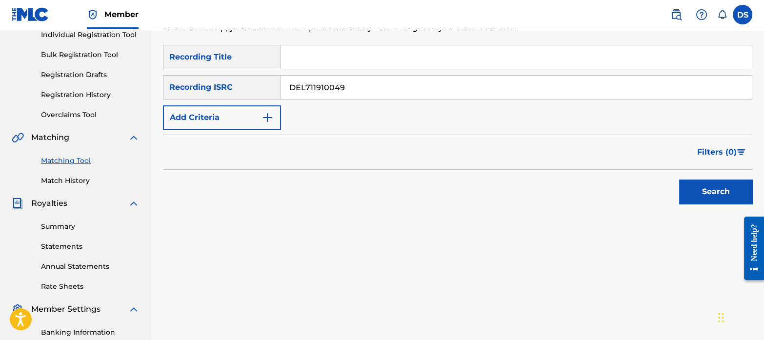
click at [704, 191] on button "Search" at bounding box center [715, 191] width 73 height 24
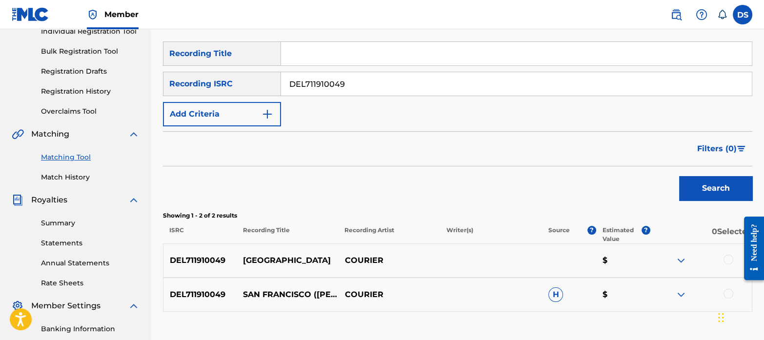
scroll to position [130, 0]
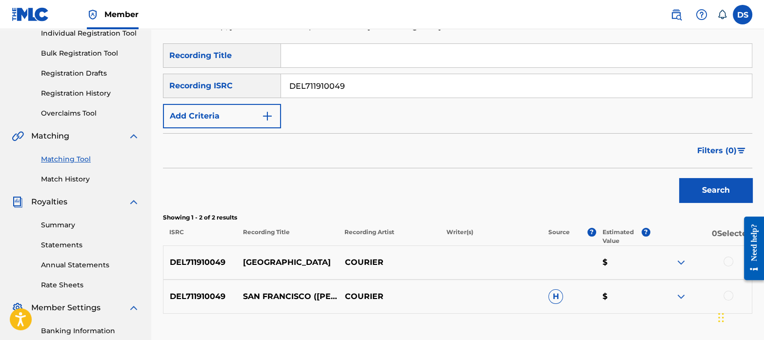
drag, startPoint x: 369, startPoint y: 87, endPoint x: 261, endPoint y: 58, distance: 111.1
click at [261, 58] on div "SearchWithCriteriab1fb38b2-2999-4cb2-9726-8f38ca82a543 Recording Title SearchWi…" at bounding box center [457, 85] width 589 height 85
paste input "TCAFF2029081"
click at [702, 187] on button "Search" at bounding box center [715, 190] width 73 height 24
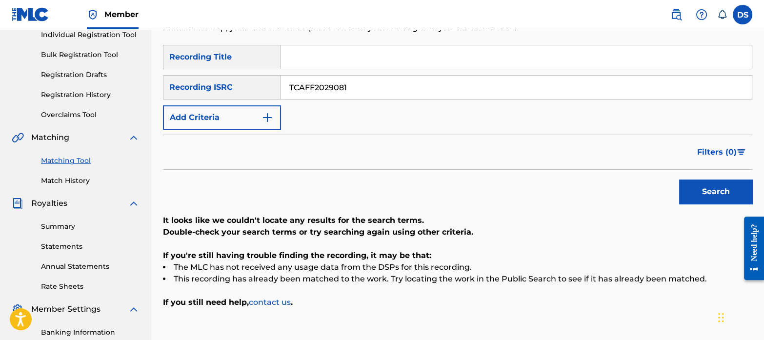
scroll to position [127, 0]
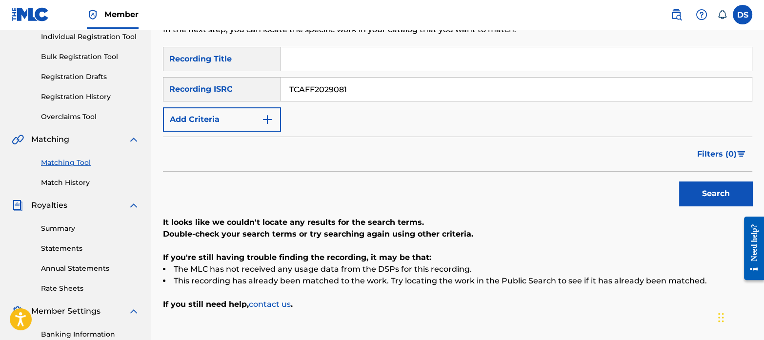
drag, startPoint x: 365, startPoint y: 91, endPoint x: 217, endPoint y: 65, distance: 150.6
click at [217, 64] on div "SearchWithCriteriab1fb38b2-2999-4cb2-9726-8f38ca82a543 Recording Title SearchWi…" at bounding box center [457, 89] width 589 height 85
paste input "EO1986263"
click at [701, 193] on button "Search" at bounding box center [715, 193] width 73 height 24
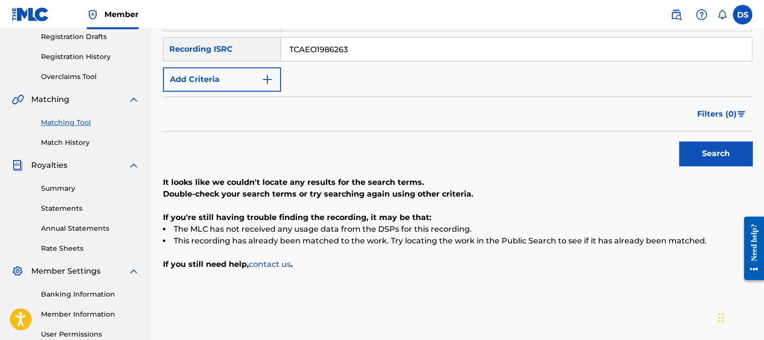
scroll to position [168, 0]
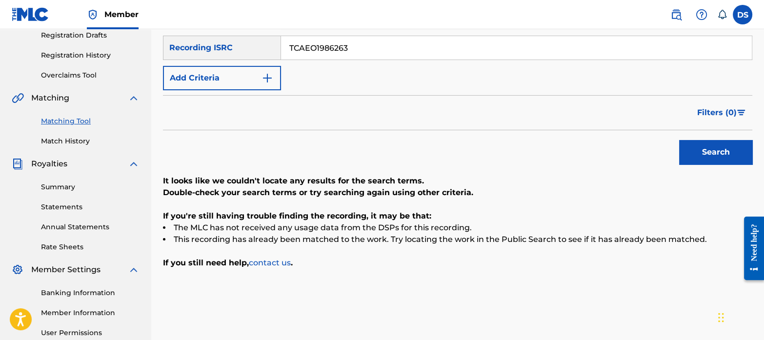
drag, startPoint x: 355, startPoint y: 42, endPoint x: 264, endPoint y: 33, distance: 90.7
click at [264, 33] on div "SearchWithCriteriab1fb38b2-2999-4cb2-9726-8f38ca82a543 Recording Title SearchWi…" at bounding box center [457, 47] width 589 height 85
paste input "QZTB72331422"
type input "QZTB72331422"
click at [714, 152] on button "Search" at bounding box center [715, 152] width 73 height 24
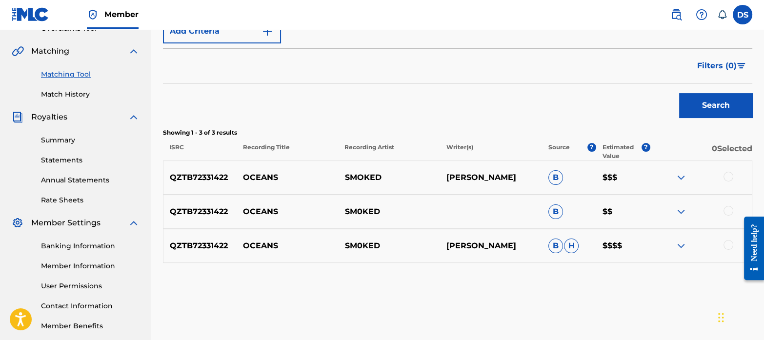
scroll to position [216, 0]
click at [723, 173] on div at bounding box center [701, 177] width 102 height 12
click at [725, 175] on div at bounding box center [728, 176] width 10 height 10
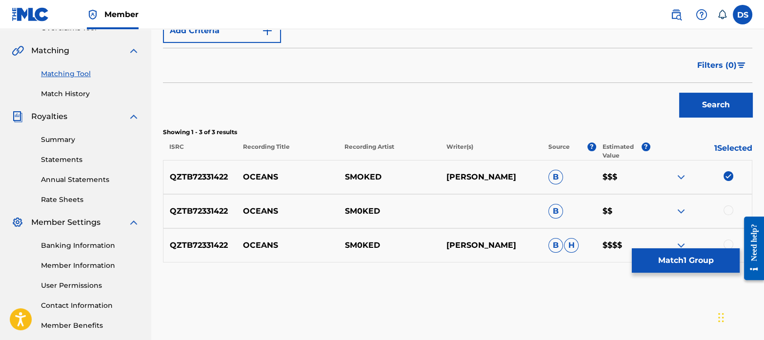
click at [727, 207] on div at bounding box center [728, 210] width 10 height 10
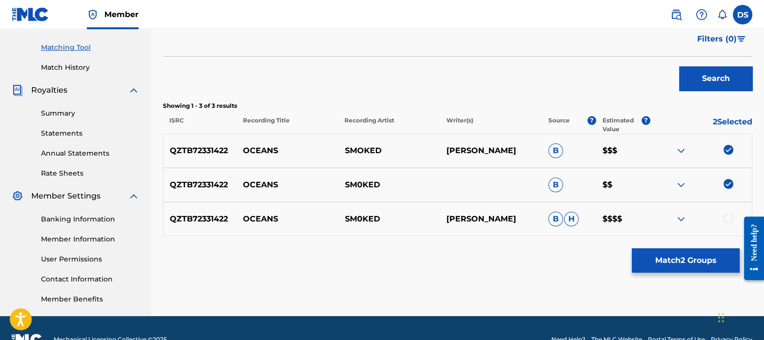
scroll to position [242, 0]
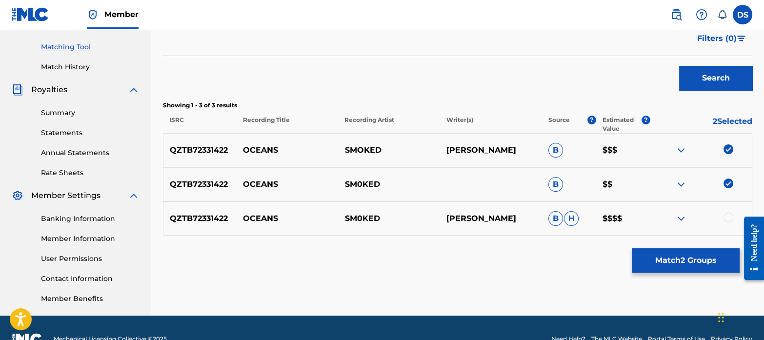
click at [727, 217] on div at bounding box center [728, 218] width 10 height 10
click at [681, 263] on button "Match 3 Groups" at bounding box center [686, 260] width 108 height 24
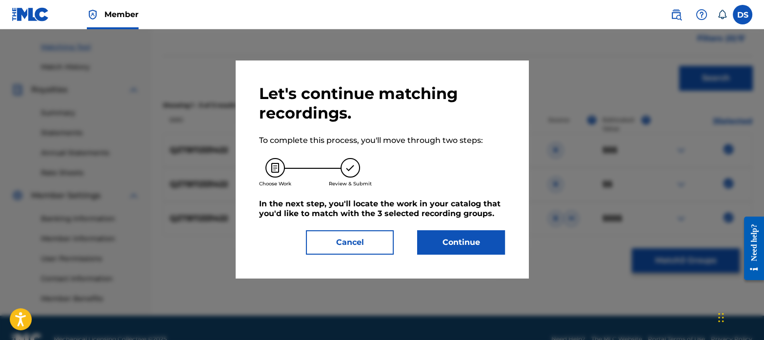
click at [485, 235] on button "Continue" at bounding box center [461, 242] width 88 height 24
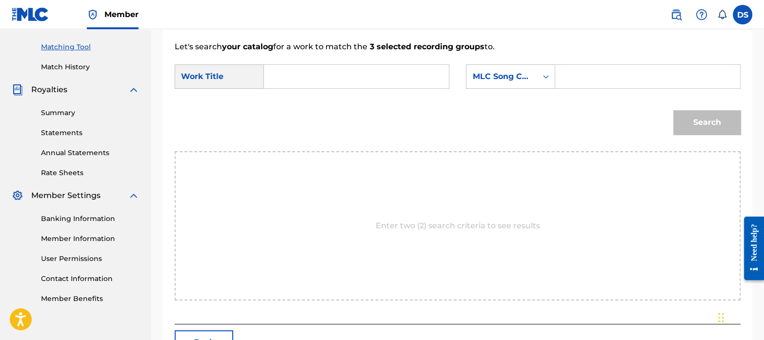
click at [302, 73] on input "Search Form" at bounding box center [356, 76] width 168 height 23
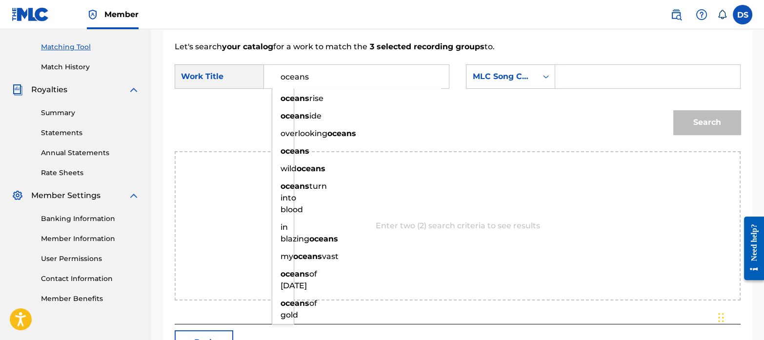
type input "oceans"
click at [382, 122] on div "Search" at bounding box center [458, 125] width 566 height 51
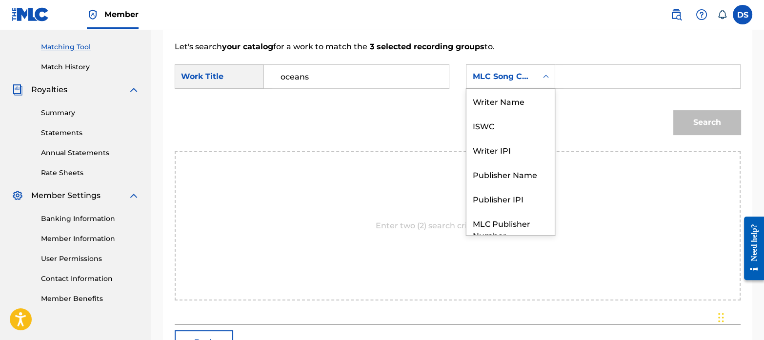
click at [502, 81] on div "MLC Song Code" at bounding box center [501, 77] width 59 height 12
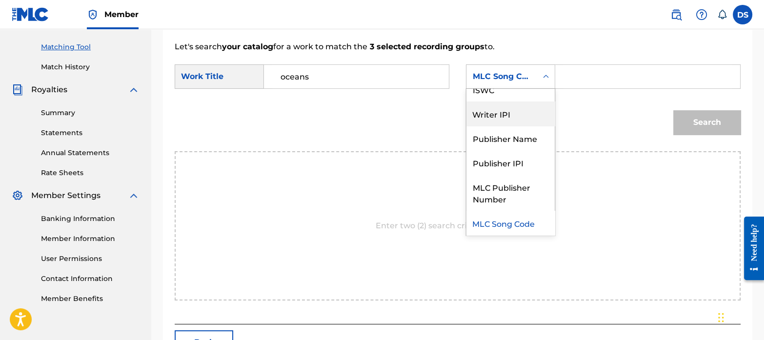
scroll to position [0, 0]
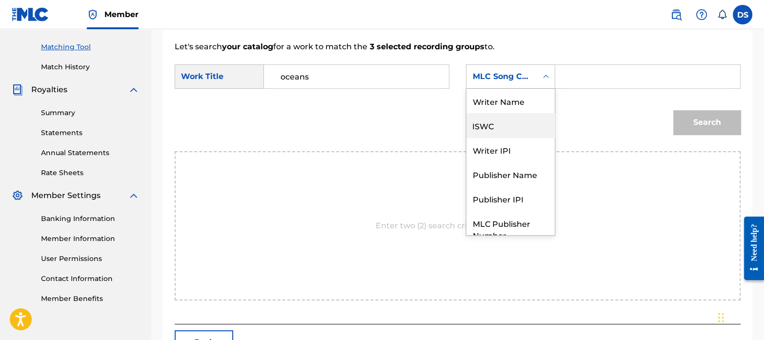
click at [497, 122] on div "ISWC" at bounding box center [510, 125] width 88 height 24
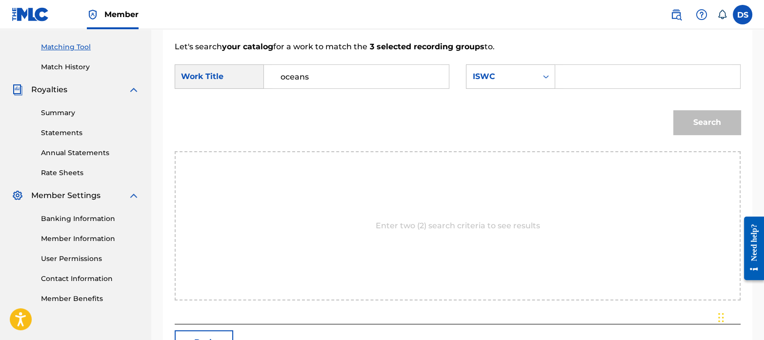
click at [591, 80] on input "Search Form" at bounding box center [647, 76] width 168 height 23
paste input "T3317352135"
type input "T3317352135"
click at [723, 126] on button "Search" at bounding box center [706, 122] width 67 height 24
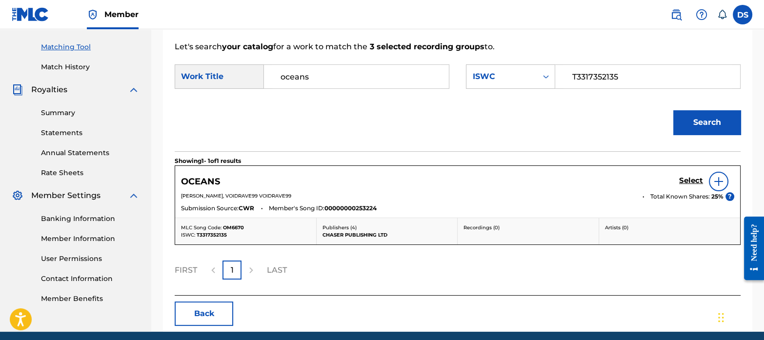
click at [690, 179] on h5 "Select" at bounding box center [691, 180] width 24 height 9
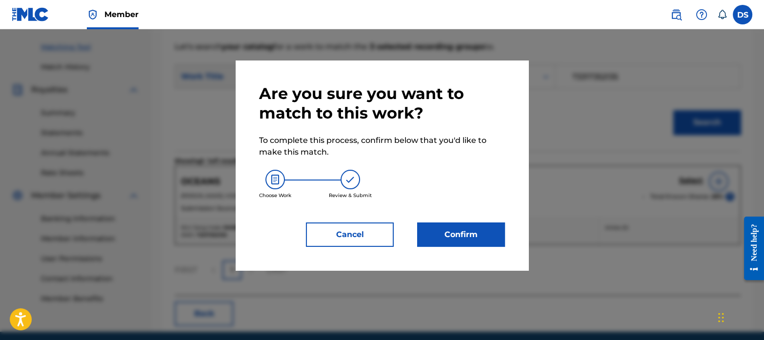
click at [488, 232] on button "Confirm" at bounding box center [461, 234] width 88 height 24
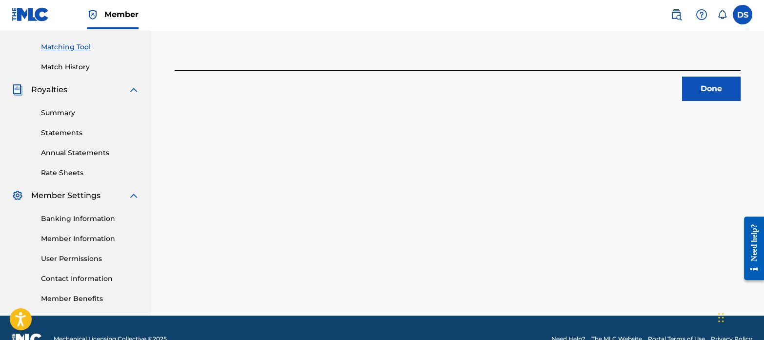
click at [702, 92] on button "Done" at bounding box center [711, 89] width 59 height 24
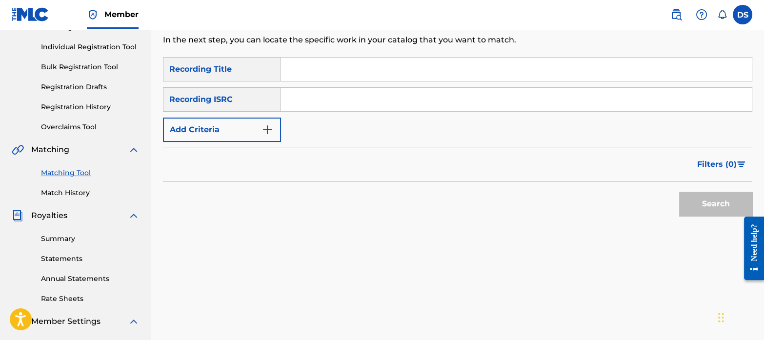
scroll to position [108, 0]
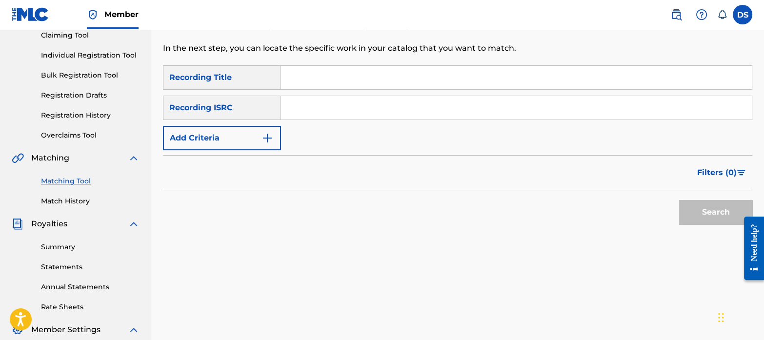
click at [347, 110] on input "Search Form" at bounding box center [516, 107] width 471 height 23
paste input "QM3DF2292880"
click at [718, 217] on button "Search" at bounding box center [715, 212] width 73 height 24
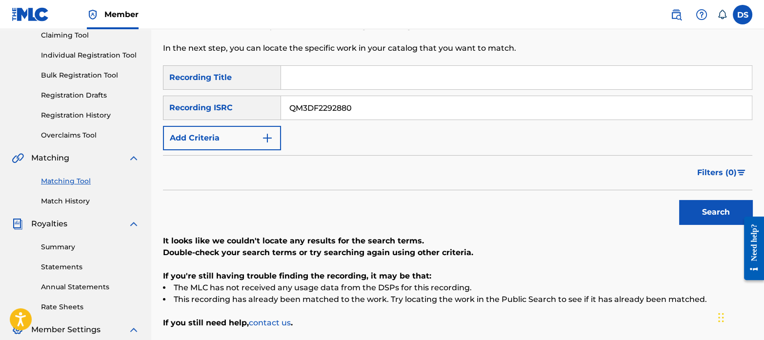
scroll to position [166, 0]
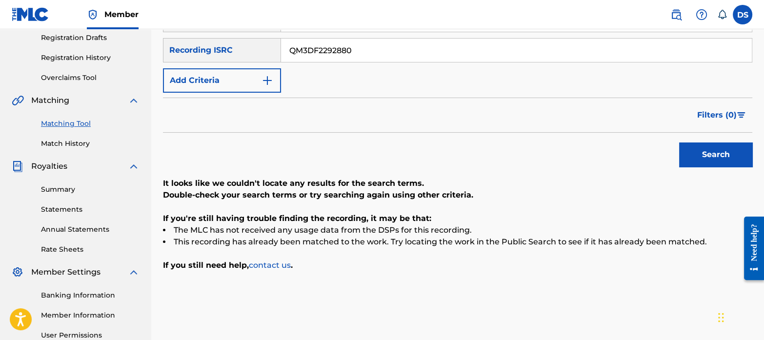
drag, startPoint x: 365, startPoint y: 52, endPoint x: 266, endPoint y: 36, distance: 99.9
click at [266, 36] on div "SearchWithCriteriab1fb38b2-2999-4cb2-9726-8f38ca82a543 Recording Title SearchWi…" at bounding box center [457, 50] width 589 height 85
paste input "FR96X2340302"
click at [707, 153] on button "Search" at bounding box center [715, 154] width 73 height 24
drag, startPoint x: 364, startPoint y: 51, endPoint x: 262, endPoint y: 32, distance: 103.7
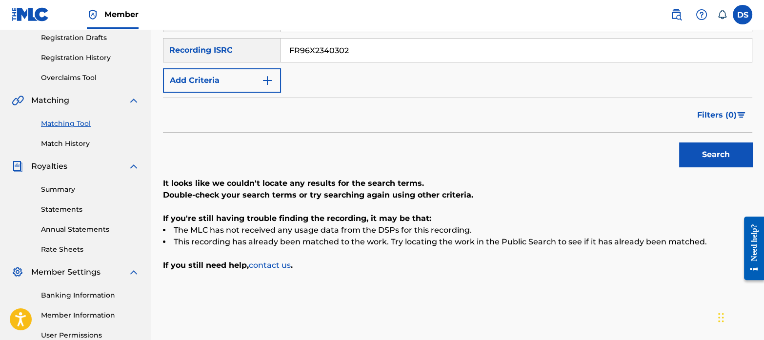
click at [262, 32] on div "SearchWithCriteriab1fb38b2-2999-4cb2-9726-8f38ca82a543 Recording Title SearchWi…" at bounding box center [457, 50] width 589 height 85
paste input "QM4TX2457233"
type input "QM4TX2457233"
click at [706, 148] on button "Search" at bounding box center [715, 154] width 73 height 24
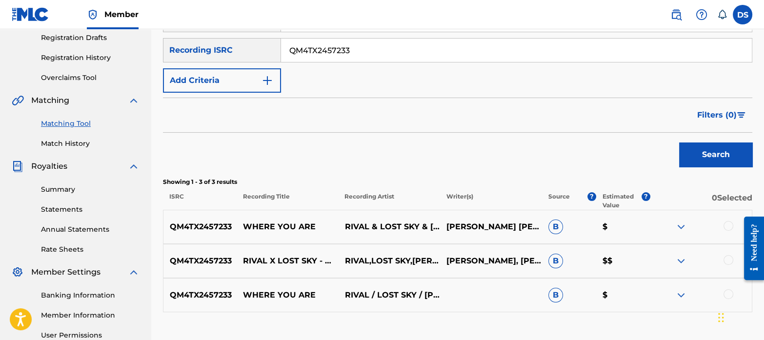
scroll to position [203, 0]
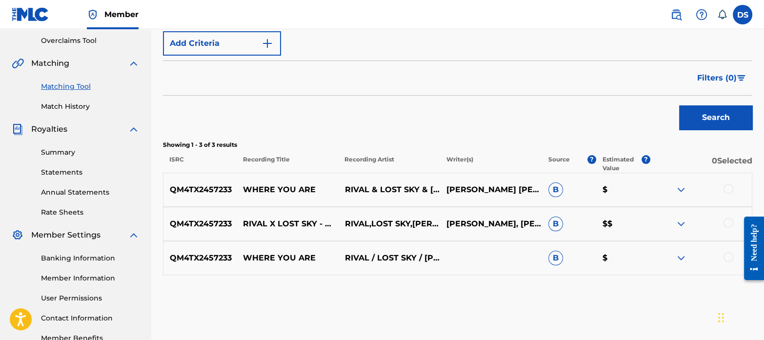
click at [726, 189] on div at bounding box center [728, 189] width 10 height 10
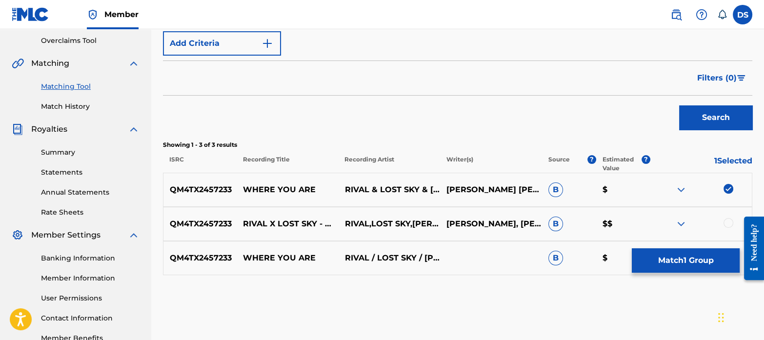
click at [728, 220] on div at bounding box center [728, 223] width 10 height 10
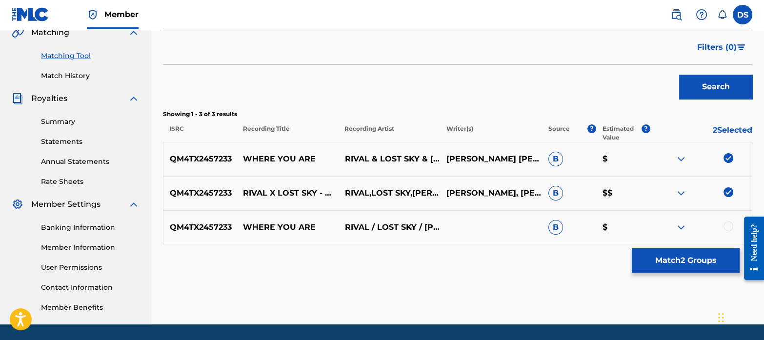
click at [731, 229] on div at bounding box center [728, 226] width 10 height 10
click at [680, 264] on button "Match 3 Groups" at bounding box center [686, 260] width 108 height 24
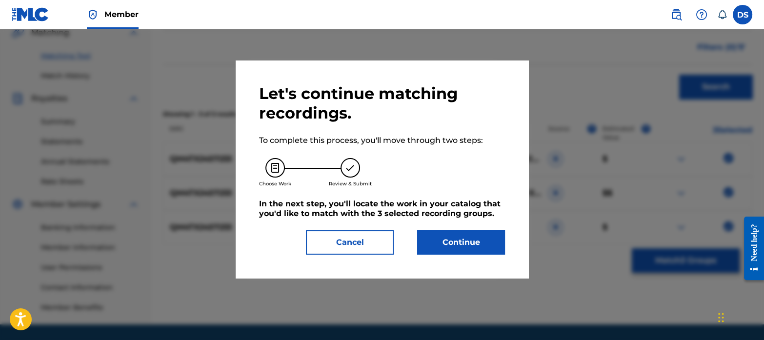
click at [481, 237] on button "Continue" at bounding box center [461, 242] width 88 height 24
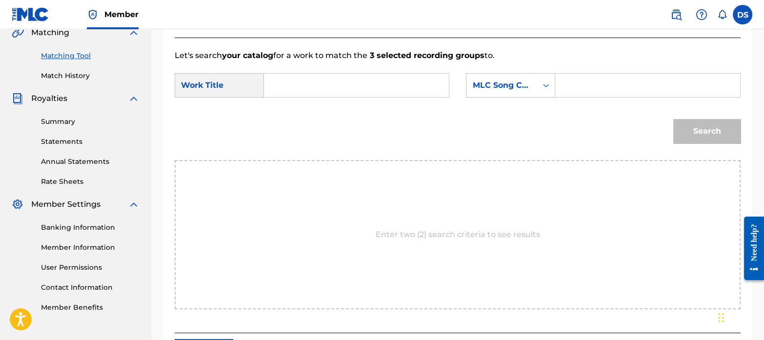
click at [306, 89] on input "Search Form" at bounding box center [356, 85] width 168 height 23
paste input "WHERE YOU ARE"
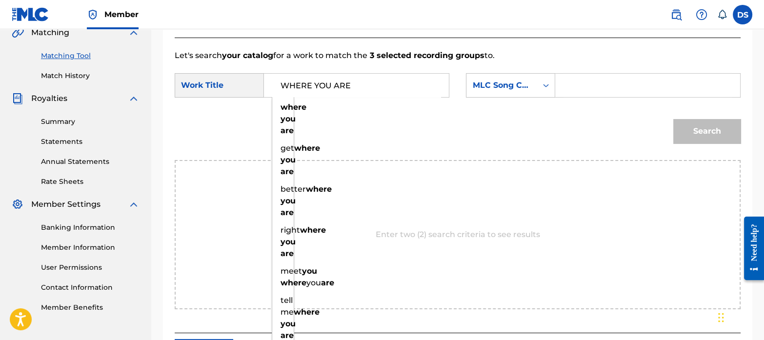
type input "WHERE YOU ARE"
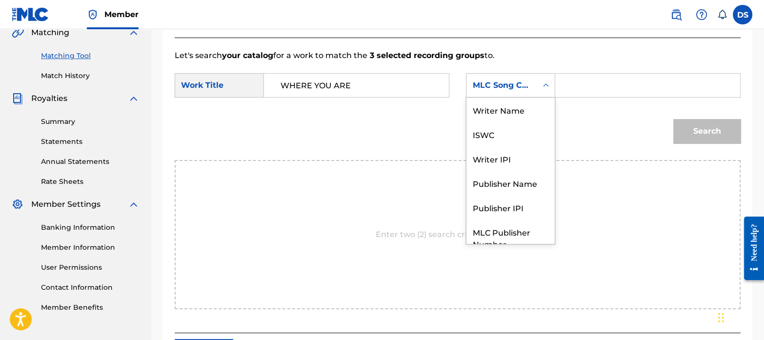
scroll to position [36, 0]
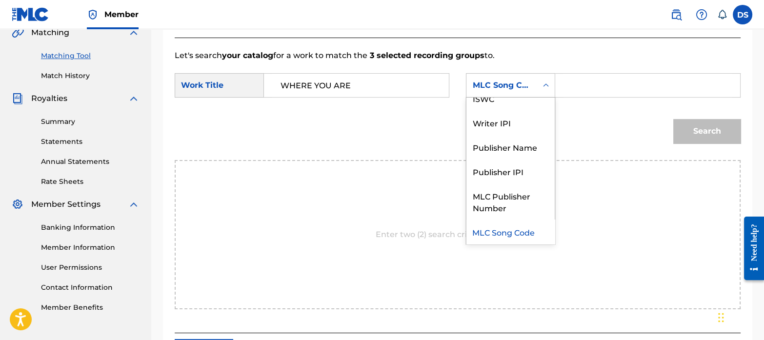
click at [507, 96] on div "MLC Song Code" at bounding box center [510, 85] width 89 height 24
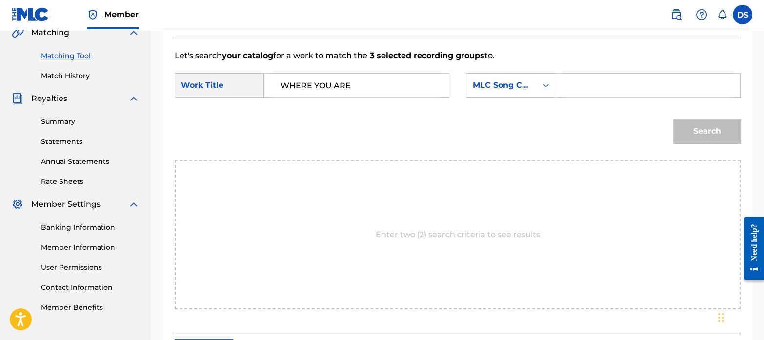
click at [501, 81] on div "MLC Song Code" at bounding box center [501, 85] width 59 height 12
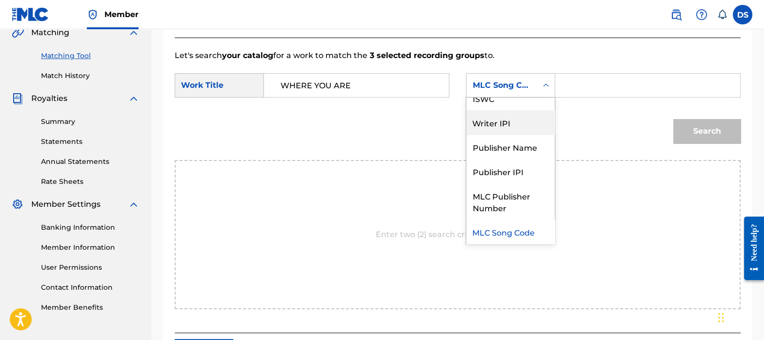
scroll to position [0, 0]
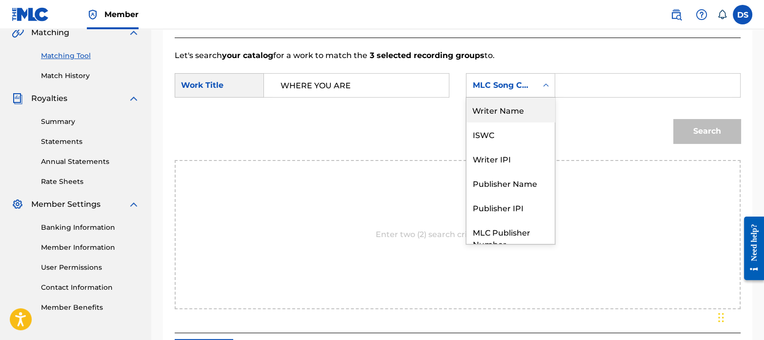
click at [495, 113] on div "Writer Name" at bounding box center [510, 110] width 88 height 24
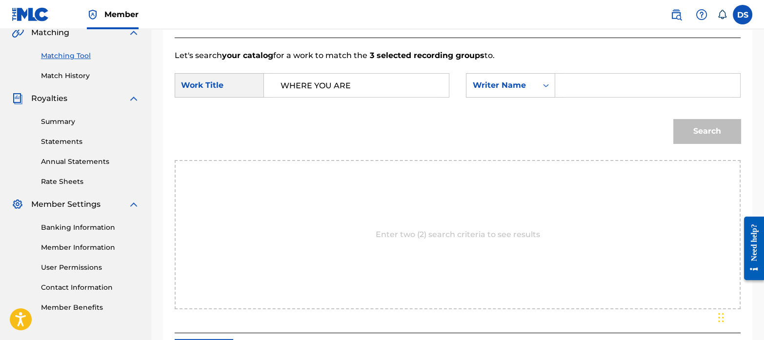
click at [603, 80] on input "Search Form" at bounding box center [647, 85] width 168 height 23
paste input "[PERSON_NAME]"
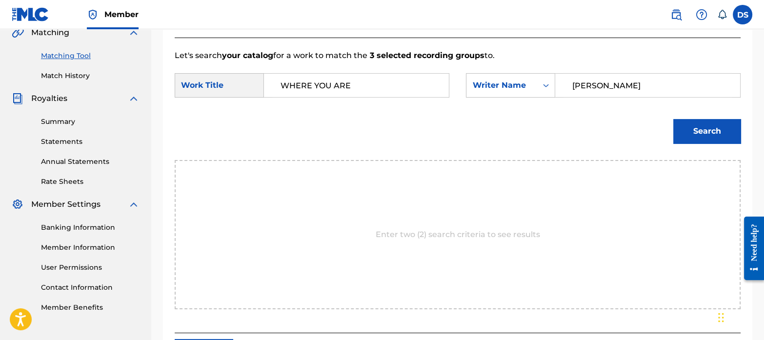
type input "[PERSON_NAME]"
click at [697, 128] on button "Search" at bounding box center [706, 131] width 67 height 24
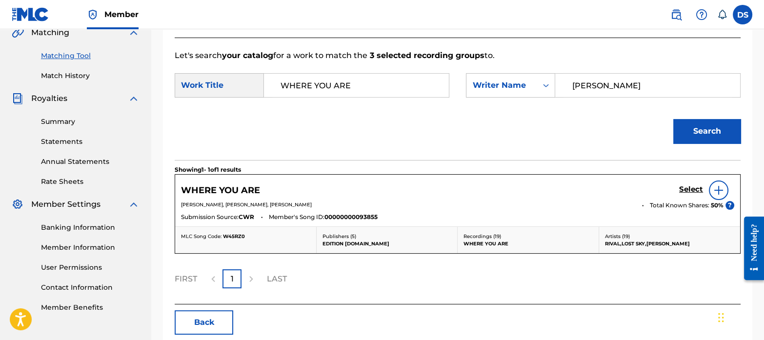
click at [681, 186] on h5 "Select" at bounding box center [691, 189] width 24 height 9
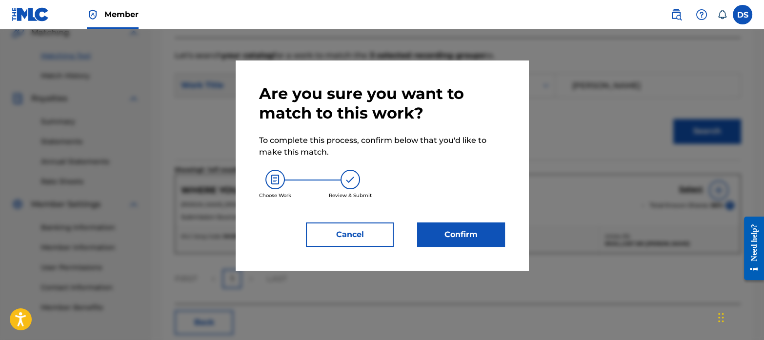
click at [474, 239] on button "Confirm" at bounding box center [461, 234] width 88 height 24
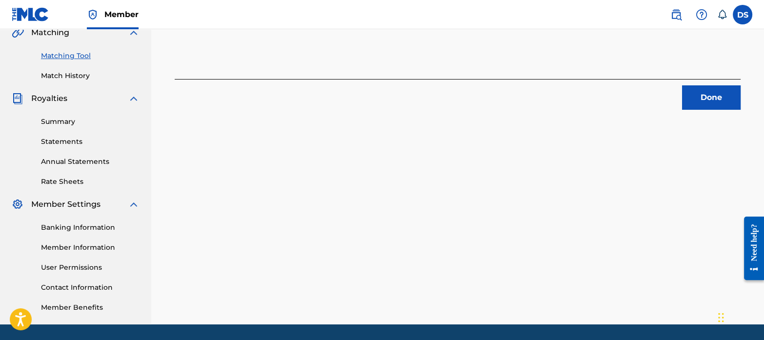
click at [717, 108] on button "Done" at bounding box center [711, 97] width 59 height 24
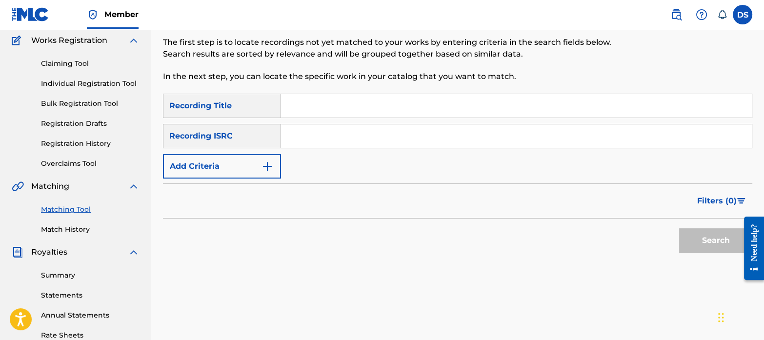
scroll to position [79, 0]
click at [332, 134] on input "Search Form" at bounding box center [516, 136] width 471 height 23
paste input "QM3DF2292893"
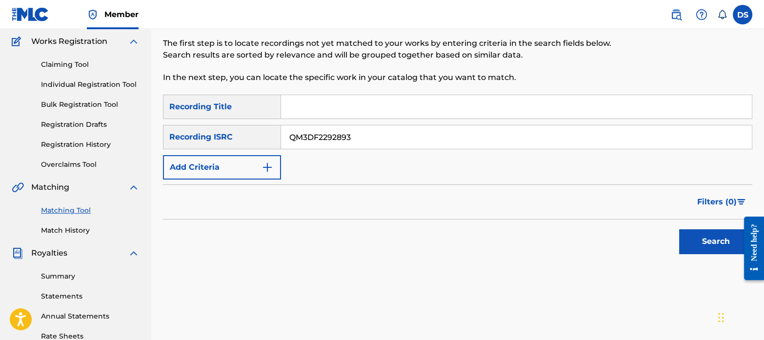
click at [724, 235] on button "Search" at bounding box center [715, 241] width 73 height 24
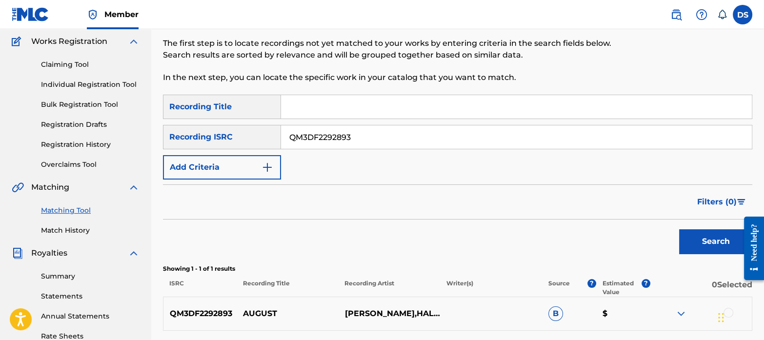
scroll to position [162, 0]
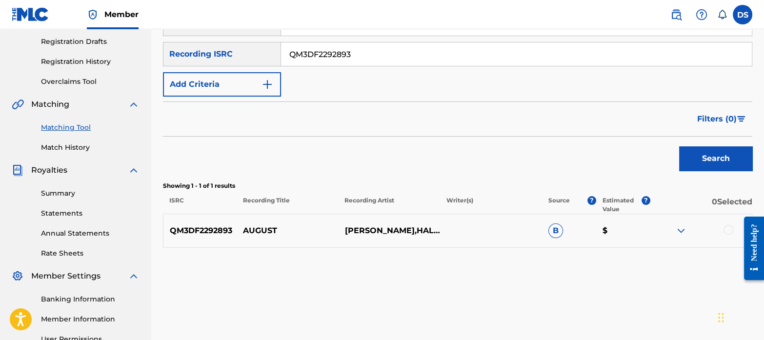
drag, startPoint x: 376, startPoint y: 50, endPoint x: 280, endPoint y: 23, distance: 98.8
click at [280, 23] on div "Member DS DS [PERSON_NAME] [EMAIL_ADDRESS][DOMAIN_NAME] Notification Preference…" at bounding box center [382, 140] width 764 height 605
paste input "CH7812353652"
click at [717, 157] on button "Search" at bounding box center [715, 158] width 73 height 24
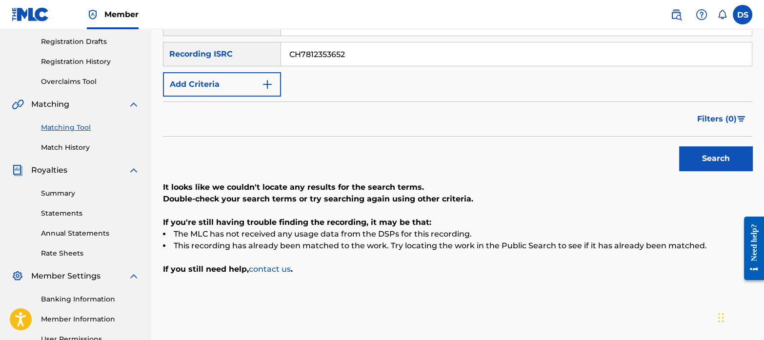
drag, startPoint x: 357, startPoint y: 49, endPoint x: 239, endPoint y: 31, distance: 119.9
click at [239, 31] on div "SearchWithCriteriab1fb38b2-2999-4cb2-9726-8f38ca82a543 Recording Title SearchWi…" at bounding box center [457, 54] width 589 height 85
paste input "DEPI81906458"
click at [692, 149] on button "Search" at bounding box center [715, 158] width 73 height 24
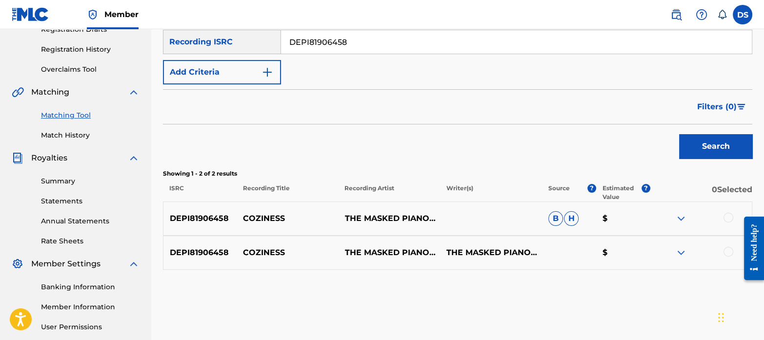
scroll to position [173, 0]
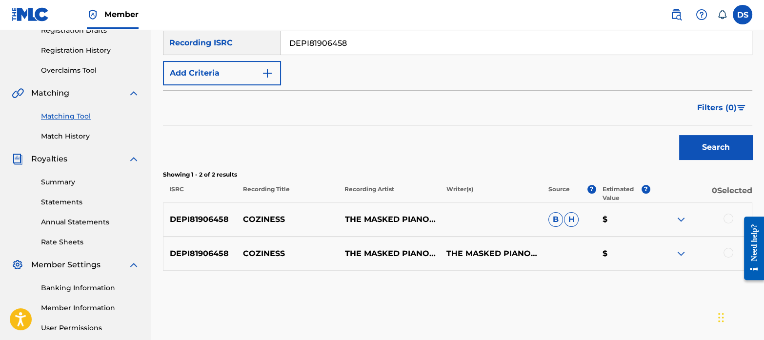
drag, startPoint x: 363, startPoint y: 47, endPoint x: 283, endPoint y: 30, distance: 82.4
click at [283, 30] on div "SearchWithCriteriab1fb38b2-2999-4cb2-9726-8f38ca82a543 Recording Title SearchWi…" at bounding box center [457, 42] width 589 height 85
paste input "TCAGN2235181"
click at [704, 139] on button "Search" at bounding box center [715, 147] width 73 height 24
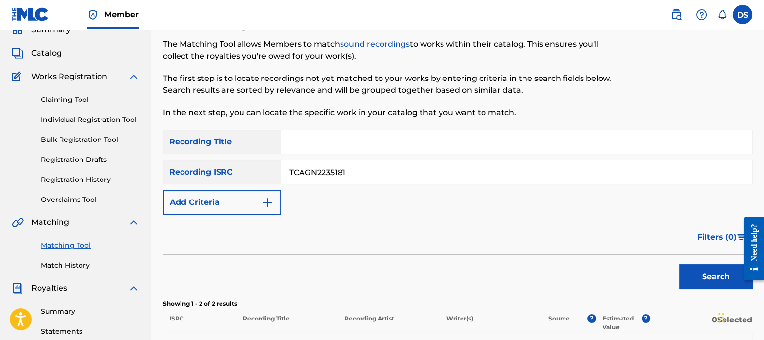
scroll to position [32, 0]
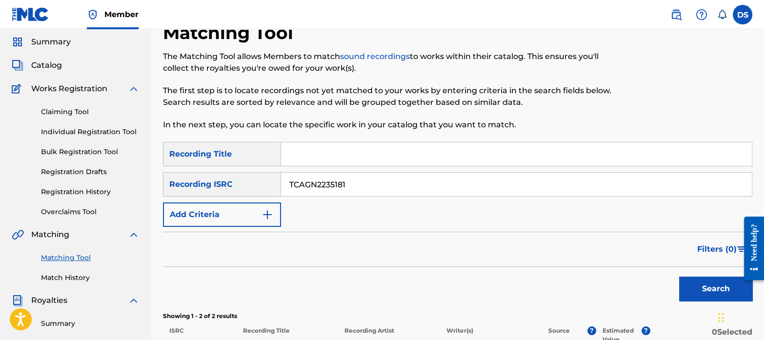
drag, startPoint x: 367, startPoint y: 186, endPoint x: 210, endPoint y: 152, distance: 160.6
click at [210, 152] on div "SearchWithCriteriab1fb38b2-2999-4cb2-9726-8f38ca82a543 Recording Title SearchWi…" at bounding box center [457, 184] width 589 height 85
paste input "DEN062201455"
click at [700, 283] on button "Search" at bounding box center [715, 289] width 73 height 24
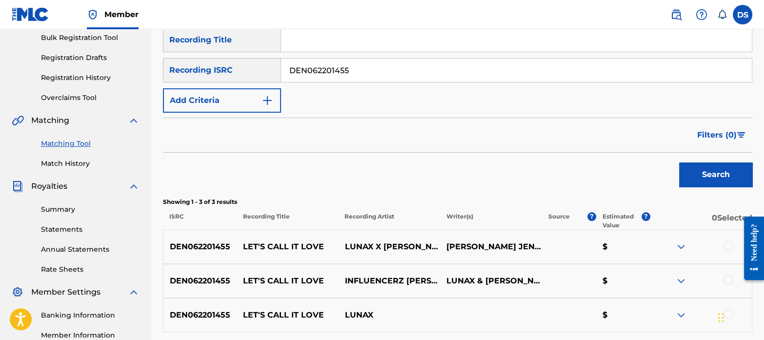
scroll to position [142, 0]
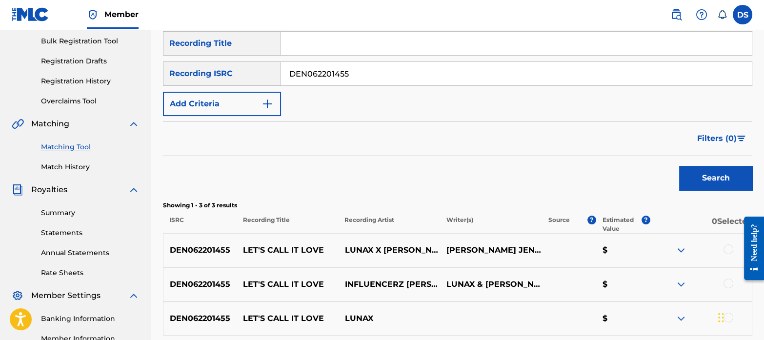
drag, startPoint x: 361, startPoint y: 63, endPoint x: 206, endPoint y: 51, distance: 155.0
click at [206, 51] on div "SearchWithCriteriab1fb38b2-2999-4cb2-9726-8f38ca82a543 Recording Title SearchWi…" at bounding box center [457, 73] width 589 height 85
paste input "QMANG225700"
click at [690, 182] on button "Search" at bounding box center [715, 178] width 73 height 24
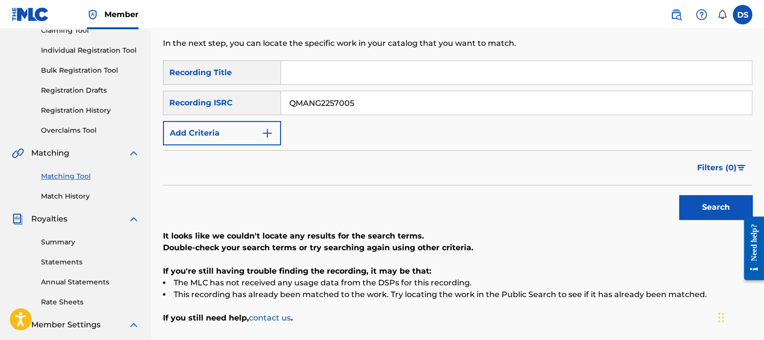
scroll to position [111, 0]
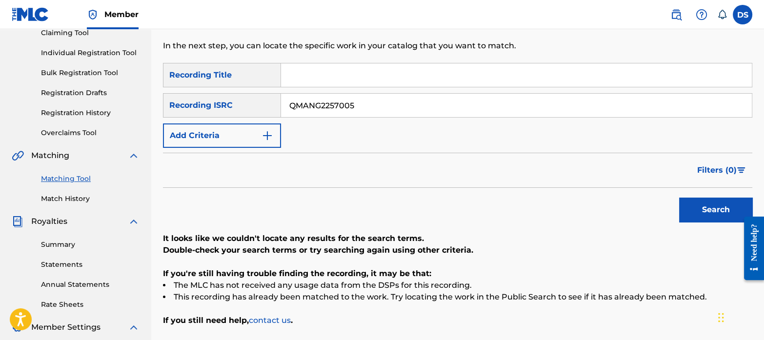
drag, startPoint x: 358, startPoint y: 110, endPoint x: 281, endPoint y: 89, distance: 79.9
click at [281, 89] on div "SearchWithCriteriab1fb38b2-2999-4cb2-9726-8f38ca82a543 Recording Title SearchWi…" at bounding box center [457, 105] width 589 height 85
paste input "DECE70900296"
type input "DECE70900296"
click at [700, 209] on button "Search" at bounding box center [715, 210] width 73 height 24
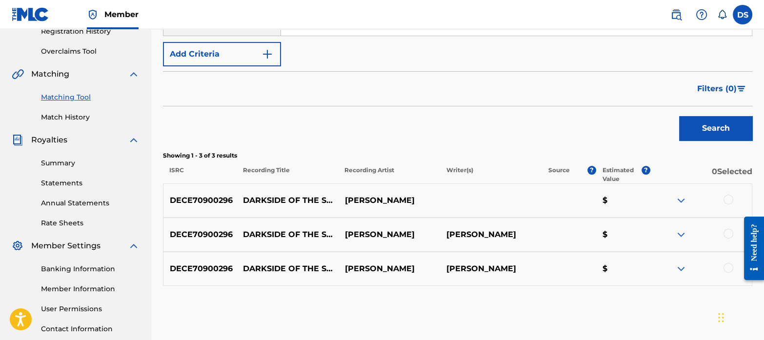
scroll to position [193, 0]
click at [724, 198] on div at bounding box center [728, 199] width 10 height 10
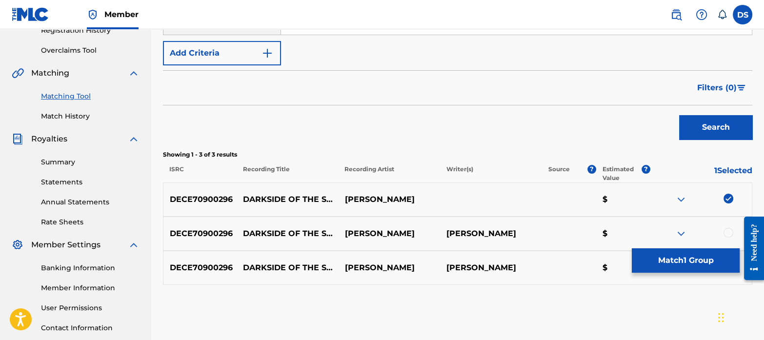
click at [730, 233] on div at bounding box center [728, 233] width 10 height 10
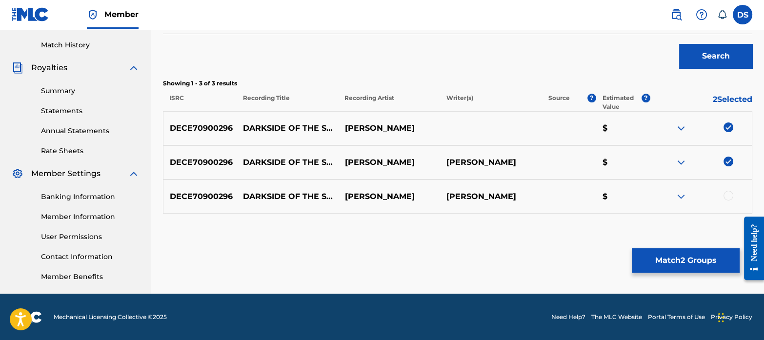
click at [727, 196] on div at bounding box center [728, 196] width 10 height 10
click at [678, 256] on button "Match 3 Groups" at bounding box center [686, 260] width 108 height 24
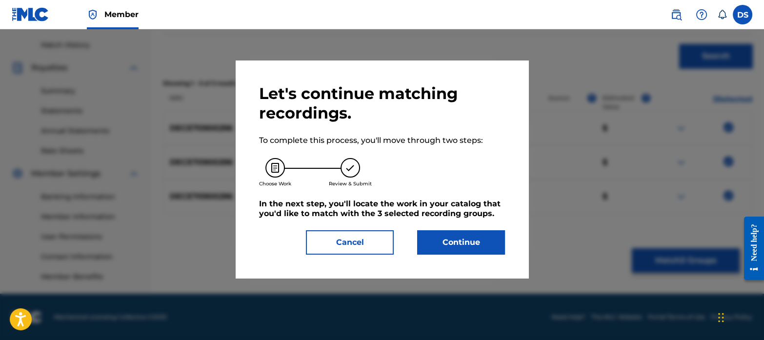
click at [446, 238] on button "Continue" at bounding box center [461, 242] width 88 height 24
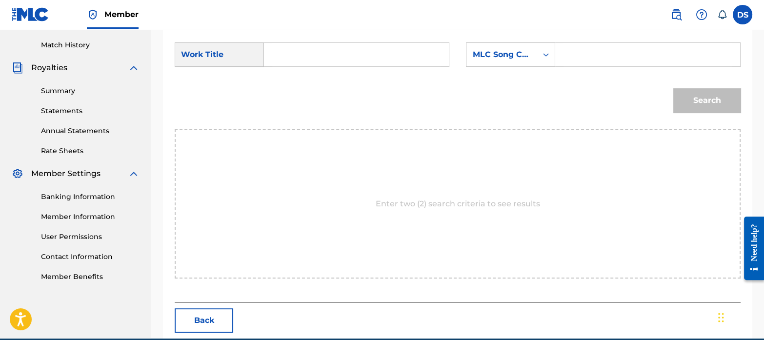
click at [320, 57] on input "Search Form" at bounding box center [356, 54] width 168 height 23
type input "f"
type input "darkside of the sun"
click at [505, 57] on div "MLC Song Code" at bounding box center [501, 55] width 59 height 12
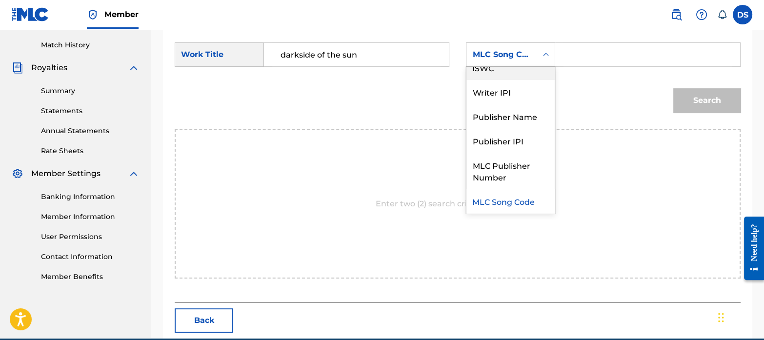
scroll to position [0, 0]
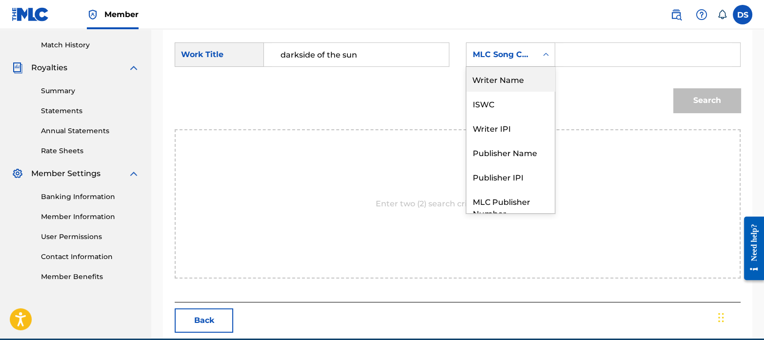
click at [504, 79] on div "Writer Name" at bounding box center [510, 79] width 88 height 24
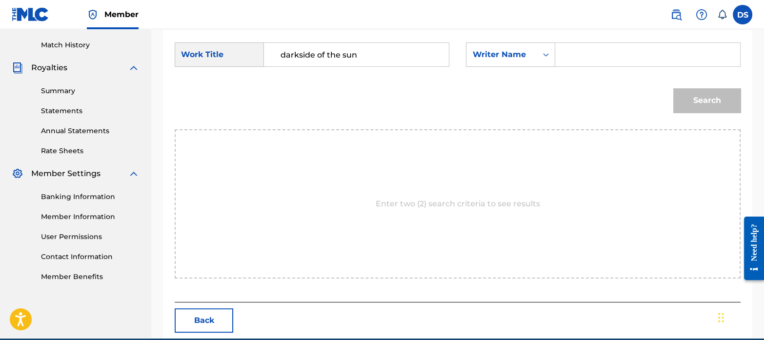
click at [585, 55] on input "Search Form" at bounding box center [647, 54] width 168 height 23
paste input "[PERSON_NAME]"
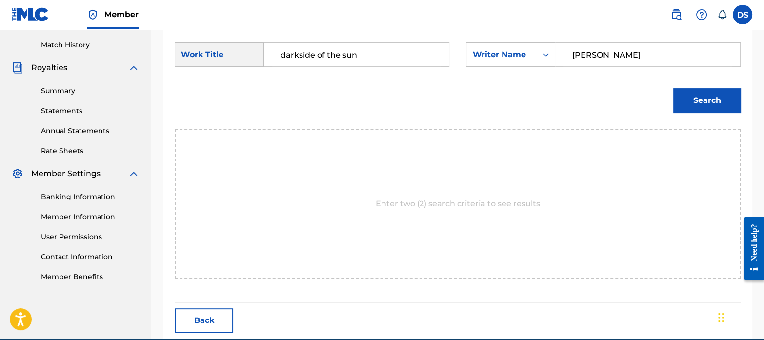
type input "[PERSON_NAME]"
click at [694, 100] on button "Search" at bounding box center [706, 100] width 67 height 24
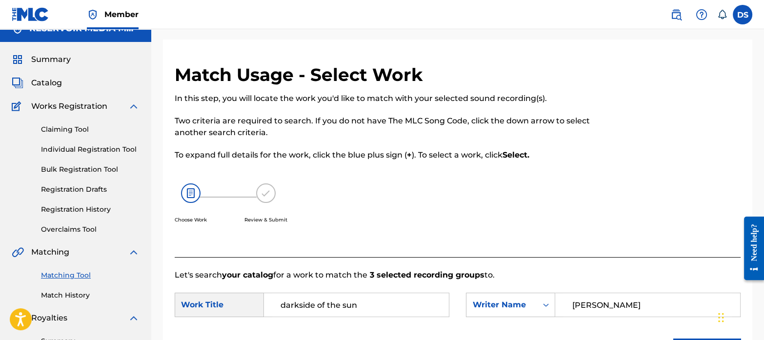
scroll to position [13, 0]
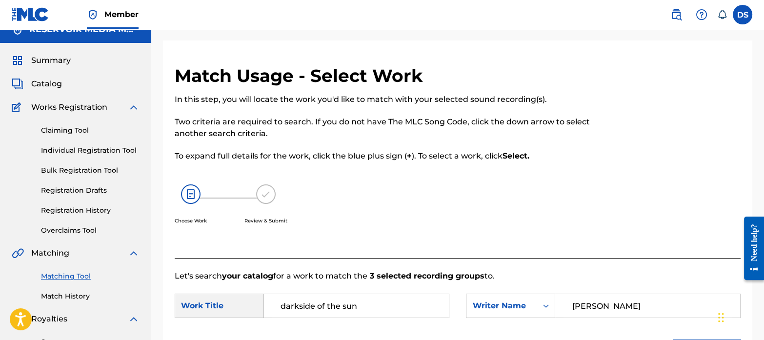
click at [79, 294] on link "Match History" at bounding box center [90, 296] width 99 height 10
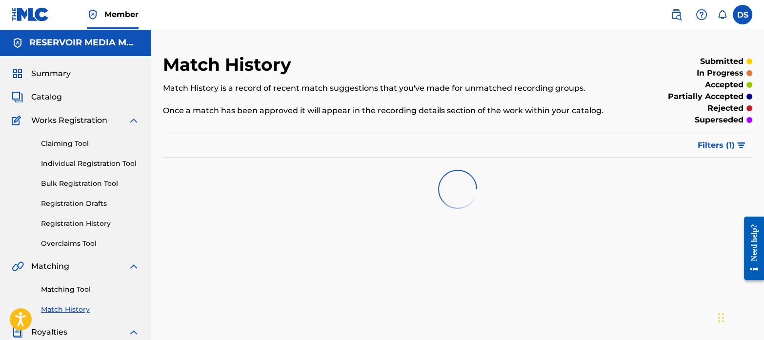
click at [77, 290] on link "Matching Tool" at bounding box center [90, 289] width 99 height 10
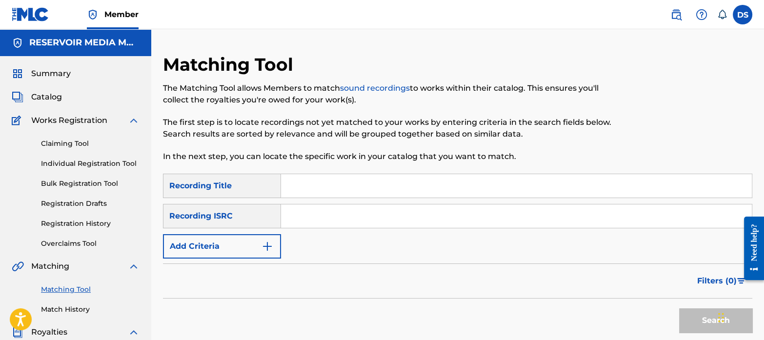
click at [369, 215] on input "Search Form" at bounding box center [516, 215] width 471 height 23
paste input "DEUM70701746"
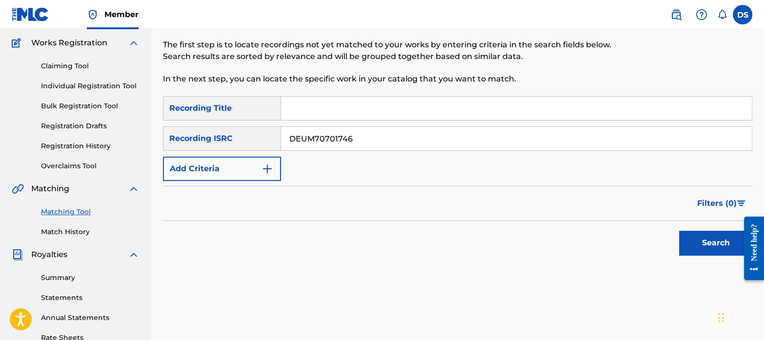
scroll to position [83, 0]
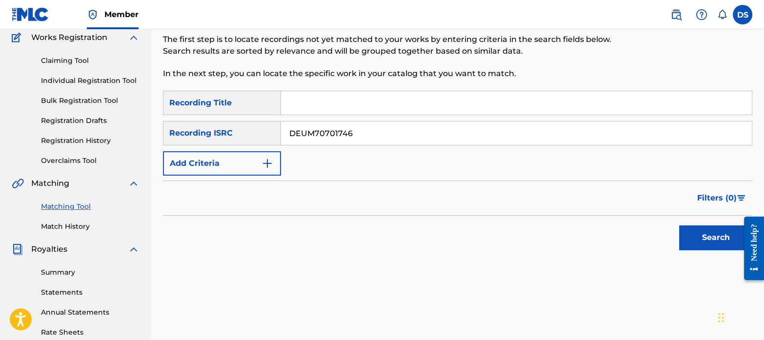
click at [712, 235] on button "Search" at bounding box center [715, 237] width 73 height 24
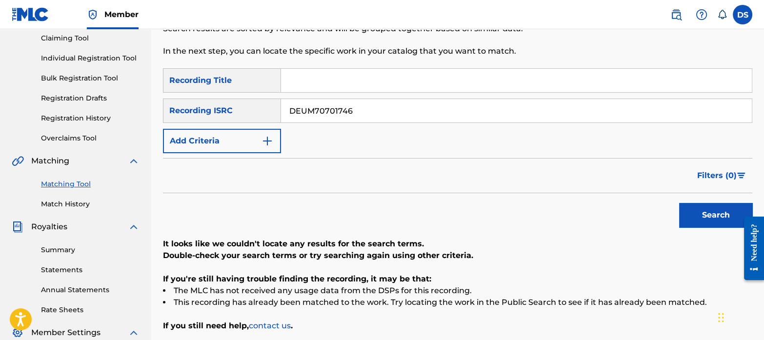
scroll to position [101, 0]
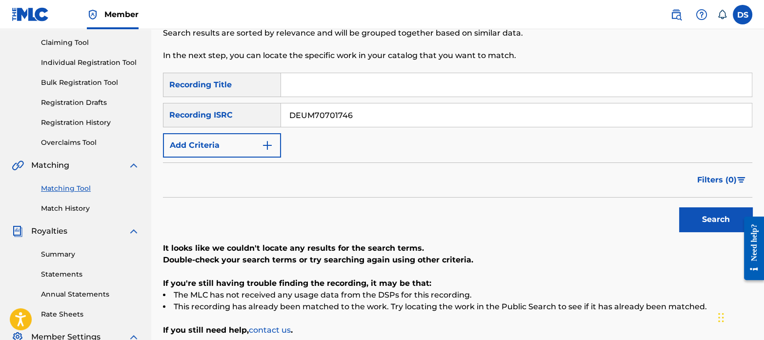
drag, startPoint x: 364, startPoint y: 108, endPoint x: 240, endPoint y: 84, distance: 126.2
click at [240, 84] on div "SearchWithCriteriab1fb38b2-2999-4cb2-9726-8f38ca82a543 Recording Title SearchWi…" at bounding box center [457, 115] width 589 height 85
paste input "PI82300130"
click at [698, 220] on button "Search" at bounding box center [715, 219] width 73 height 24
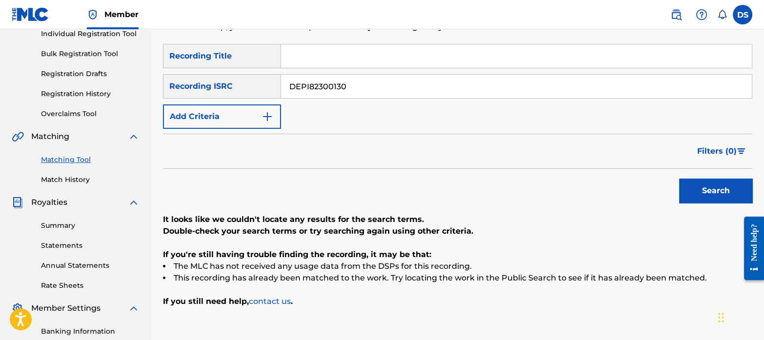
scroll to position [129, 0]
drag, startPoint x: 360, startPoint y: 89, endPoint x: 253, endPoint y: 75, distance: 108.2
click at [253, 75] on div "SearchWithCriteria26a34527-b047-4d71-b8e6-99a65759acf1 Recording ISRC DEPI82300…" at bounding box center [457, 87] width 589 height 24
paste input "BEN581500643"
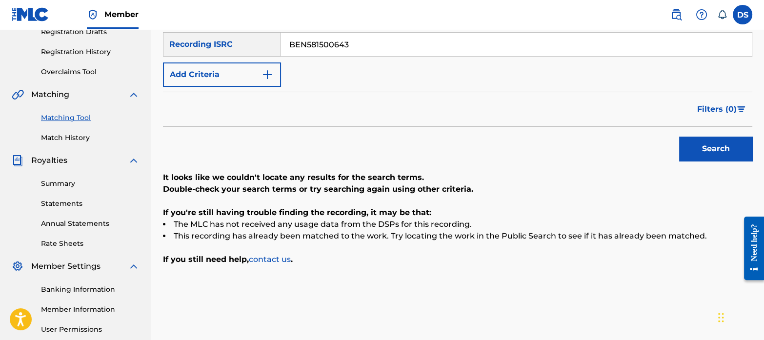
scroll to position [176, 0]
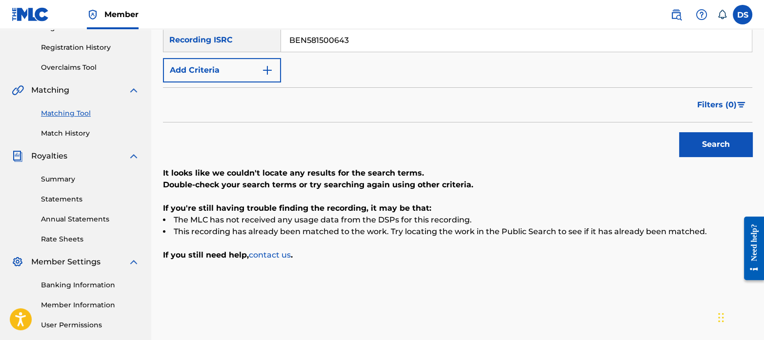
click at [706, 143] on button "Search" at bounding box center [715, 144] width 73 height 24
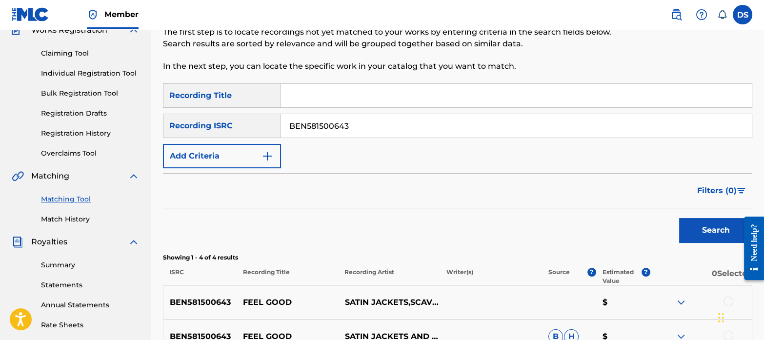
scroll to position [63, 0]
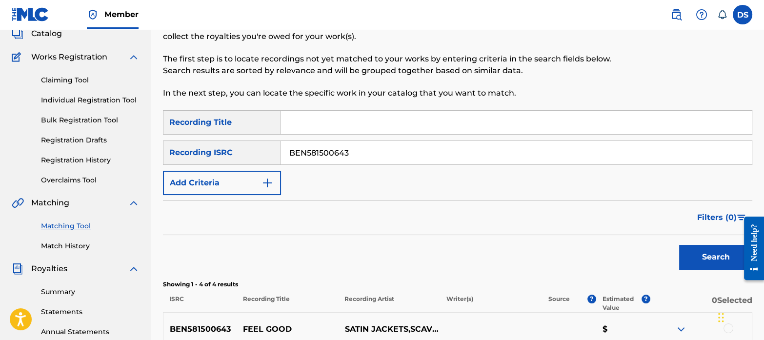
drag, startPoint x: 374, startPoint y: 149, endPoint x: 203, endPoint y: 108, distance: 175.1
click at [203, 108] on div "Matching Tool The Matching Tool allows Members to match sound recordings to wor…" at bounding box center [457, 243] width 589 height 507
paste input "DEPI82201657"
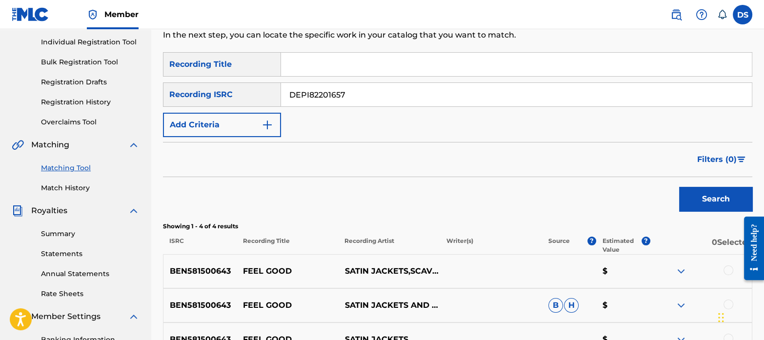
scroll to position [127, 0]
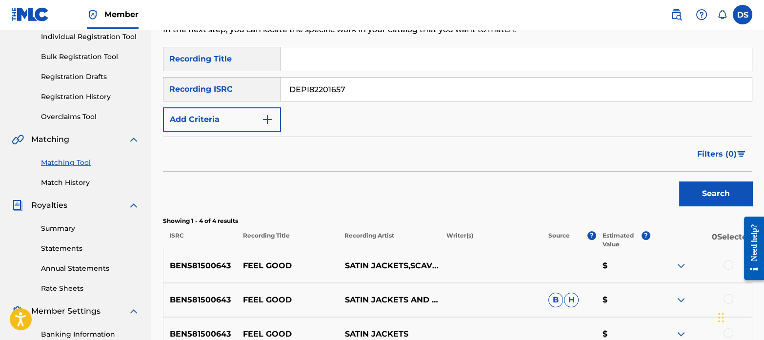
click at [710, 188] on button "Search" at bounding box center [715, 193] width 73 height 24
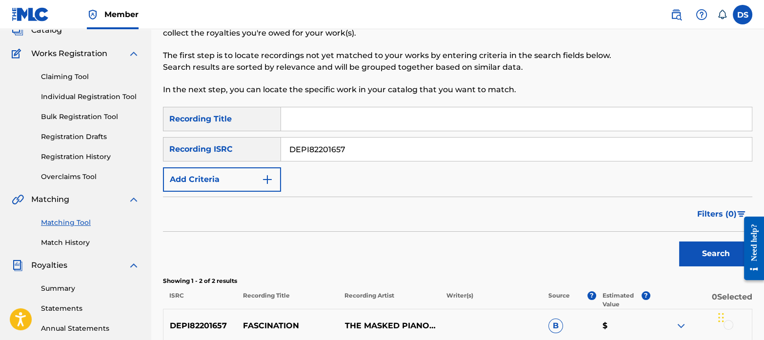
scroll to position [52, 0]
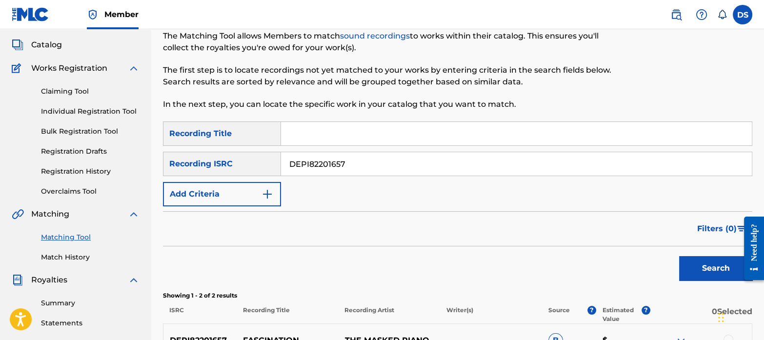
drag, startPoint x: 356, startPoint y: 159, endPoint x: 239, endPoint y: 138, distance: 118.1
click at [239, 138] on div "SearchWithCriteriab1fb38b2-2999-4cb2-9726-8f38ca82a543 Recording Title SearchWi…" at bounding box center [457, 163] width 589 height 85
paste input "C739300092"
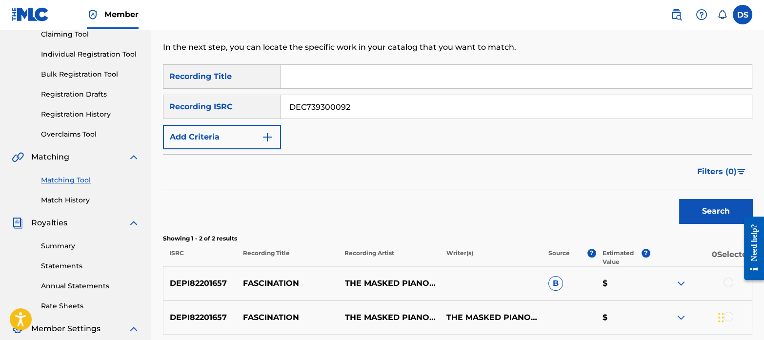
scroll to position [112, 0]
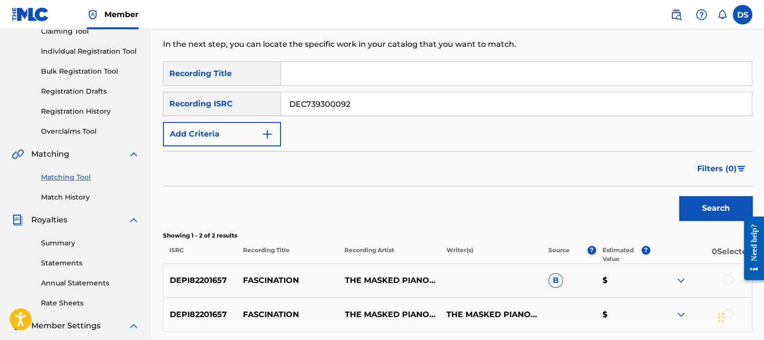
click at [727, 205] on button "Search" at bounding box center [715, 208] width 73 height 24
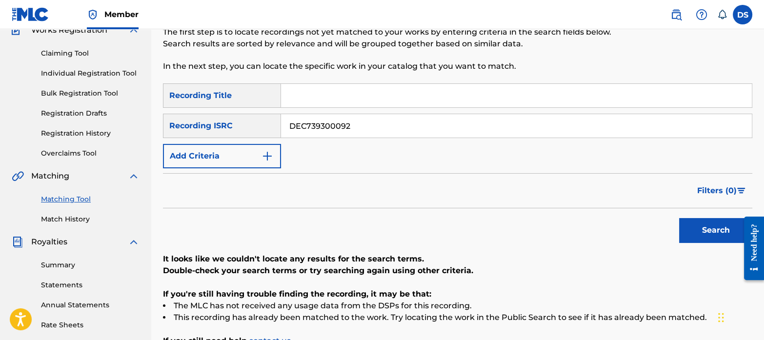
scroll to position [88, 0]
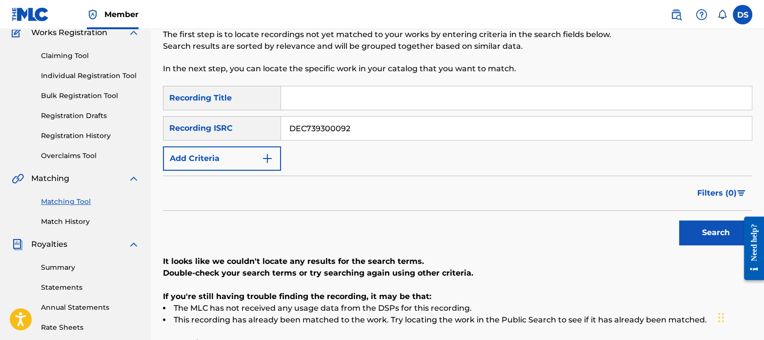
drag, startPoint x: 372, startPoint y: 130, endPoint x: 205, endPoint y: 103, distance: 168.9
click at [205, 103] on div "SearchWithCriteriab1fb38b2-2999-4cb2-9726-8f38ca82a543 Recording Title SearchWi…" at bounding box center [457, 128] width 589 height 85
paste input "BEB682400311"
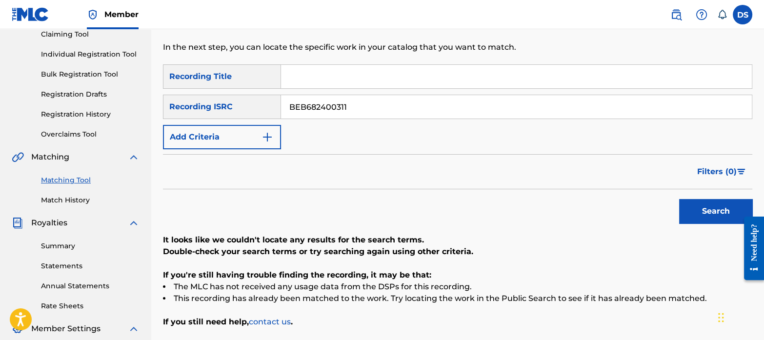
scroll to position [110, 0]
type input "BEB682400311"
click at [712, 203] on button "Search" at bounding box center [715, 210] width 73 height 24
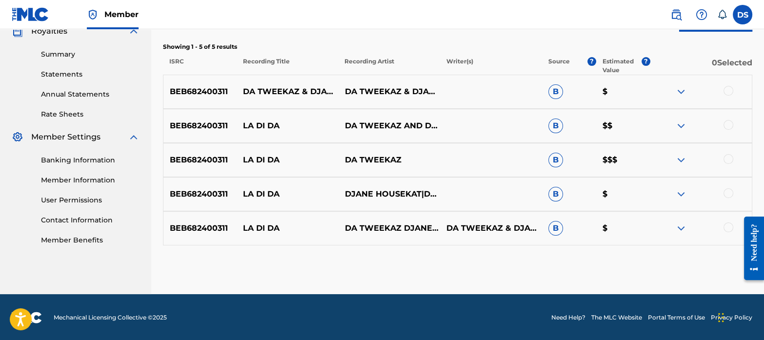
scroll to position [301, 0]
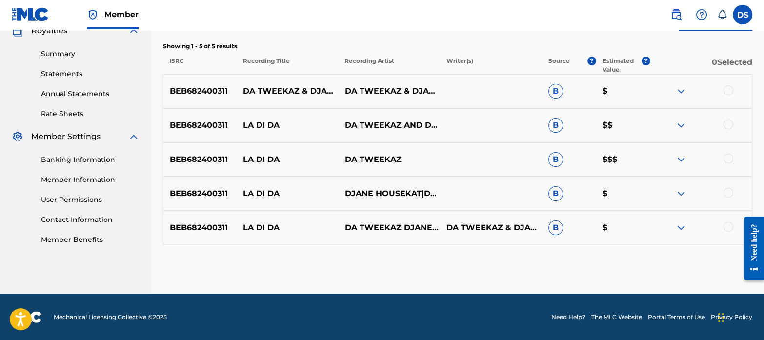
click at [727, 91] on div at bounding box center [728, 90] width 10 height 10
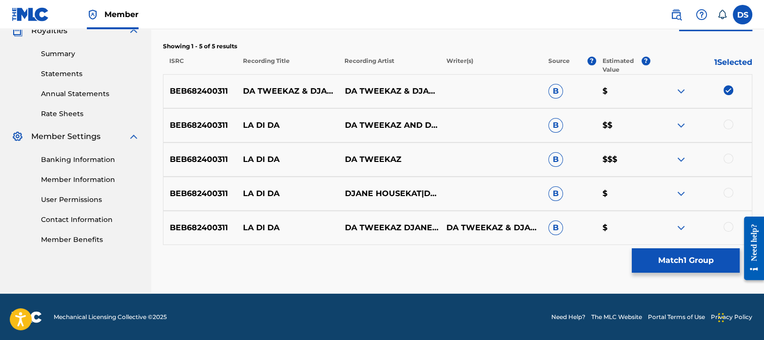
click at [729, 121] on div at bounding box center [728, 124] width 10 height 10
click at [729, 157] on div at bounding box center [728, 159] width 10 height 10
click at [726, 193] on div at bounding box center [728, 193] width 10 height 10
click at [728, 222] on div at bounding box center [728, 227] width 10 height 10
click at [678, 259] on button "Match 5 Groups" at bounding box center [686, 260] width 108 height 24
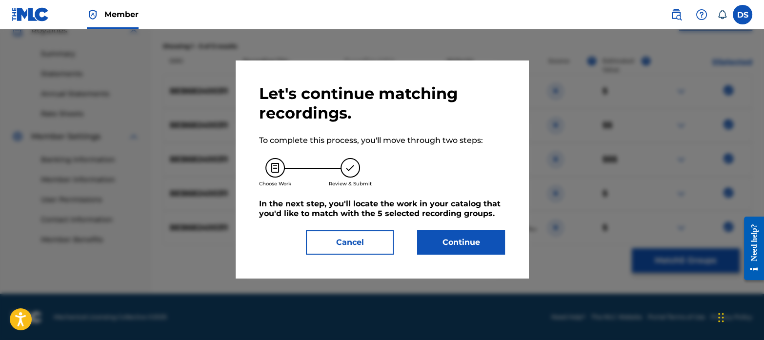
click at [470, 237] on button "Continue" at bounding box center [461, 242] width 88 height 24
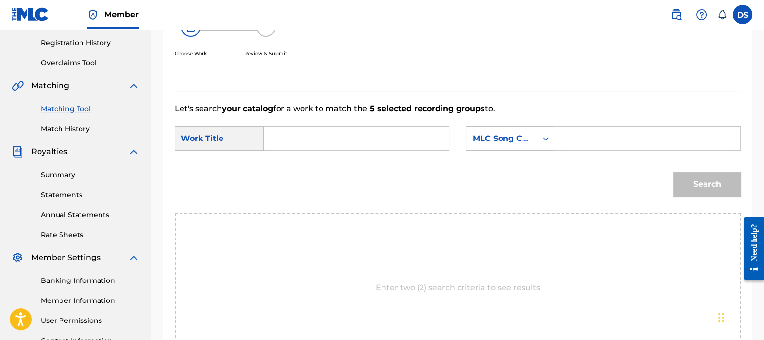
scroll to position [172, 0]
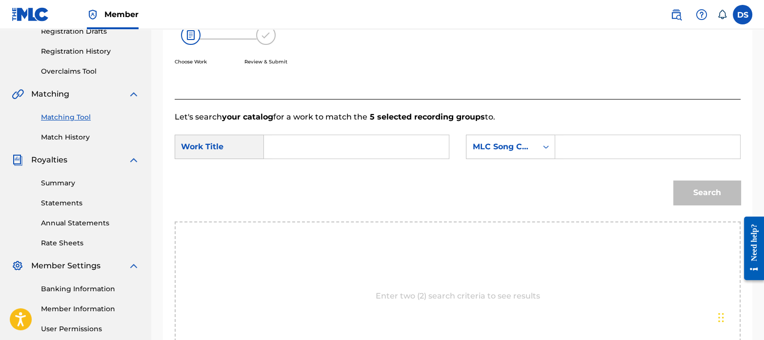
click at [323, 141] on input "Search Form" at bounding box center [356, 146] width 168 height 23
paste input "LADIDA"
type input "LADIDA"
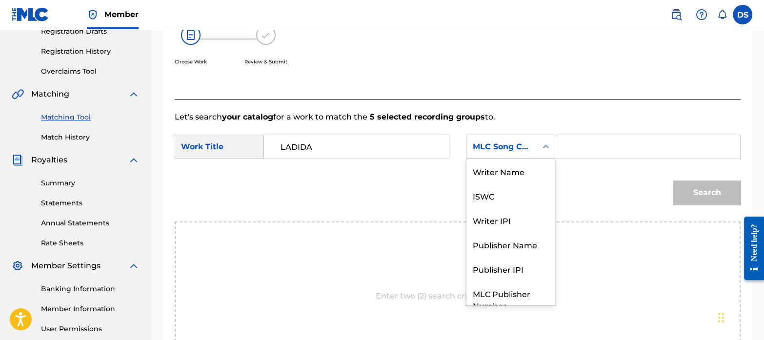
click at [496, 146] on div "MLC Song Code" at bounding box center [501, 147] width 59 height 12
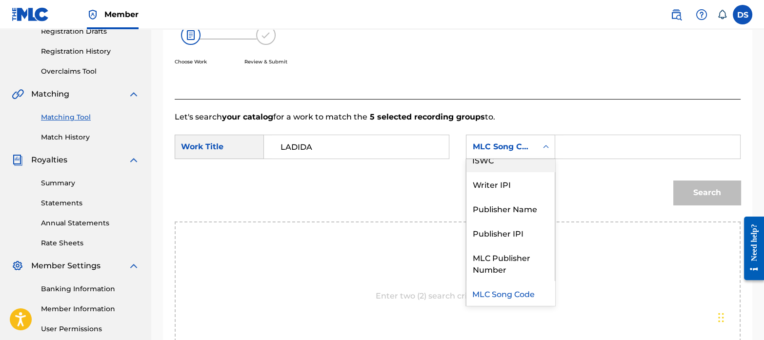
scroll to position [0, 0]
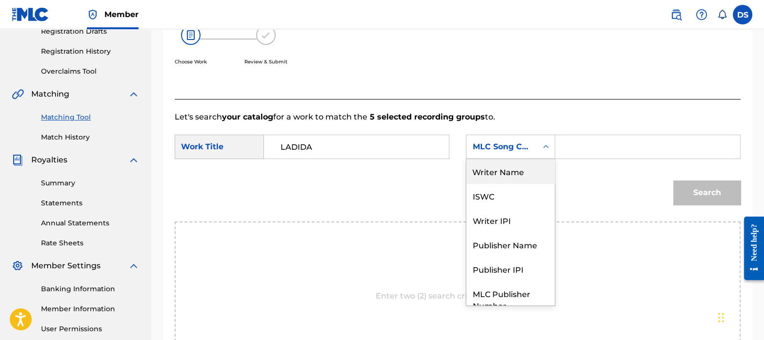
click at [505, 172] on div "Writer Name" at bounding box center [510, 171] width 88 height 24
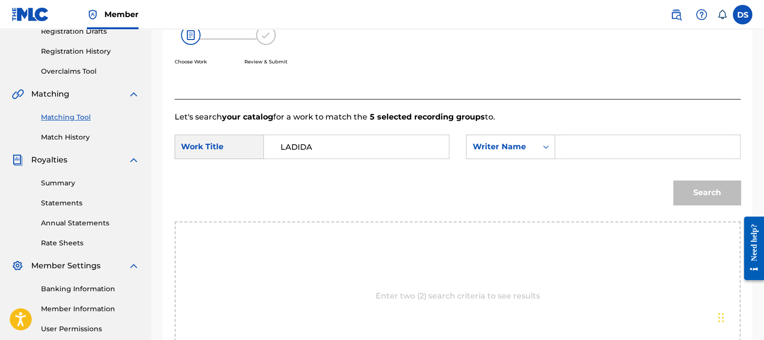
click at [597, 141] on input "Search Form" at bounding box center [647, 146] width 168 height 23
paste input "[PERSON_NAME]"
type input "[PERSON_NAME]"
click at [695, 188] on button "Search" at bounding box center [706, 192] width 67 height 24
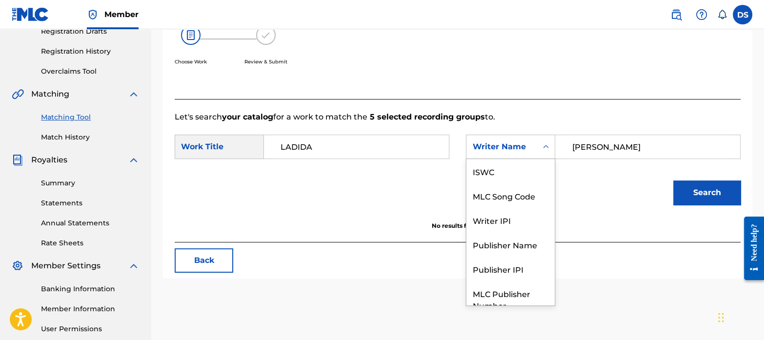
click at [528, 152] on div "Writer Name" at bounding box center [501, 147] width 71 height 19
click at [510, 164] on div "ISWC" at bounding box center [510, 171] width 88 height 24
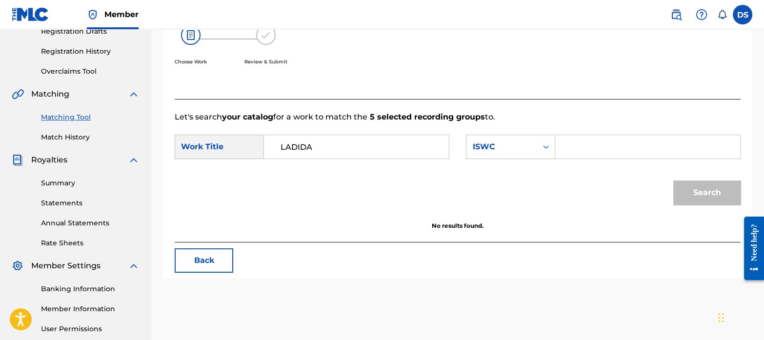
click at [600, 152] on input "Search Form" at bounding box center [647, 146] width 168 height 23
paste input "T8024999187"
type input "T8024999187"
click at [686, 186] on button "Search" at bounding box center [706, 192] width 67 height 24
